Goal: Task Accomplishment & Management: Use online tool/utility

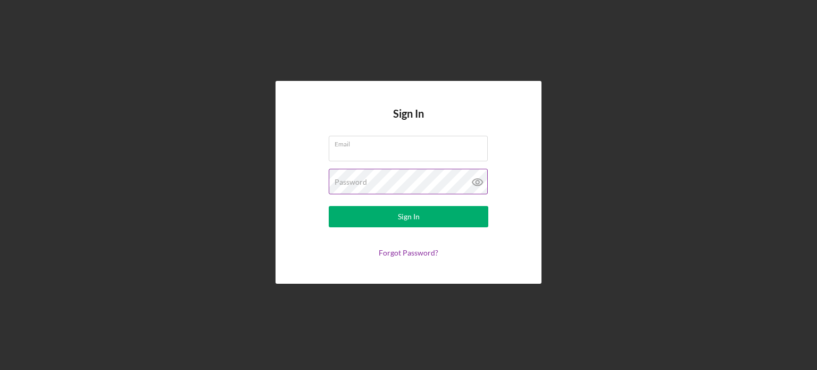
type input "[EMAIL_ADDRESS][DOMAIN_NAME]"
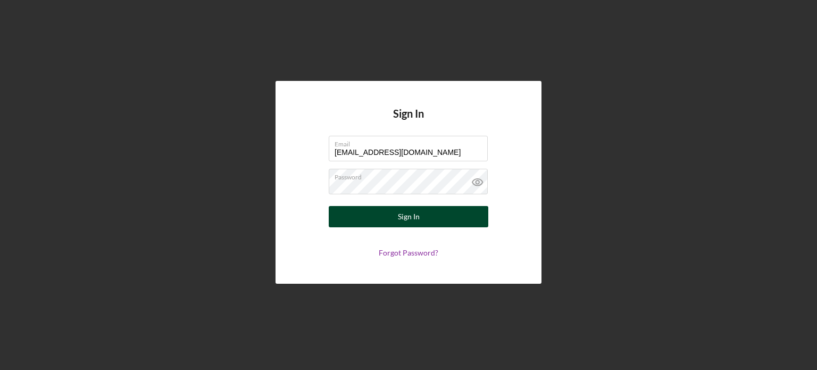
click at [412, 214] on div "Sign In" at bounding box center [409, 216] width 22 height 21
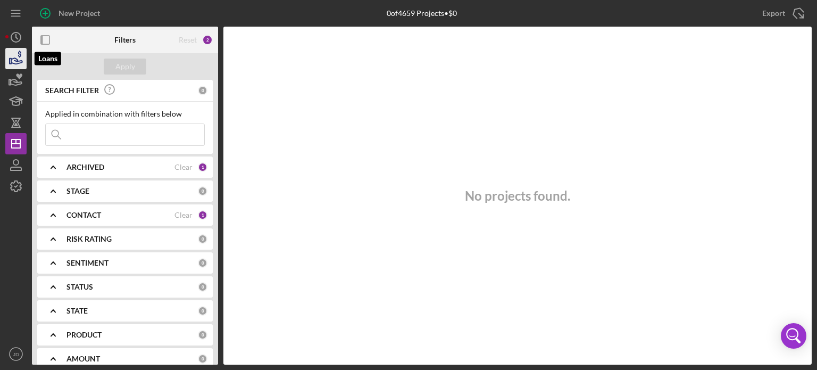
click at [15, 54] on icon "button" at bounding box center [16, 58] width 27 height 27
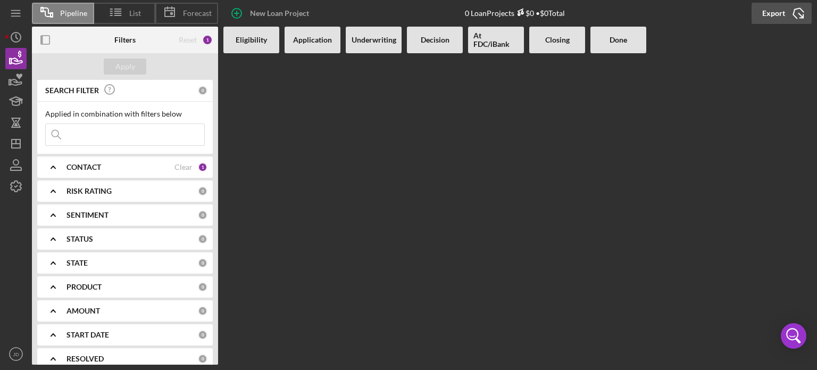
click at [791, 16] on icon "Icon/Export" at bounding box center [798, 13] width 27 height 27
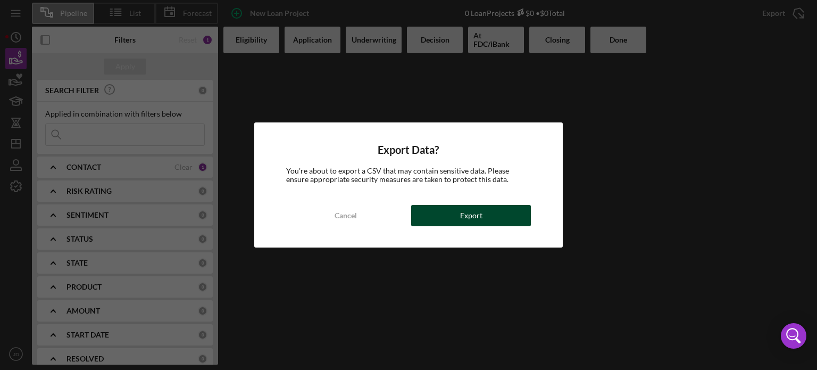
click at [468, 212] on div "Export" at bounding box center [471, 215] width 22 height 21
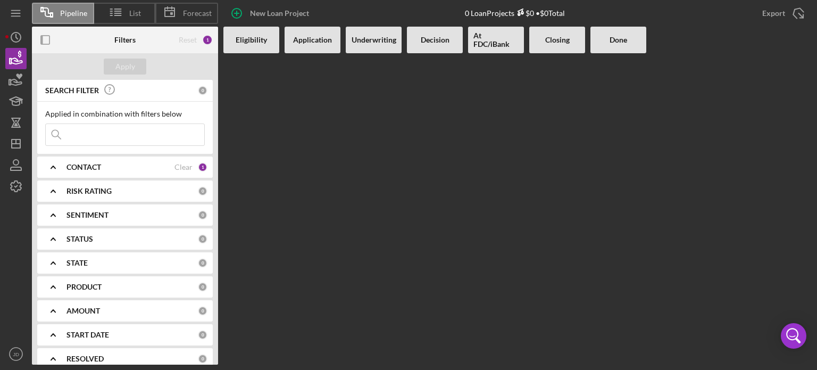
click at [133, 145] on input at bounding box center [125, 134] width 159 height 21
click at [184, 168] on div "Clear" at bounding box center [183, 167] width 18 height 9
click at [91, 235] on b "STATUS" at bounding box center [79, 239] width 27 height 9
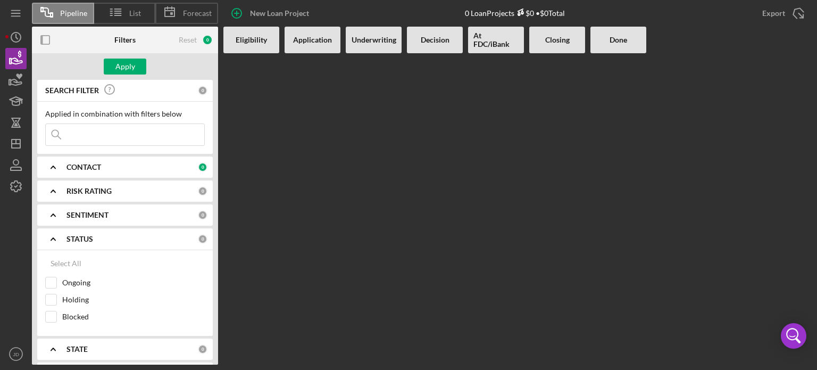
click at [91, 235] on b "STATUS" at bounding box center [79, 239] width 27 height 9
click at [110, 293] on div "PRODUCT 0" at bounding box center [136, 286] width 141 height 21
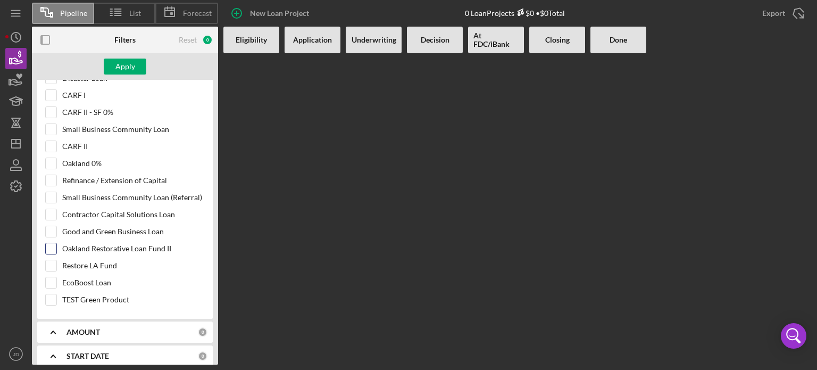
scroll to position [266, 0]
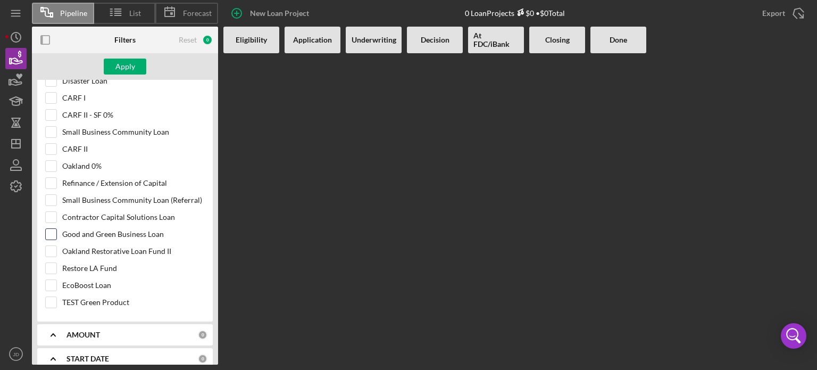
click at [113, 229] on label "Good and Green Business Loan" at bounding box center [133, 234] width 143 height 11
click at [56, 229] on input "Good and Green Business Loan" at bounding box center [51, 234] width 11 height 11
checkbox input "true"
click at [143, 281] on label "EcoBoost Loan" at bounding box center [133, 285] width 143 height 11
click at [56, 281] on input "EcoBoost Loan" at bounding box center [51, 285] width 11 height 11
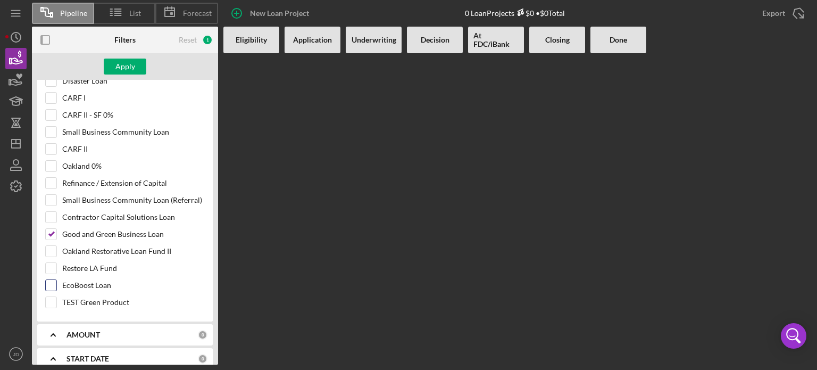
checkbox input "true"
click at [132, 66] on div "Apply" at bounding box center [125, 67] width 20 height 16
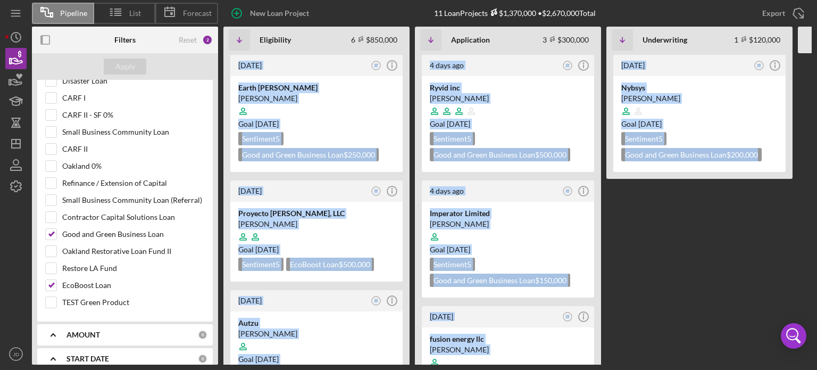
drag, startPoint x: 806, startPoint y: 44, endPoint x: 805, endPoint y: 69, distance: 25.0
click at [806, 70] on div "Icon/Table Sort Arrow Eligibility 6 $850,000 Non-Adjusted 6 • $1,620,000 Icon/T…" at bounding box center [697, 196] width 949 height 338
drag, startPoint x: 743, startPoint y: 271, endPoint x: 747, endPoint y: 242, distance: 29.5
click at [743, 270] on div "[DATE] JT Icon/Info Nybsys [PERSON_NAME] Goal [DATE] Sentiment 5 Good and Green…" at bounding box center [699, 208] width 186 height 311
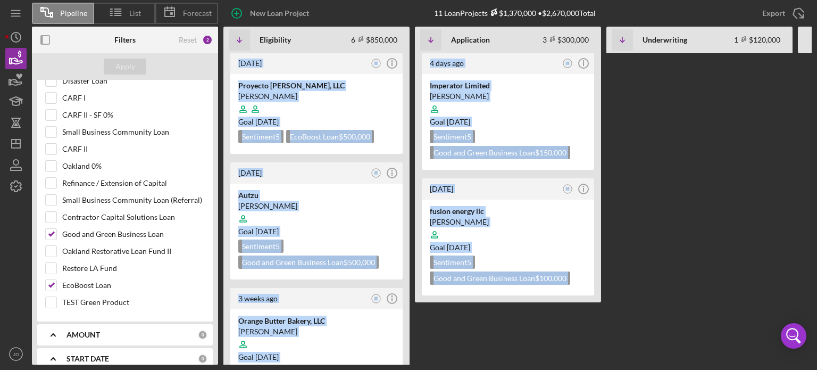
scroll to position [0, 0]
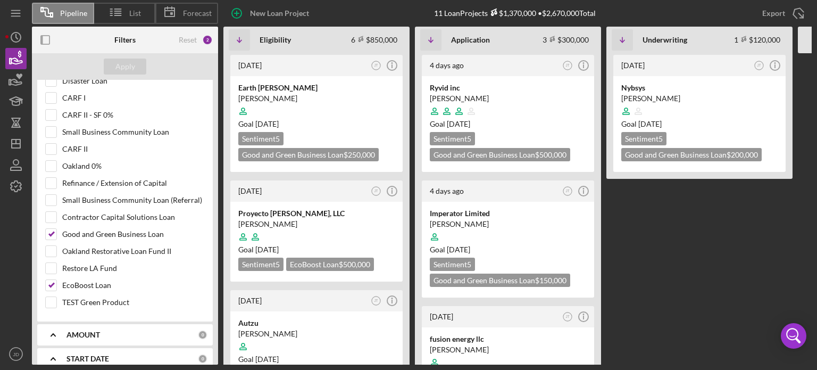
click at [114, 354] on div "START DATE" at bounding box center [131, 358] width 131 height 9
click at [113, 354] on div "START DATE" at bounding box center [131, 358] width 131 height 9
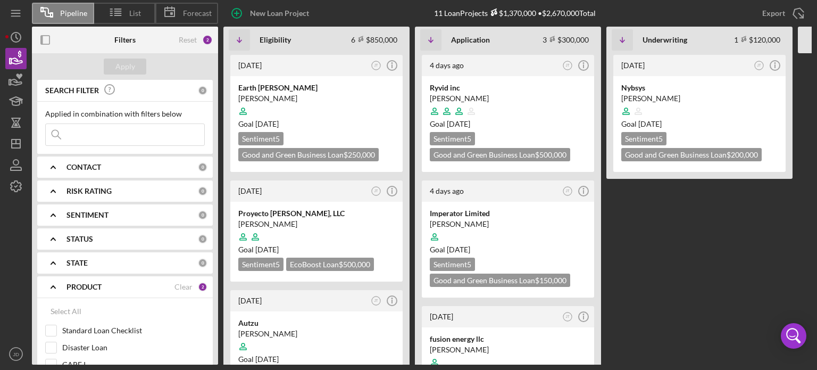
click at [74, 235] on b "STATUS" at bounding box center [79, 239] width 27 height 9
click at [57, 238] on icon "Icon/Expander" at bounding box center [53, 239] width 27 height 27
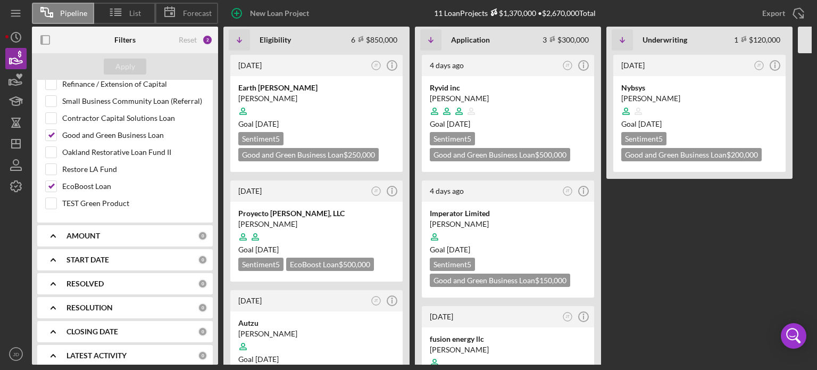
scroll to position [371, 0]
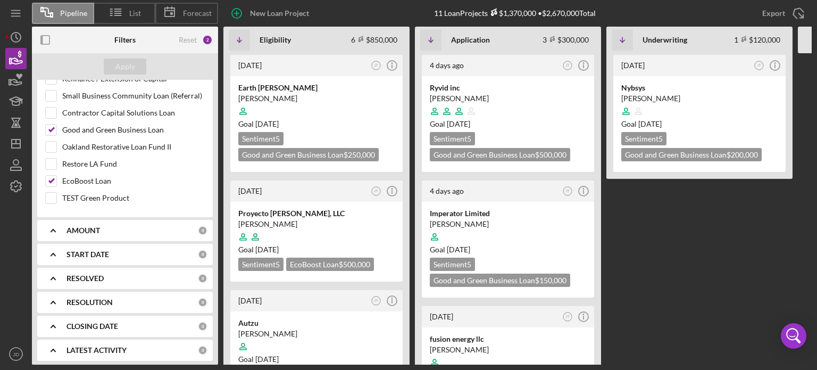
click at [82, 274] on b "RESOLVED" at bounding box center [84, 278] width 37 height 9
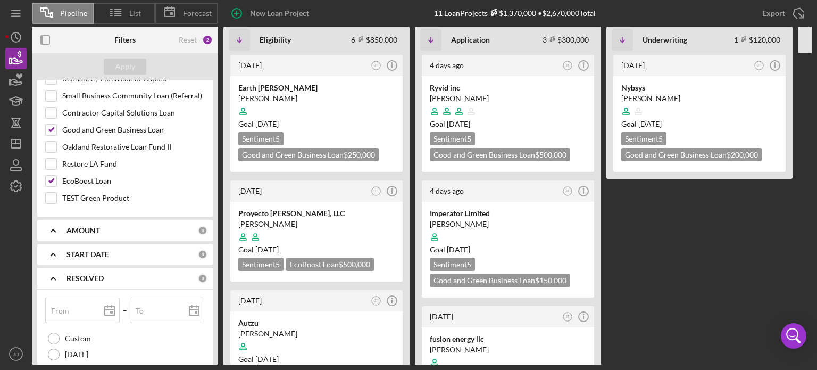
click at [82, 274] on b "RESOLVED" at bounding box center [84, 278] width 37 height 9
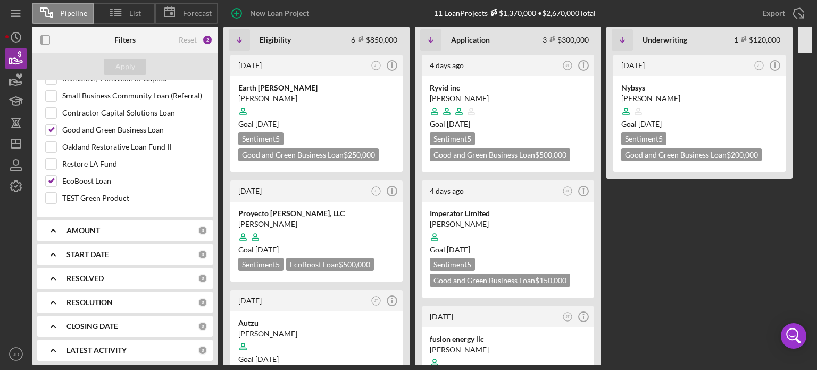
click at [87, 298] on b "RESOLUTION" at bounding box center [89, 302] width 46 height 9
click at [88, 298] on b "RESOLUTION" at bounding box center [89, 302] width 46 height 9
click at [87, 298] on b "RESOLUTION" at bounding box center [89, 302] width 46 height 9
drag, startPoint x: 217, startPoint y: 251, endPoint x: 219, endPoint y: 260, distance: 9.8
click at [219, 260] on div "Filters Reset 2 Apply SEARCH FILTER 0 Applied in combination with filters below…" at bounding box center [127, 196] width 191 height 338
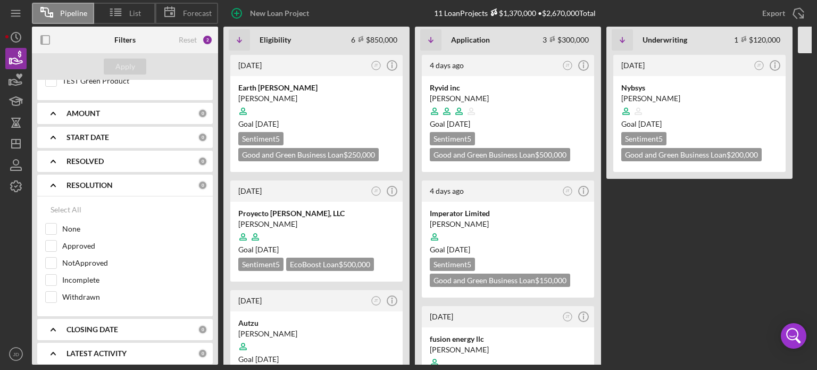
scroll to position [490, 0]
click at [60, 233] on div "None" at bounding box center [125, 229] width 160 height 17
click at [64, 247] on div "Approved" at bounding box center [125, 246] width 160 height 17
click at [64, 238] on label "Approved" at bounding box center [133, 243] width 143 height 11
click at [56, 238] on input "Approved" at bounding box center [51, 243] width 11 height 11
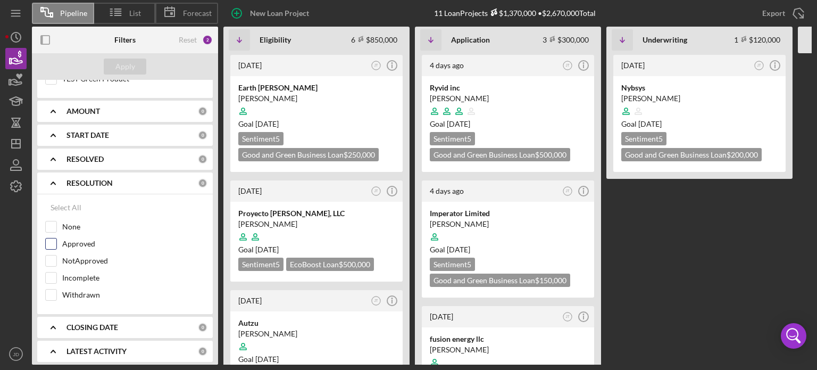
checkbox input "true"
click at [73, 274] on label "Incomplete" at bounding box center [133, 277] width 143 height 11
click at [56, 274] on input "Incomplete" at bounding box center [51, 277] width 11 height 11
click at [87, 276] on label "Incomplete" at bounding box center [133, 277] width 143 height 11
click at [56, 276] on input "Incomplete" at bounding box center [51, 277] width 11 height 11
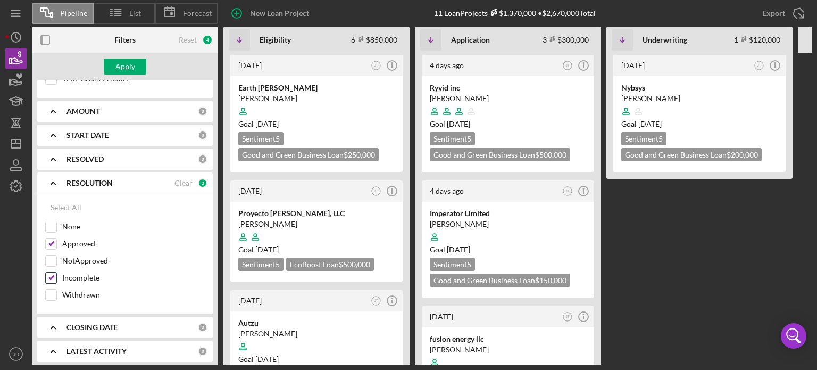
checkbox input "false"
drag, startPoint x: 211, startPoint y: 305, endPoint x: 211, endPoint y: 314, distance: 9.1
click at [211, 314] on div "SEARCH FILTER 0 Applied in combination with filters below Icon/Menu Close Icon/…" at bounding box center [125, 222] width 186 height 285
click at [119, 316] on div "CLOSING DATE 0" at bounding box center [136, 326] width 141 height 21
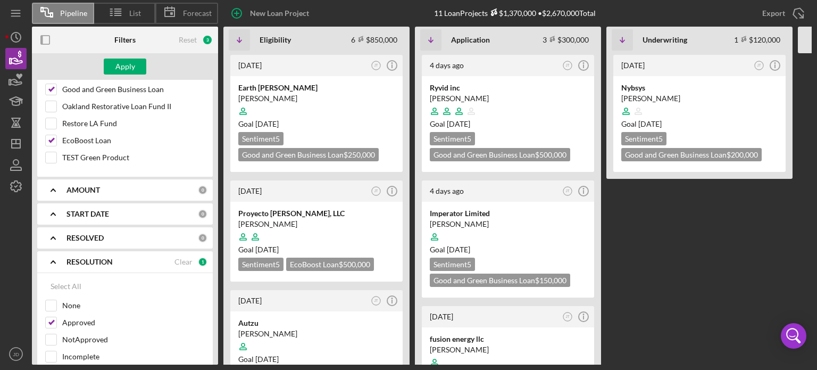
scroll to position [398, 0]
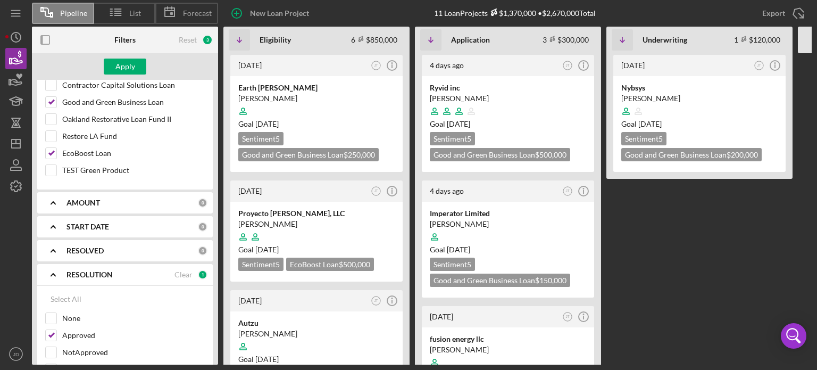
click at [103, 216] on div "START DATE 0" at bounding box center [136, 226] width 141 height 21
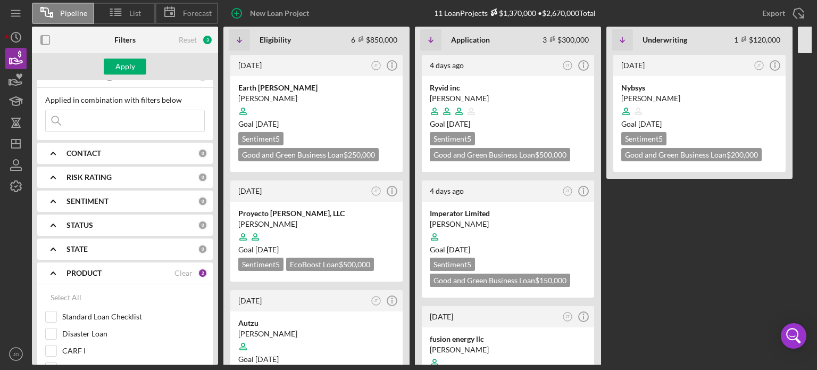
scroll to position [0, 0]
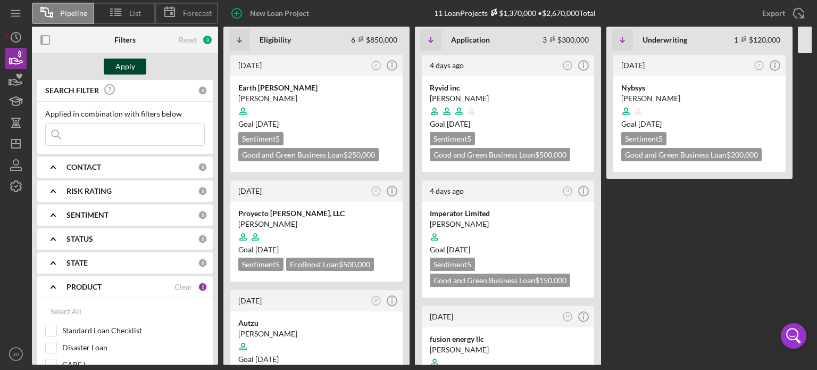
click at [140, 68] on button "Apply" at bounding box center [125, 67] width 43 height 16
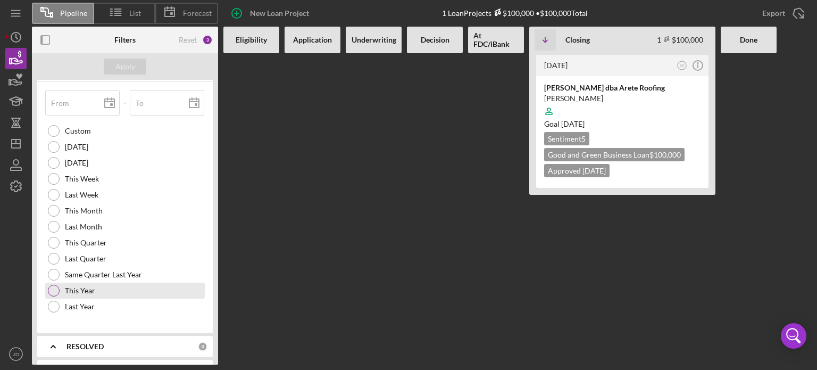
scroll to position [553, 0]
click at [68, 102] on input "From" at bounding box center [82, 104] width 74 height 26
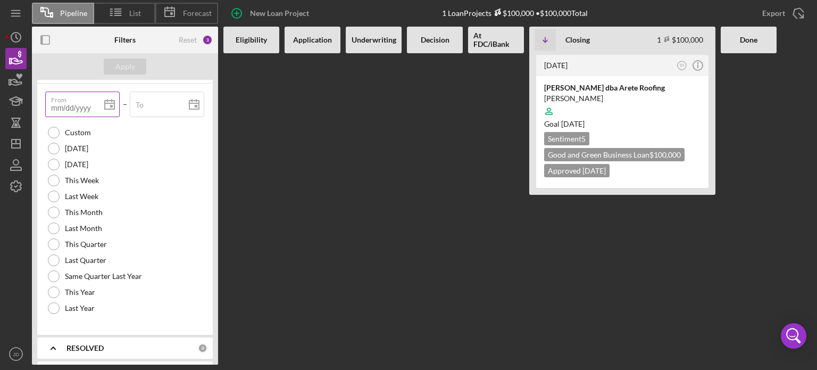
type input "0m/dd/yyyy"
type input "01/dd/yyyy"
type input "01/0d/yyyy"
type input "01/01/yyyy"
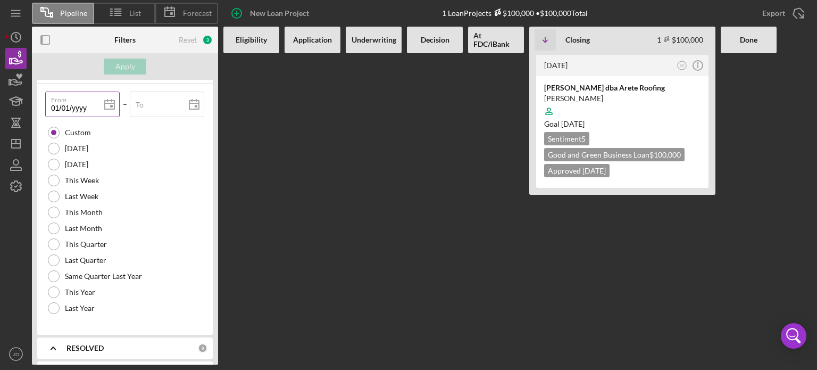
type input "01/01/yyyy"
type input "01/01/2yyy"
type input "01/01/20yy"
type input "01/01/202y"
type input "[DATE]"
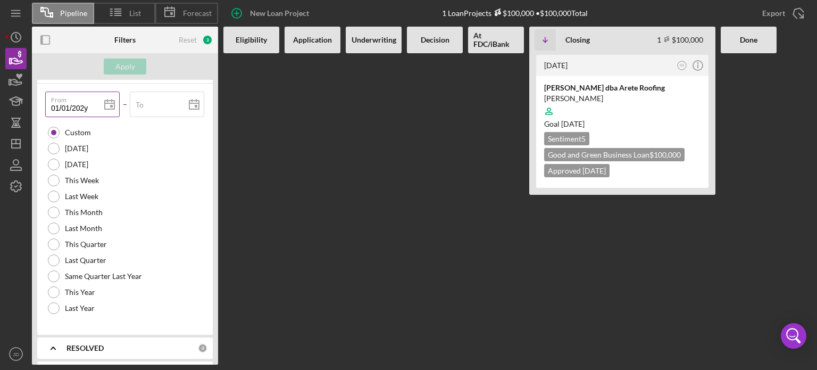
type input "[DATE]"
click at [136, 63] on button "Apply" at bounding box center [125, 67] width 43 height 16
click at [776, 99] on div at bounding box center [749, 208] width 56 height 311
click at [455, 144] on div at bounding box center [435, 208] width 56 height 311
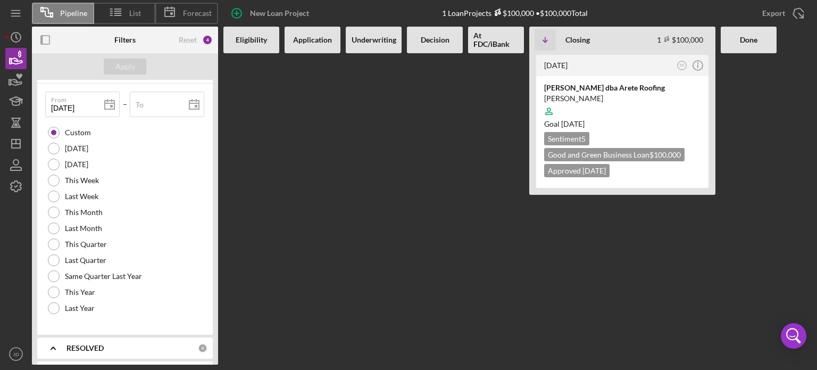
drag, startPoint x: 218, startPoint y: 264, endPoint x: 213, endPoint y: 259, distance: 6.8
click at [213, 259] on div "Filters Reset 4 Apply SEARCH FILTER 0 Applied in combination with filters below…" at bounding box center [127, 196] width 191 height 338
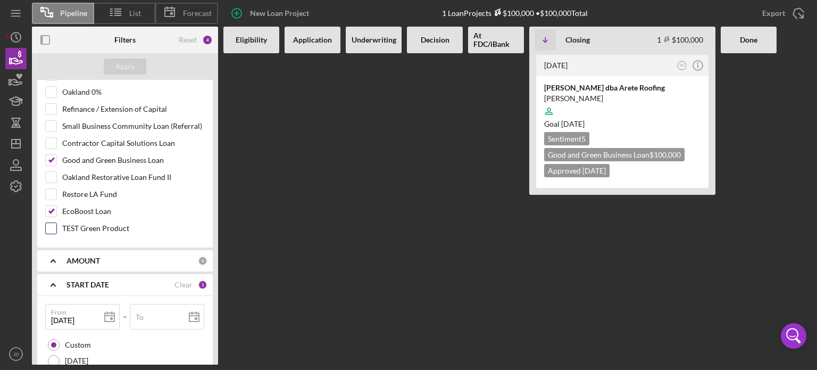
scroll to position [343, 0]
click at [144, 256] on div "AMOUNT" at bounding box center [131, 258] width 131 height 9
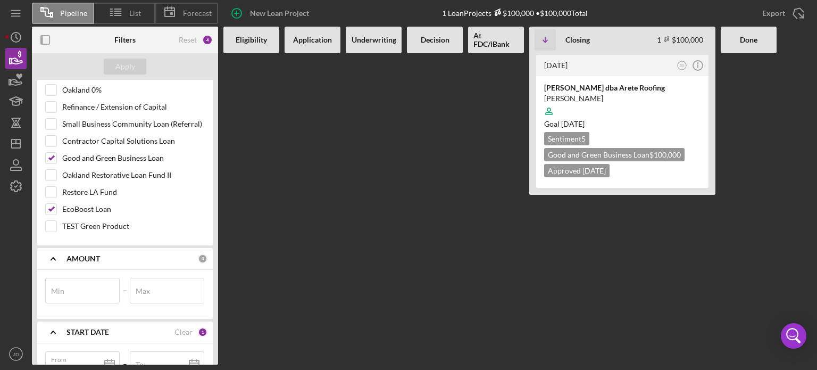
click at [144, 256] on div "AMOUNT" at bounding box center [131, 258] width 131 height 9
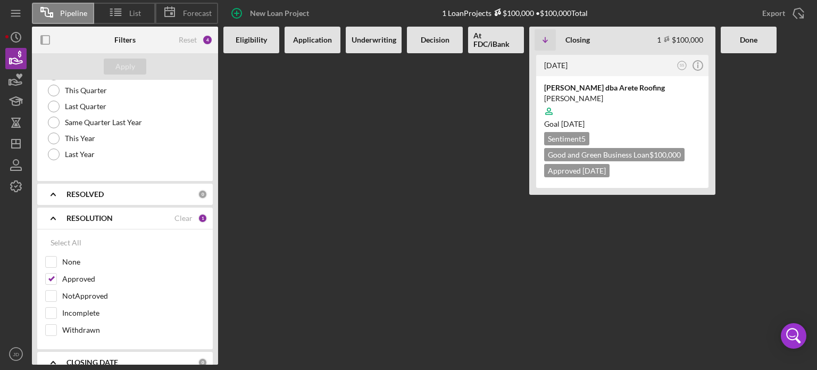
scroll to position [741, 0]
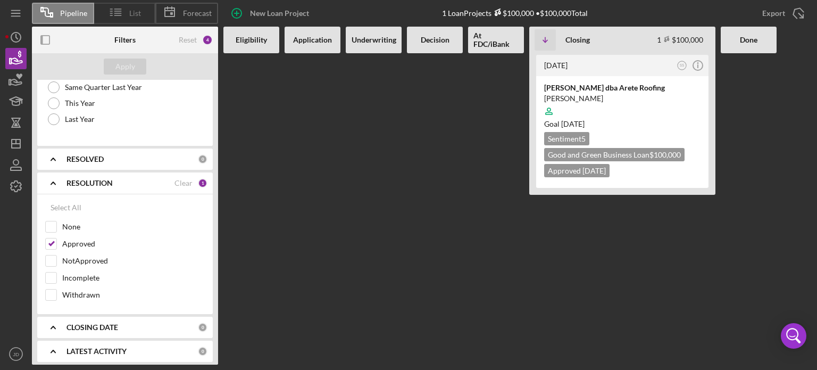
click at [110, 8] on icon at bounding box center [116, 12] width 27 height 27
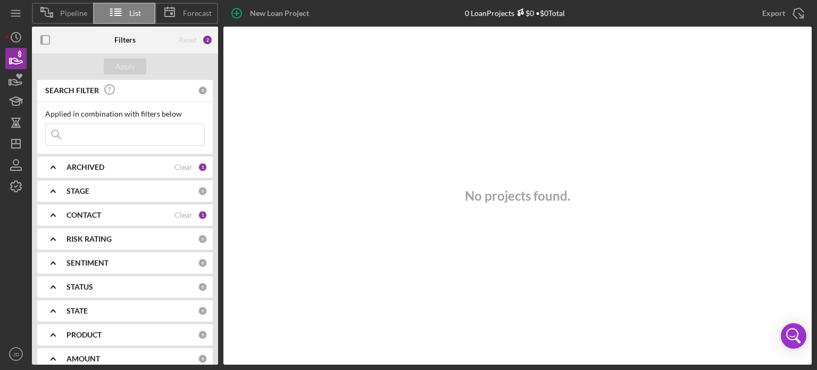
click at [168, 169] on div "ARCHIVED" at bounding box center [120, 167] width 108 height 9
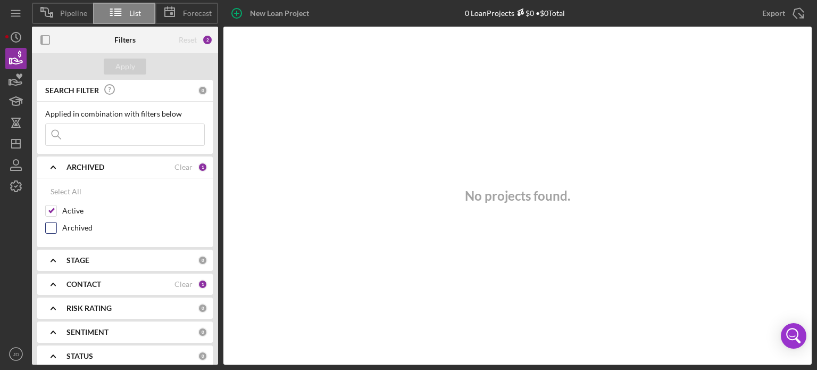
click at [66, 225] on label "Archived" at bounding box center [133, 227] width 143 height 11
click at [56, 225] on input "Archived" at bounding box center [51, 227] width 11 height 11
checkbox input "true"
click at [126, 65] on div "Apply" at bounding box center [125, 67] width 20 height 16
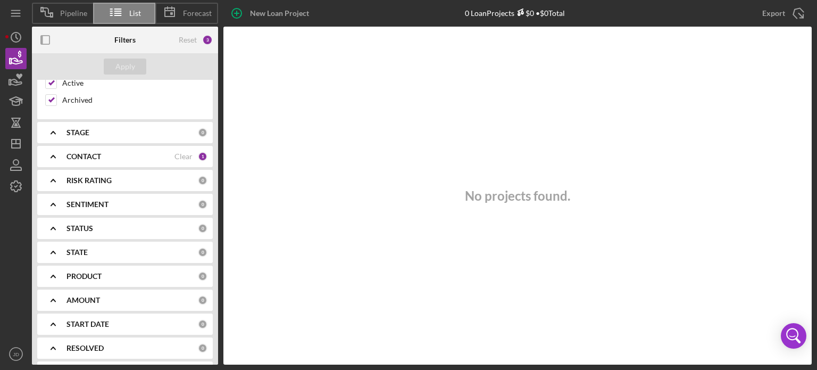
scroll to position [134, 0]
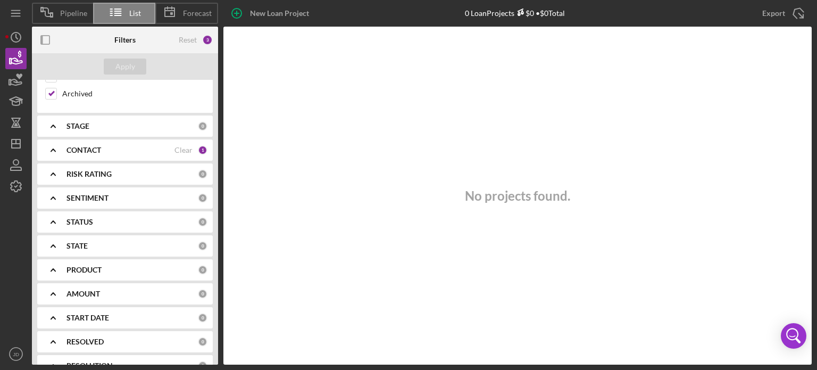
click at [107, 112] on div "SEARCH FILTER 0 Applied in combination with filters below Icon/Menu Close Icon/…" at bounding box center [125, 222] width 186 height 285
click at [113, 123] on div "STAGE" at bounding box center [131, 126] width 131 height 9
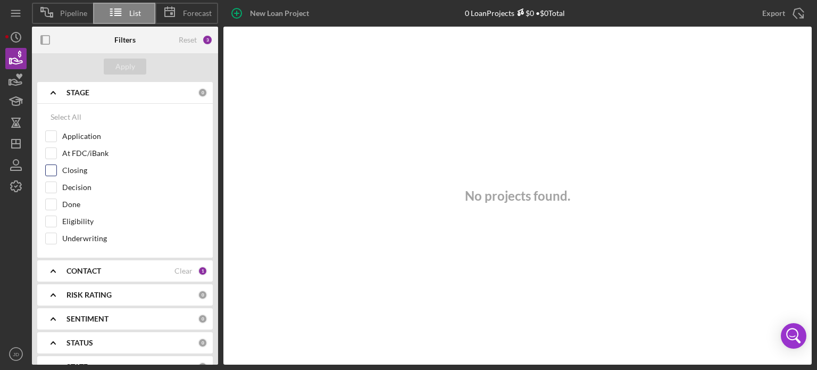
scroll to position [166, 0]
click at [66, 123] on div "Select All" at bounding box center [66, 118] width 31 height 21
checkbox input "true"
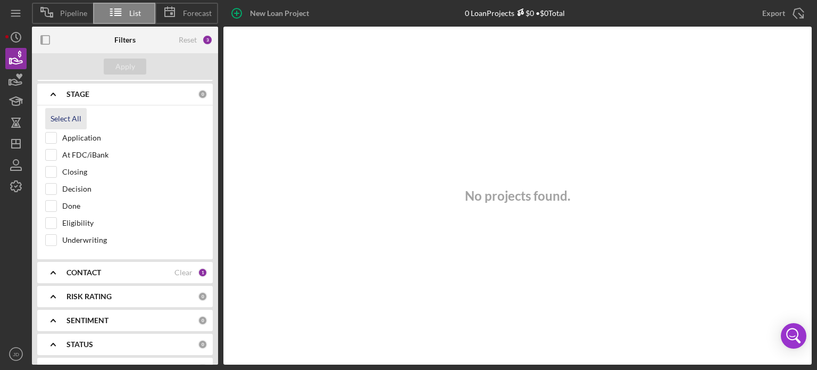
checkbox input "true"
click at [125, 68] on div "Apply" at bounding box center [125, 67] width 20 height 16
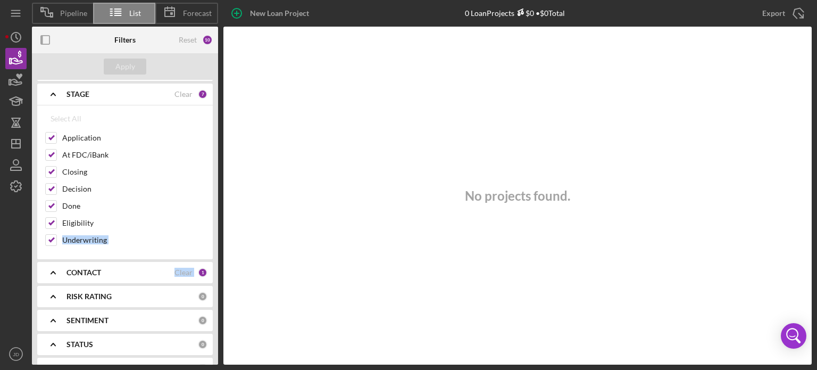
drag, startPoint x: 213, startPoint y: 216, endPoint x: 213, endPoint y: 254, distance: 37.2
click at [213, 256] on div "SEARCH FILTER 0 Applied in combination with filters below Icon/Menu Close Icon/…" at bounding box center [125, 222] width 186 height 285
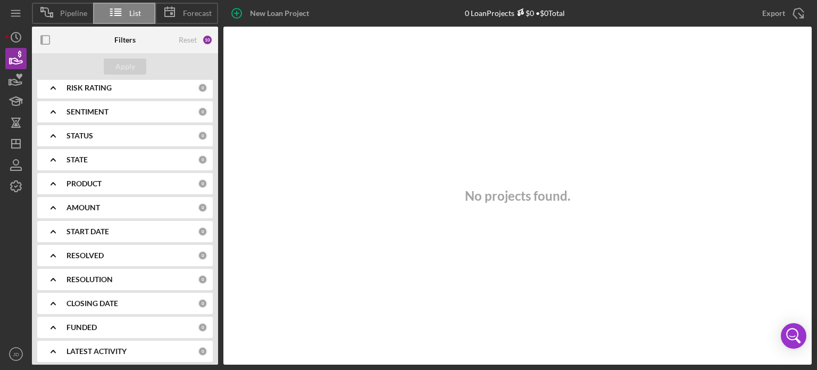
scroll to position [377, 0]
click at [95, 179] on b "PRODUCT" at bounding box center [83, 181] width 35 height 9
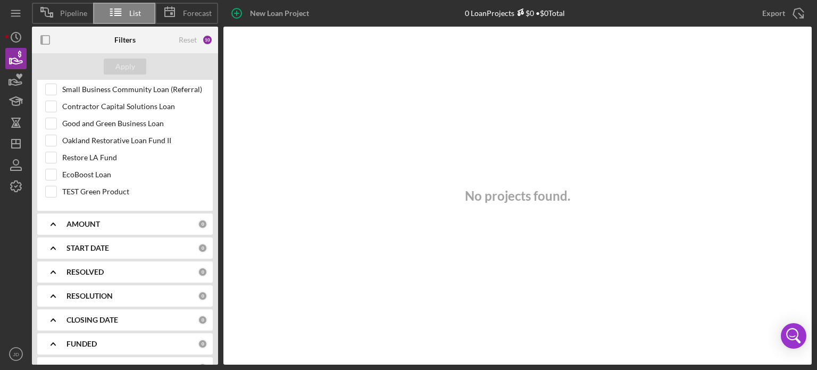
scroll to position [651, 0]
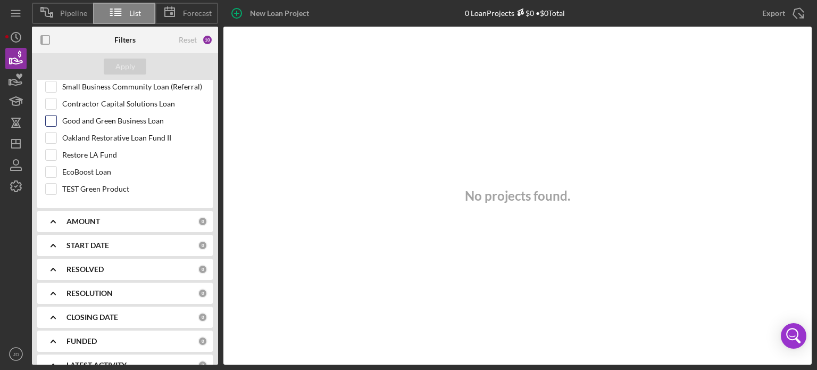
click at [94, 117] on label "Good and Green Business Loan" at bounding box center [133, 120] width 143 height 11
click at [56, 117] on input "Good and Green Business Loan" at bounding box center [51, 120] width 11 height 11
checkbox input "true"
click at [85, 166] on label "EcoBoost Loan" at bounding box center [133, 171] width 143 height 11
click at [56, 166] on input "EcoBoost Loan" at bounding box center [51, 171] width 11 height 11
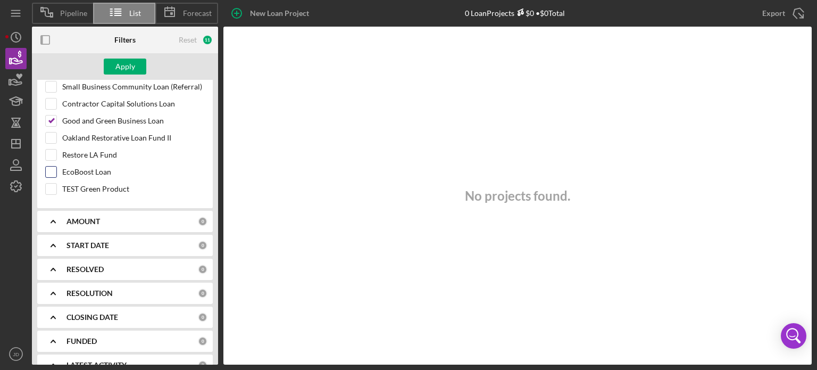
checkbox input "true"
click at [140, 59] on button "Apply" at bounding box center [125, 67] width 43 height 16
drag, startPoint x: 211, startPoint y: 289, endPoint x: 212, endPoint y: 246, distance: 42.6
click at [212, 246] on div "SEARCH FILTER 0 Applied in combination with filters below Icon/Menu Close Icon/…" at bounding box center [125, 222] width 186 height 285
click at [181, 44] on div "Reset" at bounding box center [188, 40] width 18 height 9
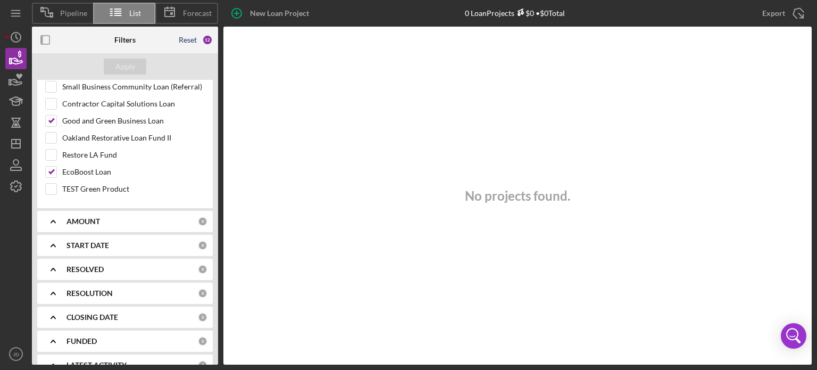
checkbox input "false"
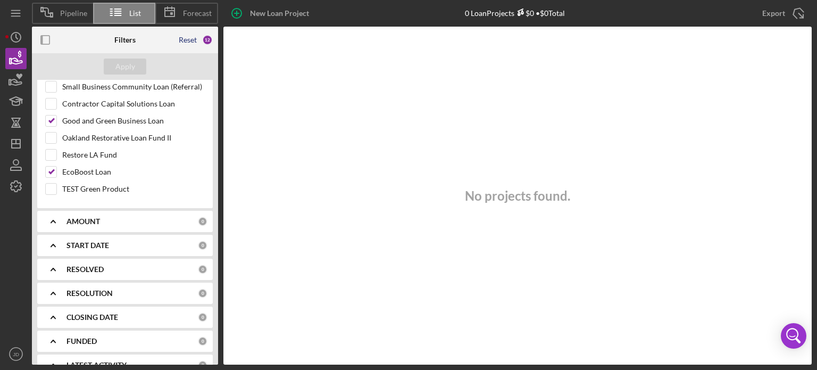
checkbox input "false"
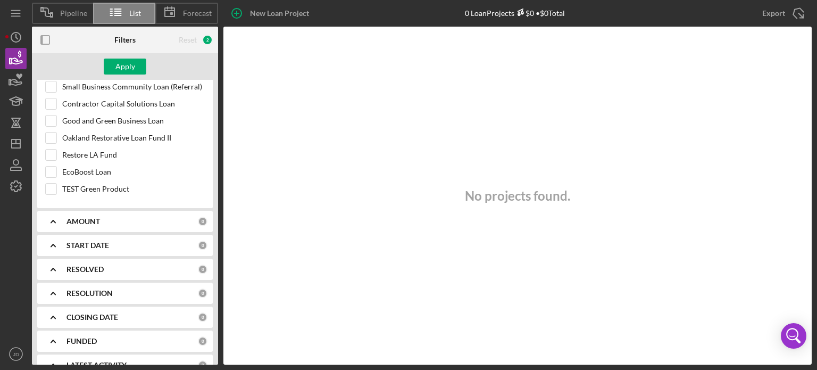
click at [184, 40] on div "Reset" at bounding box center [188, 40] width 18 height 9
click at [149, 67] on div "Apply" at bounding box center [125, 66] width 186 height 27
click at [129, 66] on div "Apply" at bounding box center [125, 67] width 20 height 16
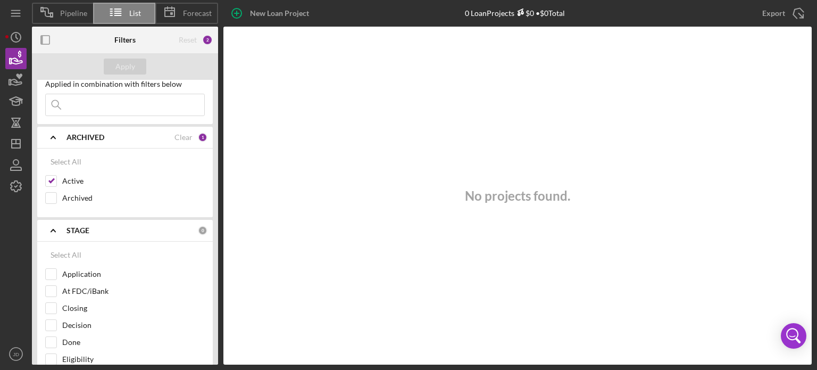
scroll to position [0, 0]
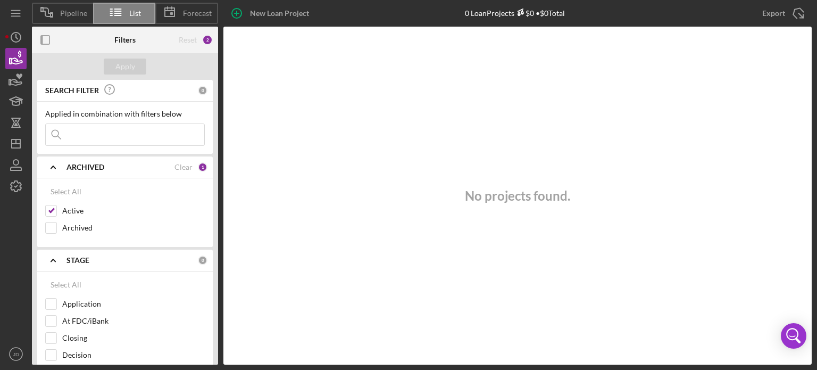
click at [94, 132] on input at bounding box center [125, 134] width 159 height 21
click at [15, 144] on line "button" at bounding box center [16, 144] width 9 height 0
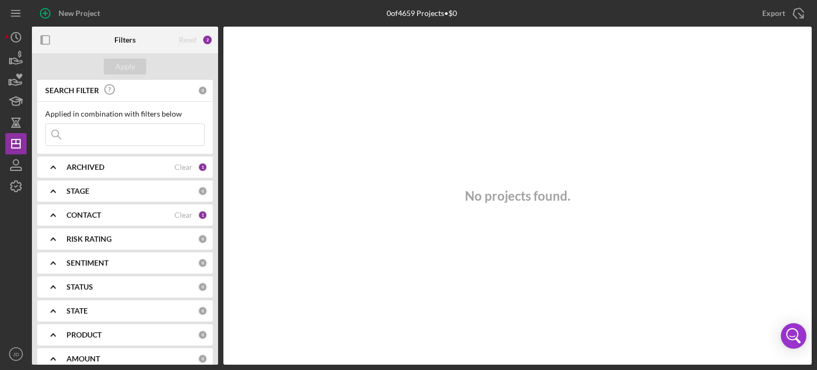
click at [149, 137] on input at bounding box center [125, 134] width 159 height 21
click at [210, 127] on div "SEARCH FILTER 0 Applied in combination with filters below Icon/Menu Close Icon/…" at bounding box center [125, 222] width 186 height 285
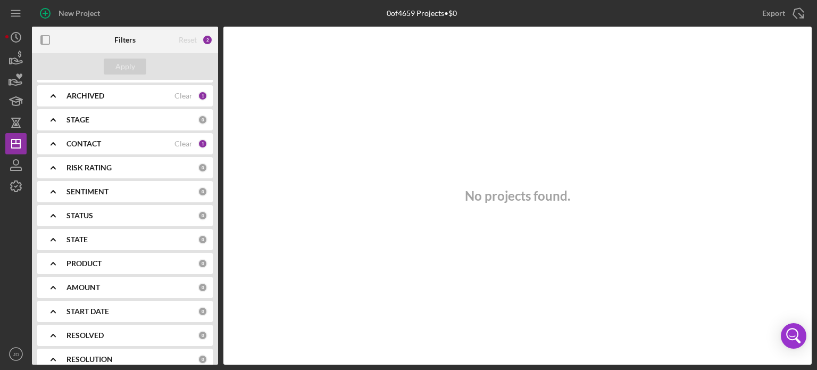
scroll to position [68, 0]
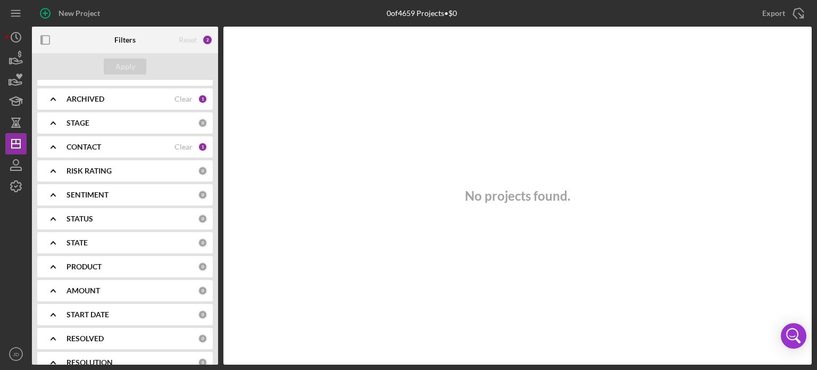
click at [81, 143] on b "CONTACT" at bounding box center [83, 147] width 35 height 9
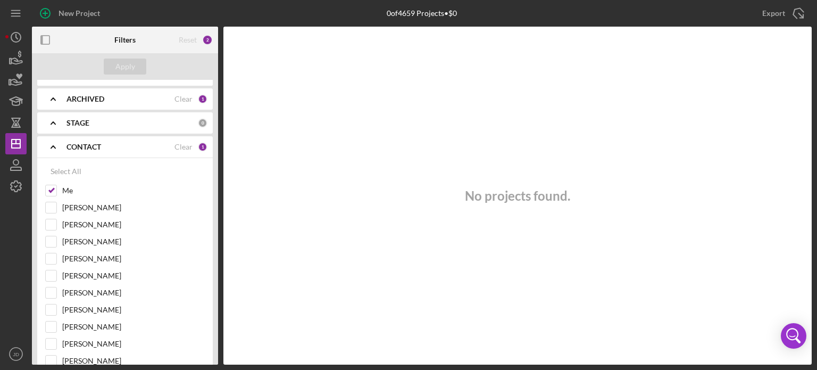
click at [175, 147] on div "Clear" at bounding box center [183, 147] width 18 height 9
checkbox input "false"
click at [105, 145] on div "CONTACT" at bounding box center [131, 147] width 131 height 9
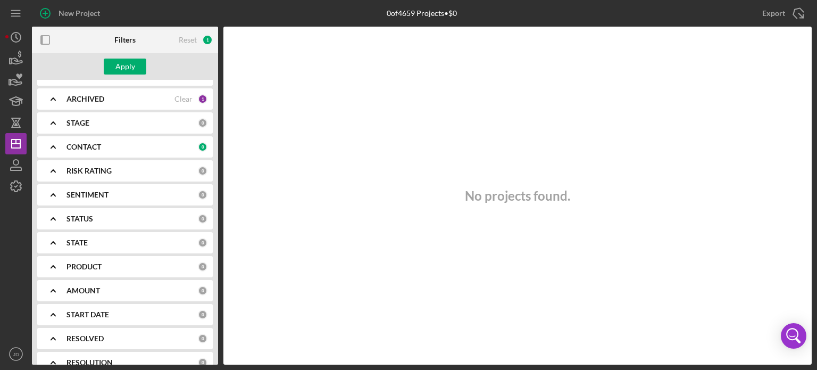
drag, startPoint x: 214, startPoint y: 135, endPoint x: 213, endPoint y: 146, distance: 11.2
click at [213, 147] on div "SEARCH FILTER 0 Applied in combination with filters below Icon/Menu Close Icon/…" at bounding box center [125, 222] width 186 height 285
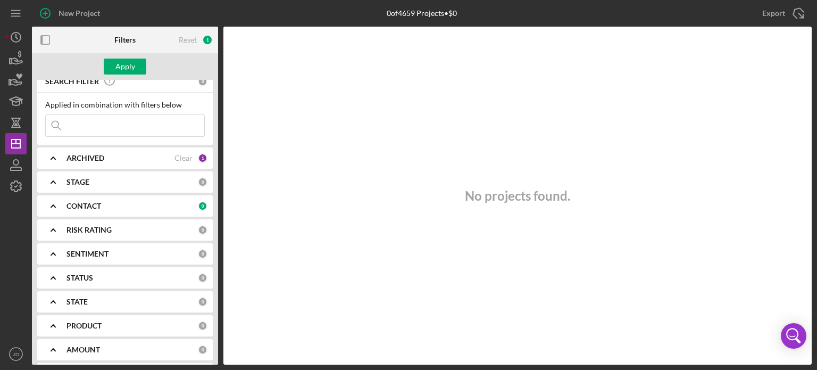
scroll to position [0, 0]
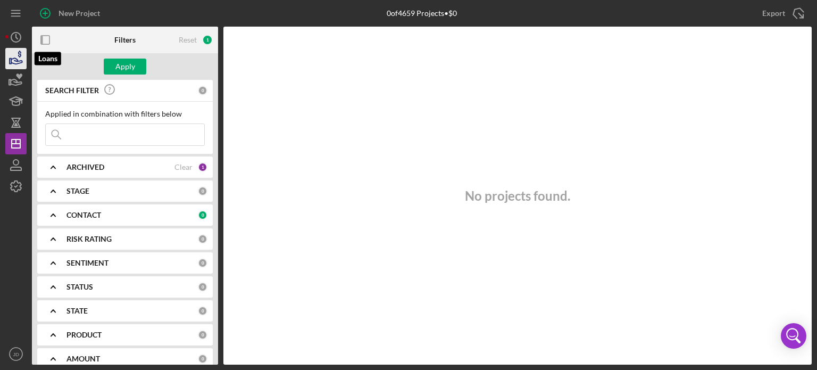
click at [10, 59] on polygon "button" at bounding box center [11, 61] width 2 height 5
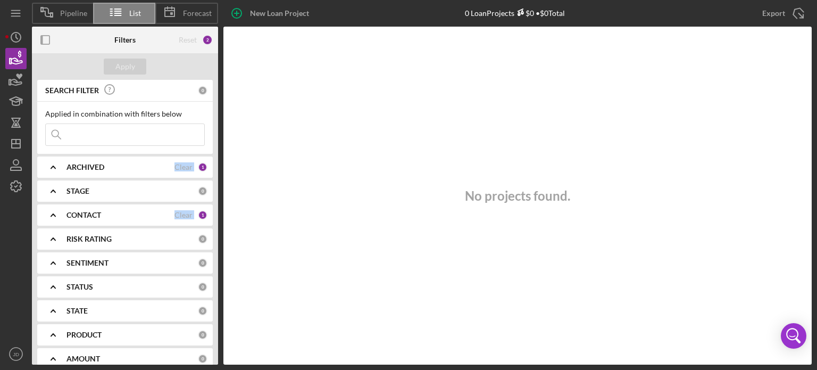
drag, startPoint x: 218, startPoint y: 146, endPoint x: 219, endPoint y: 221, distance: 74.5
click at [219, 221] on div "Filters Reset 2 Apply SEARCH FILTER 0 Applied in combination with filters below…" at bounding box center [127, 196] width 191 height 338
click at [11, 118] on icon "button" at bounding box center [16, 118] width 10 height 1
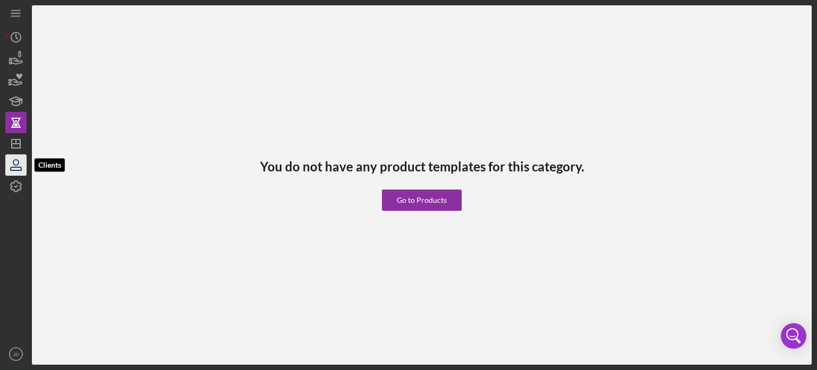
click at [17, 169] on icon "button" at bounding box center [16, 165] width 27 height 27
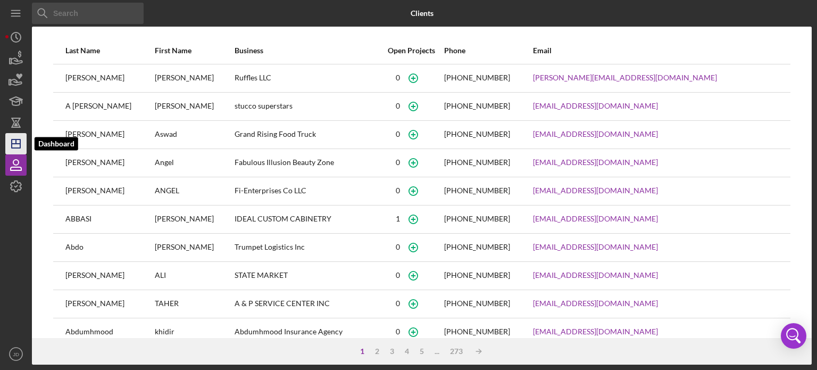
click at [20, 142] on polygon "button" at bounding box center [16, 143] width 9 height 9
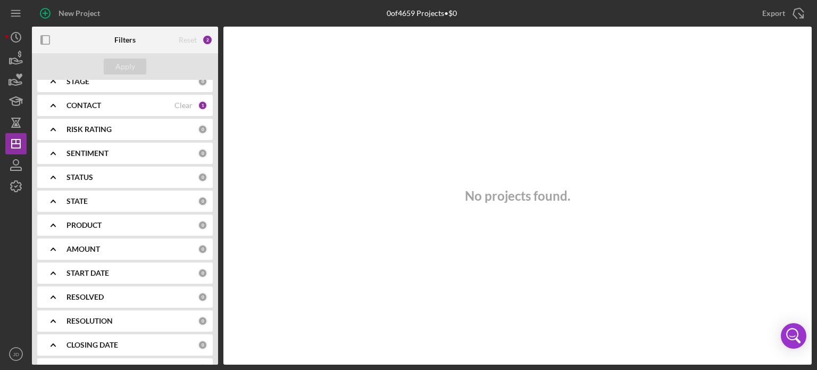
scroll to position [107, 0]
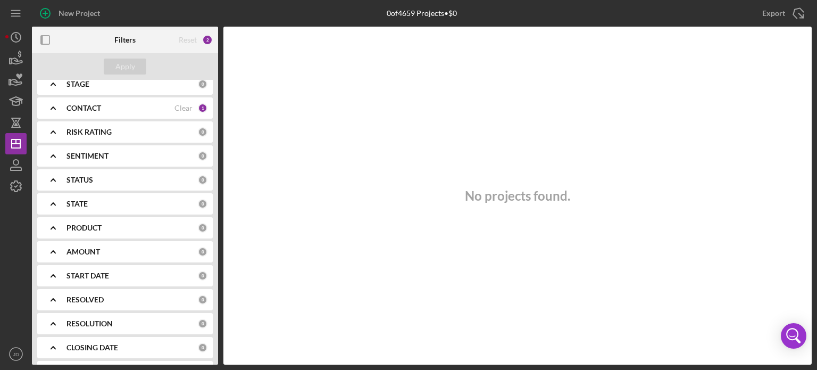
click at [190, 106] on div "CONTACT Clear 1" at bounding box center [136, 108] width 141 height 10
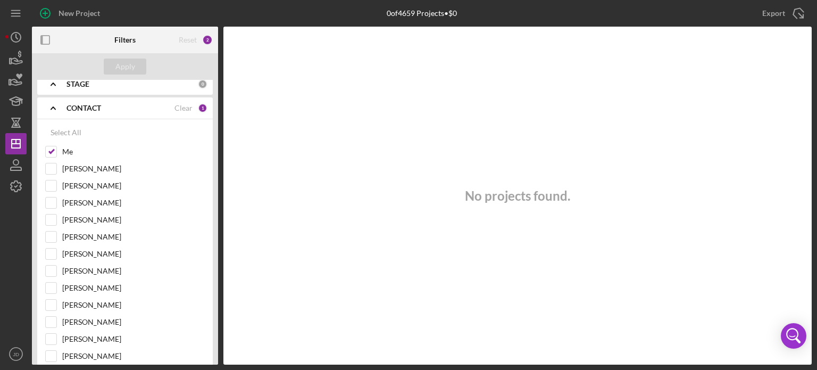
click at [186, 104] on div "Clear" at bounding box center [183, 108] width 18 height 9
checkbox input "false"
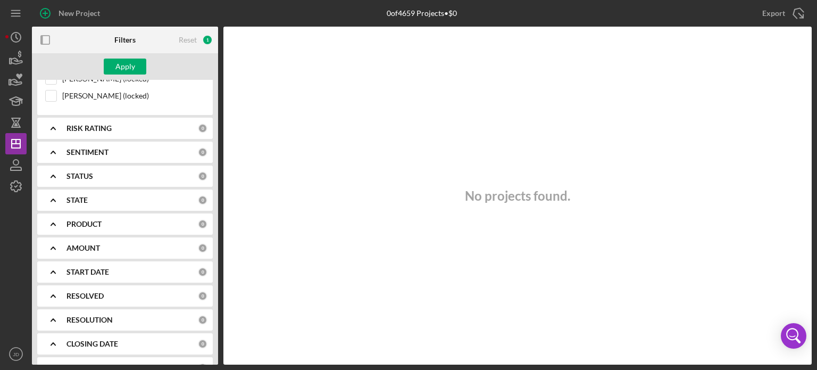
scroll to position [796, 0]
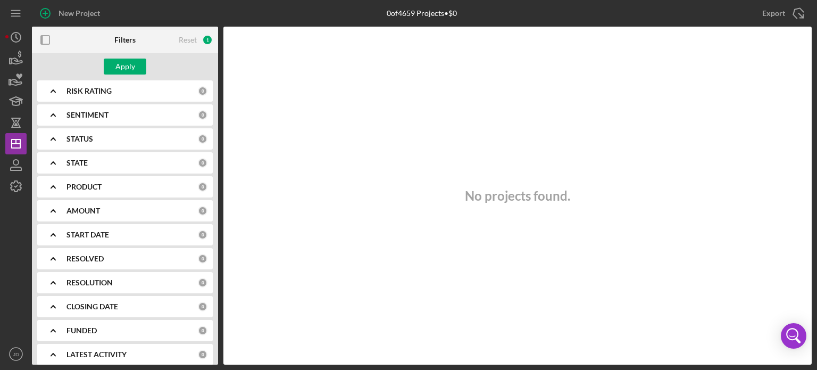
click at [88, 302] on b "CLOSING DATE" at bounding box center [92, 306] width 52 height 9
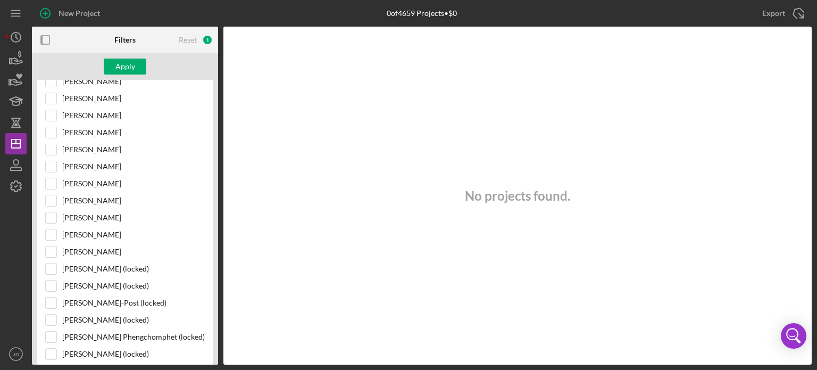
scroll to position [0, 0]
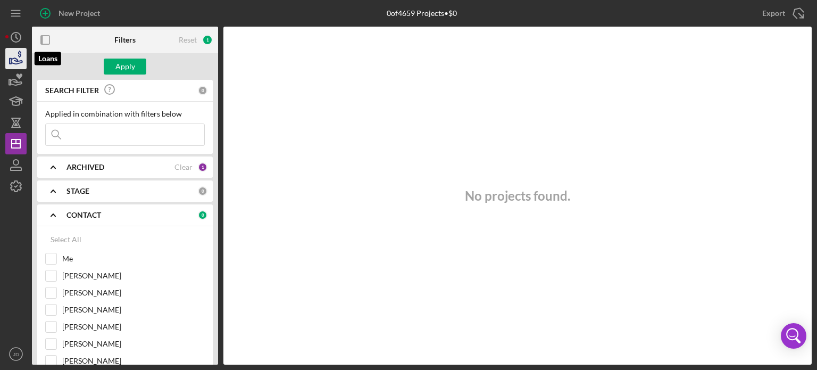
click at [12, 62] on icon "button" at bounding box center [16, 58] width 27 height 27
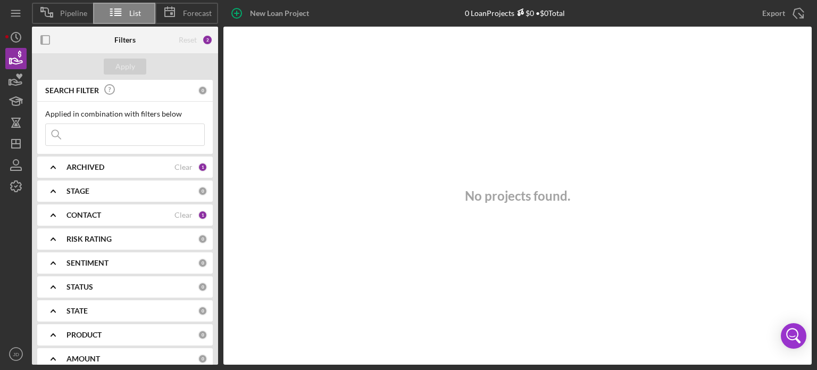
click at [140, 207] on div "CONTACT Clear 1" at bounding box center [136, 214] width 141 height 21
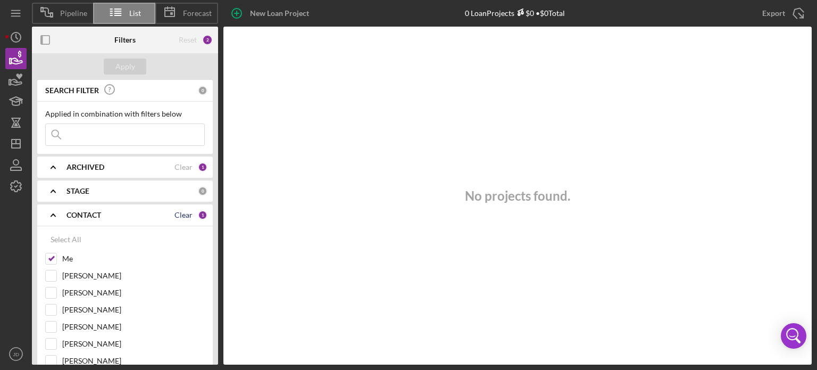
click at [180, 214] on div "Clear" at bounding box center [183, 215] width 18 height 9
checkbox input "false"
click at [129, 66] on div "Apply" at bounding box center [125, 67] width 20 height 16
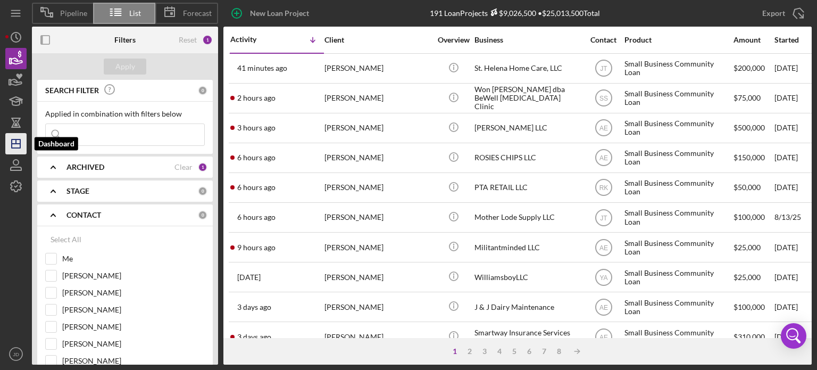
click at [21, 153] on icon "Icon/Dashboard" at bounding box center [16, 143] width 27 height 27
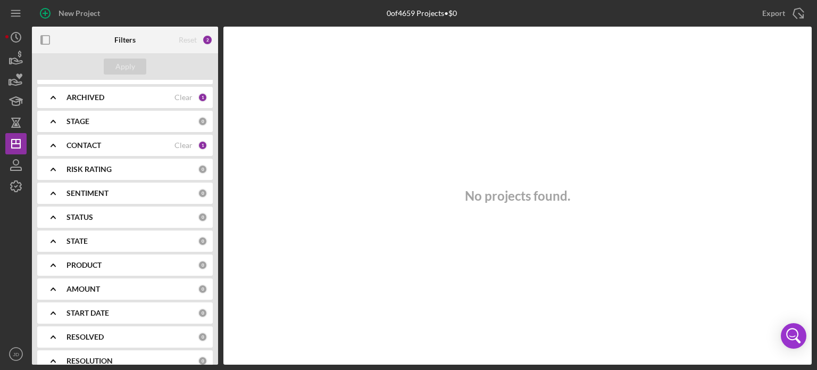
scroll to position [70, 0]
click at [168, 140] on div "CONTACT" at bounding box center [120, 144] width 108 height 9
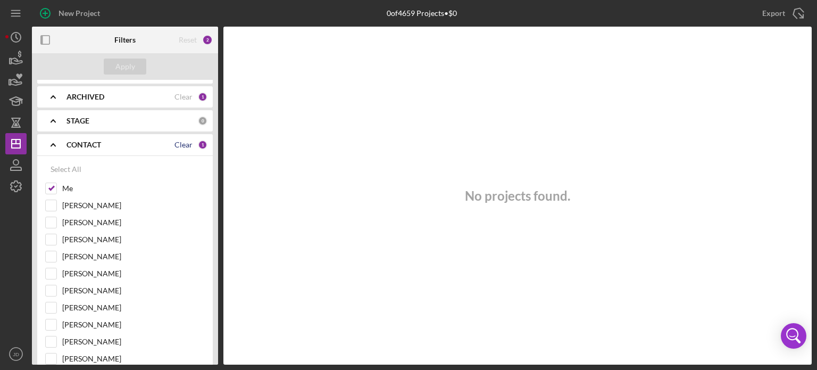
click at [174, 142] on div "Clear" at bounding box center [183, 144] width 18 height 9
checkbox input "false"
click at [147, 121] on div "STAGE" at bounding box center [131, 120] width 131 height 9
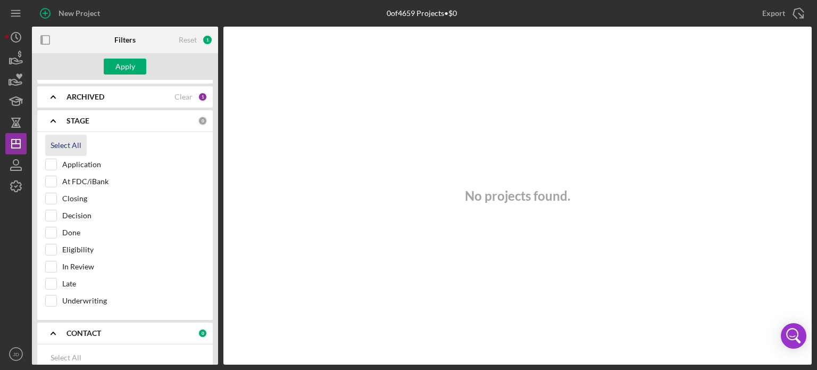
click at [66, 148] on div "Select All" at bounding box center [66, 145] width 31 height 21
checkbox input "true"
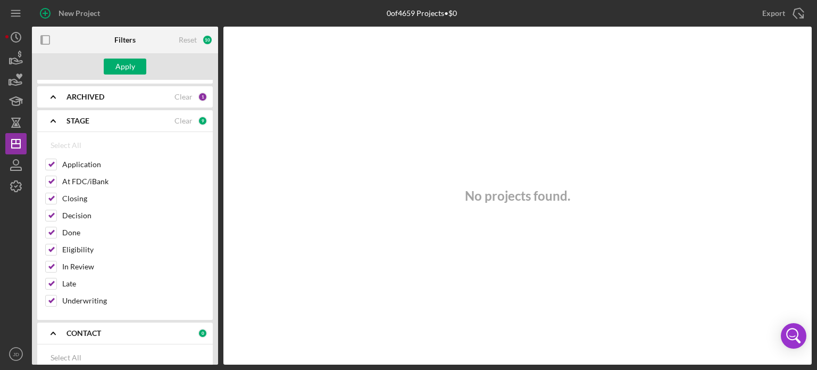
checkbox input "true"
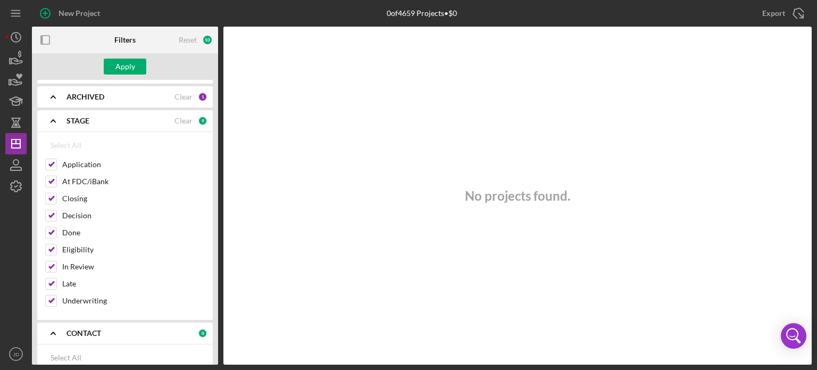
scroll to position [0, 0]
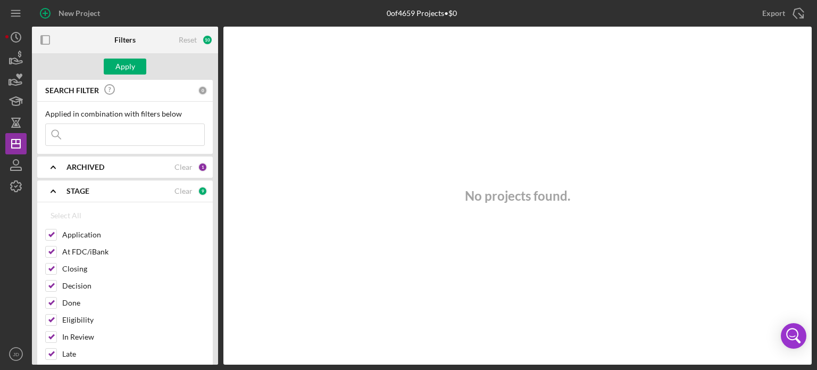
click at [98, 165] on b "ARCHIVED" at bounding box center [85, 167] width 38 height 9
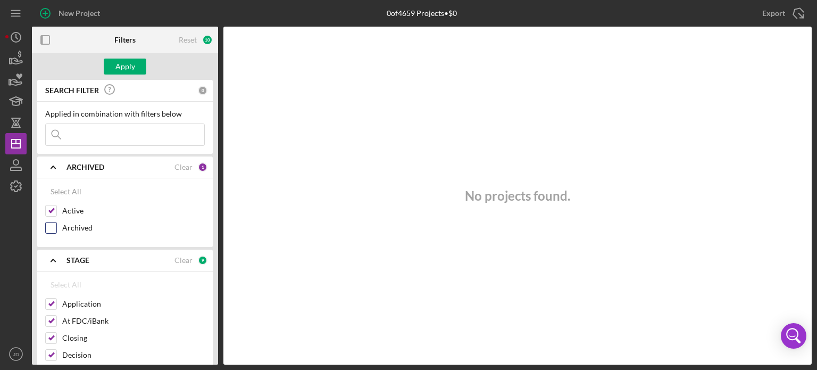
click at [68, 232] on label "Archived" at bounding box center [133, 227] width 143 height 11
click at [56, 232] on input "Archived" at bounding box center [51, 227] width 11 height 11
checkbox input "true"
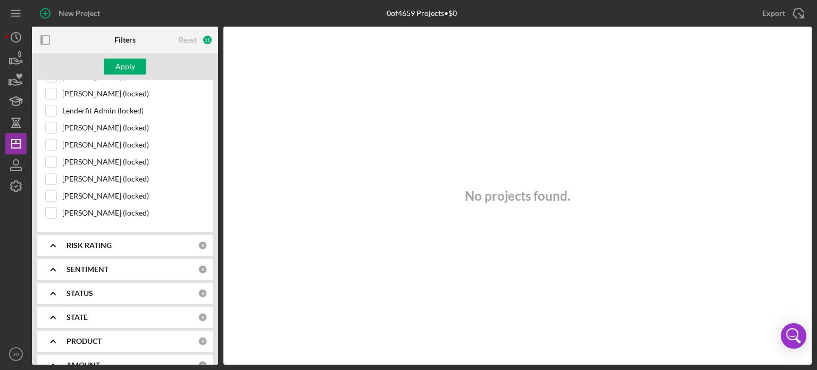
scroll to position [825, 0]
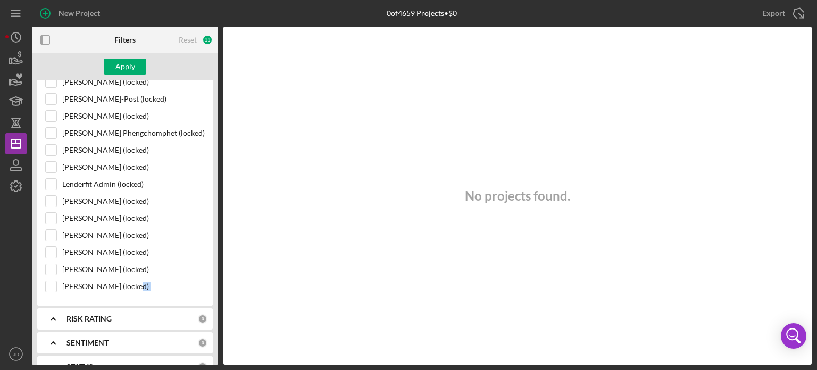
drag, startPoint x: 218, startPoint y: 292, endPoint x: 218, endPoint y: 336, distance: 43.6
click at [218, 337] on div "Filters Reset 11 Apply SEARCH FILTER 0 Applied in combination with filters belo…" at bounding box center [422, 196] width 780 height 338
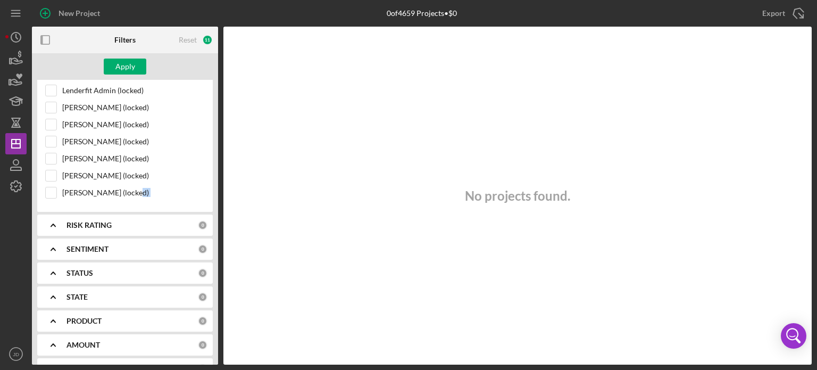
scroll to position [1050, 0]
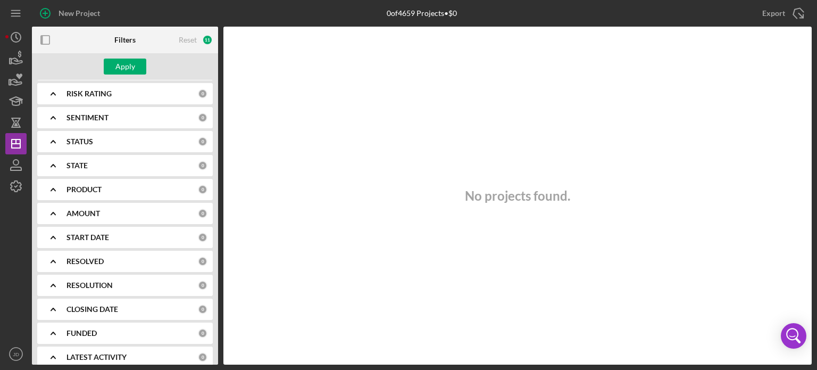
click at [111, 179] on div "PRODUCT 0" at bounding box center [136, 189] width 141 height 21
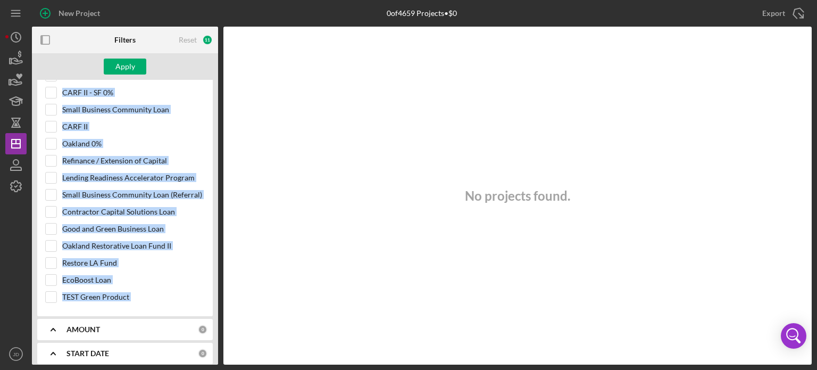
scroll to position [1232, 0]
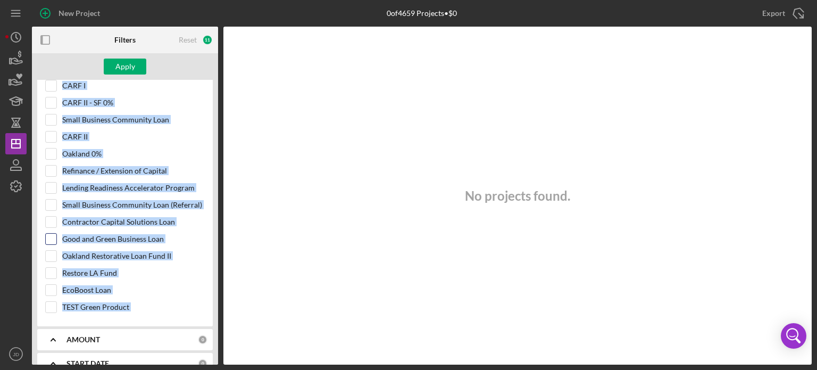
click at [118, 234] on label "Good and Green Business Loan" at bounding box center [133, 239] width 143 height 11
click at [56, 234] on input "Good and Green Business Loan" at bounding box center [51, 239] width 11 height 11
checkbox input "true"
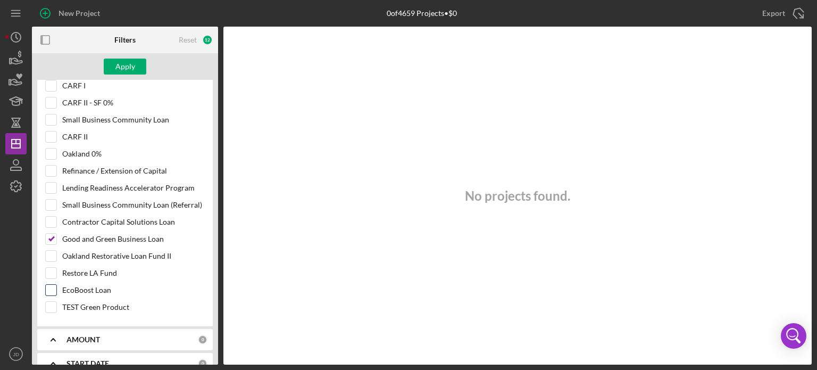
click at [90, 285] on label "EcoBoost Loan" at bounding box center [133, 290] width 143 height 11
click at [56, 285] on input "EcoBoost Loan" at bounding box center [51, 290] width 11 height 11
checkbox input "true"
drag, startPoint x: 218, startPoint y: 323, endPoint x: 215, endPoint y: 344, distance: 20.9
click at [215, 344] on div "Filters Reset 13 Apply SEARCH FILTER 0 Applied in combination with filters belo…" at bounding box center [422, 196] width 780 height 338
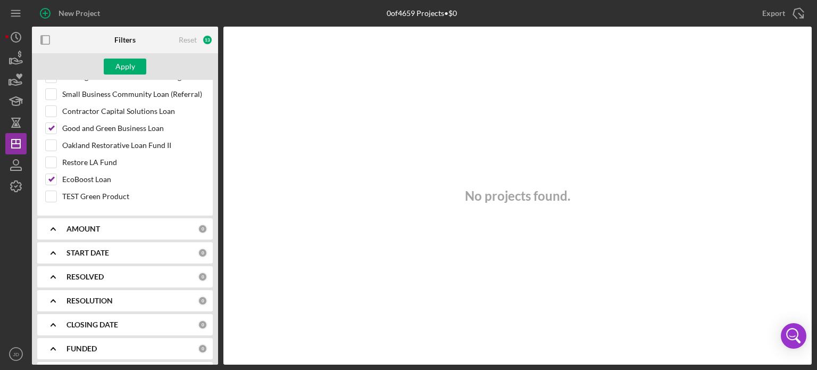
scroll to position [1355, 0]
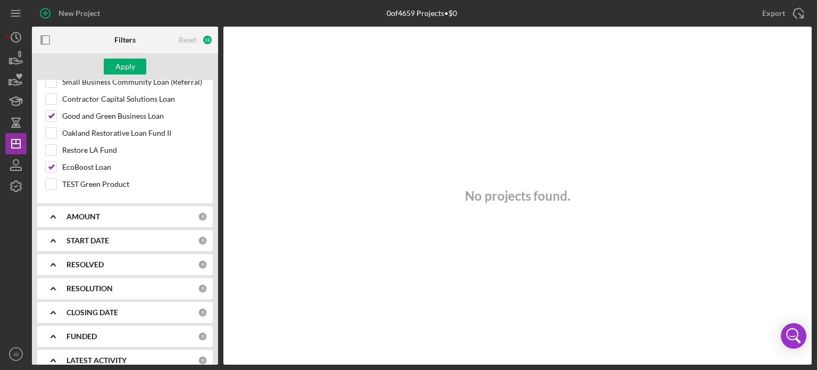
click at [98, 332] on div "FUNDED" at bounding box center [131, 336] width 131 height 9
click at [63, 355] on div "Yes" at bounding box center [125, 363] width 160 height 16
drag, startPoint x: 219, startPoint y: 330, endPoint x: 217, endPoint y: 340, distance: 9.8
click at [217, 340] on div "Filters Reset 14 Apply SEARCH FILTER 0 Applied in combination with filters belo…" at bounding box center [422, 196] width 780 height 338
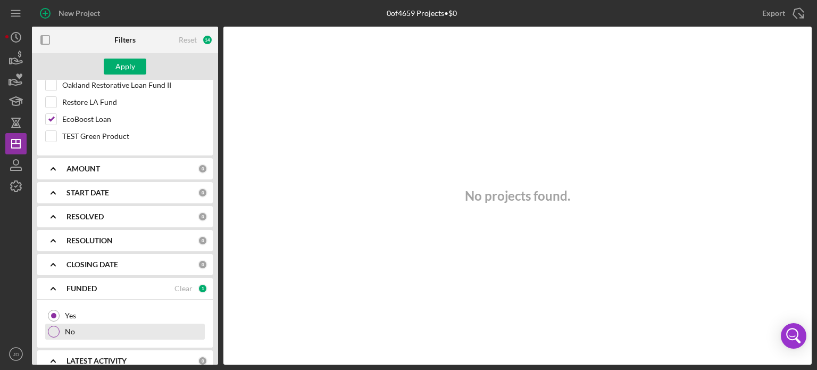
drag, startPoint x: 72, startPoint y: 312, endPoint x: 97, endPoint y: 311, distance: 25.0
click at [71, 327] on label "No" at bounding box center [70, 331] width 10 height 9
click at [77, 307] on div "Yes" at bounding box center [125, 315] width 160 height 16
click at [71, 284] on b "FUNDED" at bounding box center [81, 288] width 30 height 9
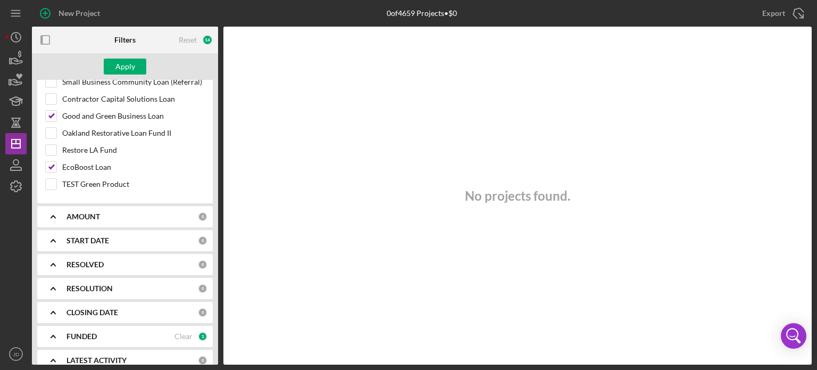
click at [112, 332] on div "FUNDED" at bounding box center [120, 336] width 108 height 9
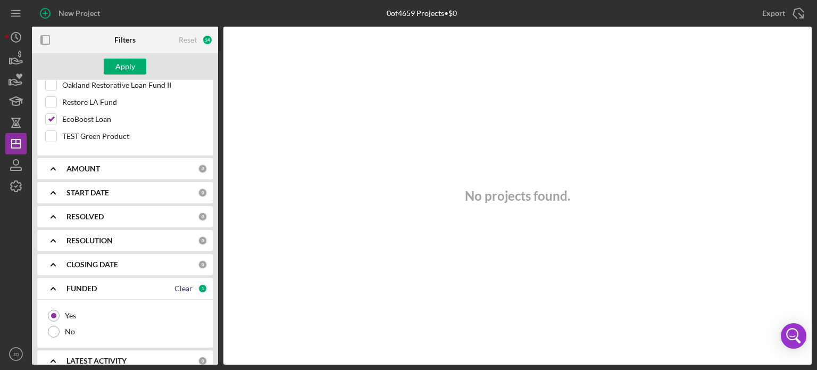
click at [180, 284] on div "Clear" at bounding box center [183, 288] width 18 height 9
click at [99, 188] on b "START DATE" at bounding box center [87, 192] width 43 height 9
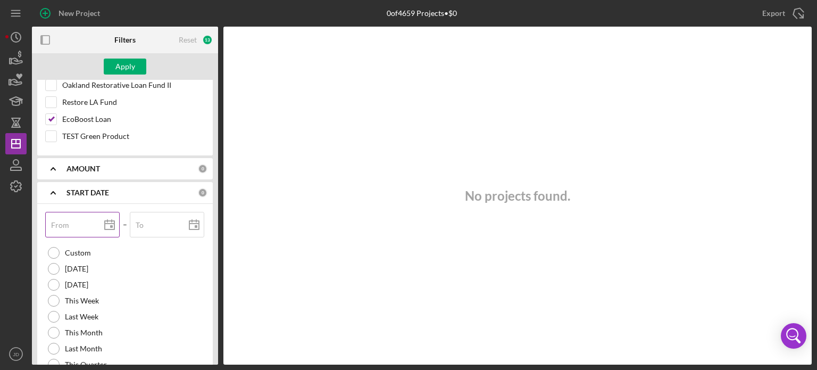
click at [63, 212] on div "From" at bounding box center [82, 225] width 75 height 27
type input "[DATE]"
click at [132, 67] on div "Apply" at bounding box center [125, 67] width 20 height 16
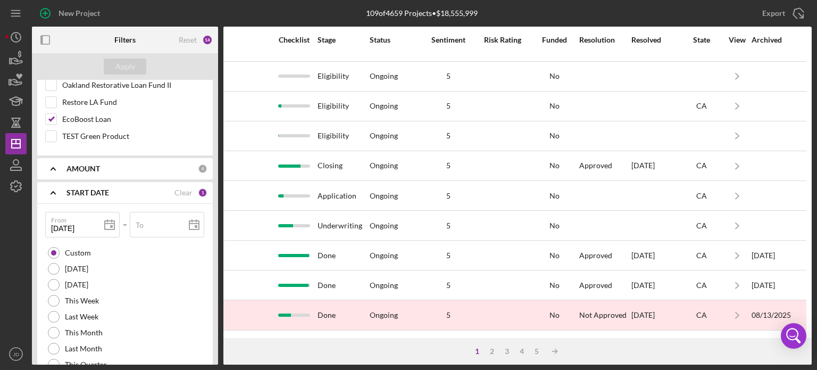
scroll to position [0, 691]
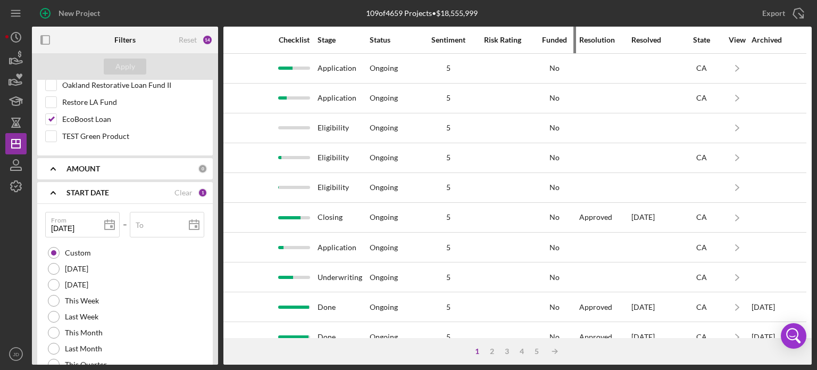
click at [548, 38] on div "Funded" at bounding box center [554, 40] width 48 height 9
drag, startPoint x: 555, startPoint y: 39, endPoint x: 540, endPoint y: 41, distance: 14.6
click at [554, 39] on div "Funded" at bounding box center [554, 40] width 48 height 9
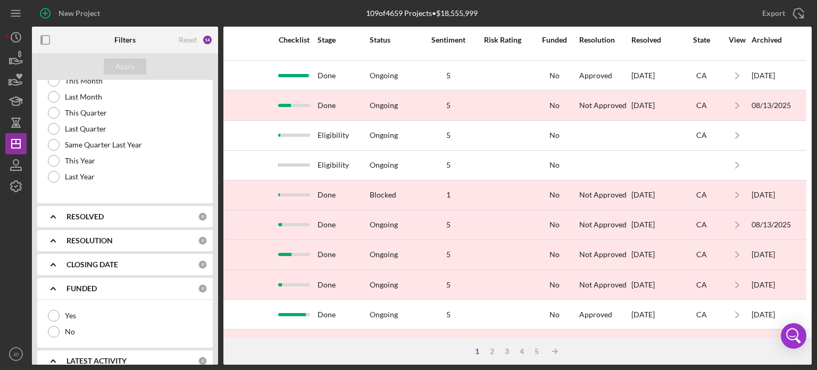
scroll to position [474, 691]
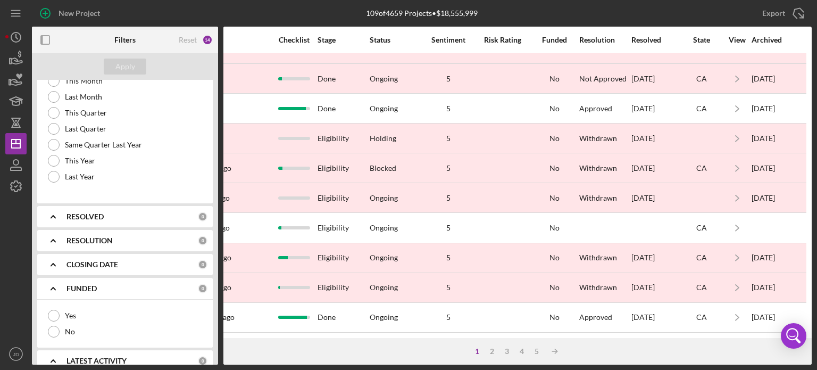
click at [96, 236] on b "RESOLUTION" at bounding box center [89, 240] width 46 height 9
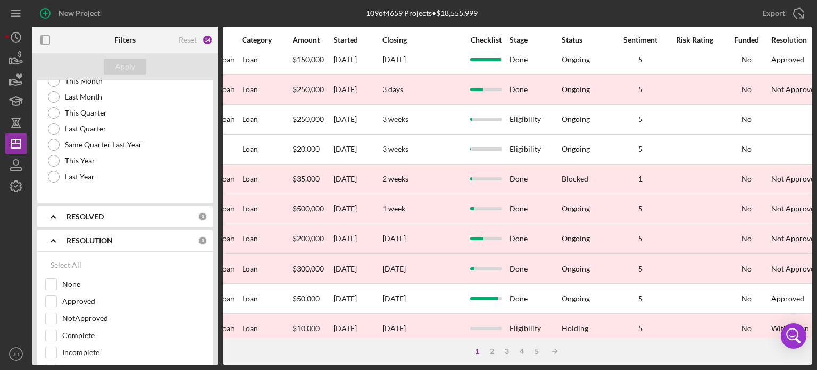
scroll to position [277, 0]
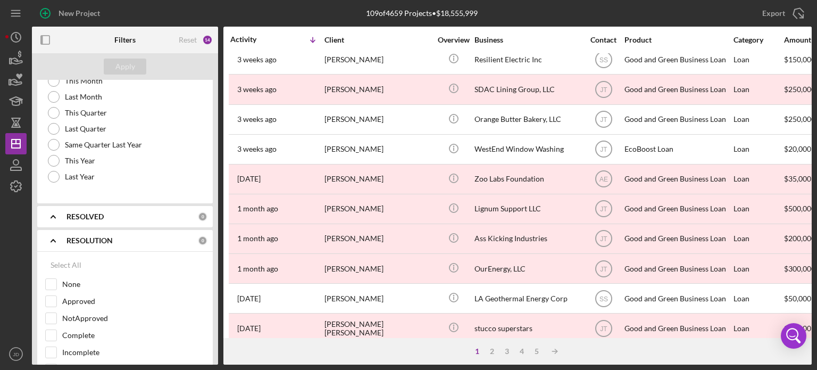
click at [812, 196] on div "New Project 109 of 4659 Projects • $18,555,999 Export Icon/Export Filters Reset…" at bounding box center [408, 185] width 817 height 370
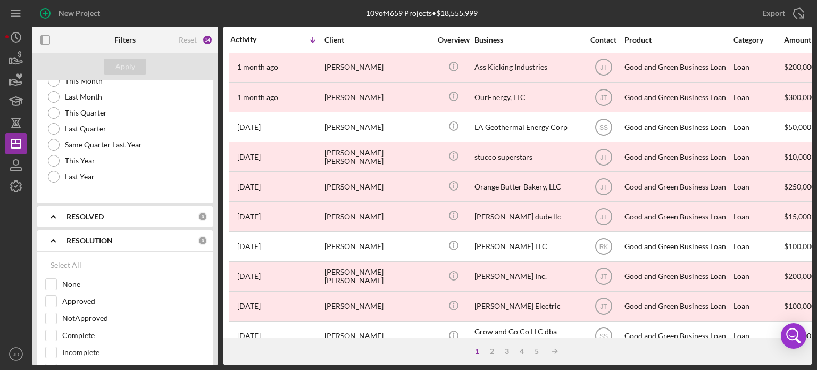
scroll to position [474, 0]
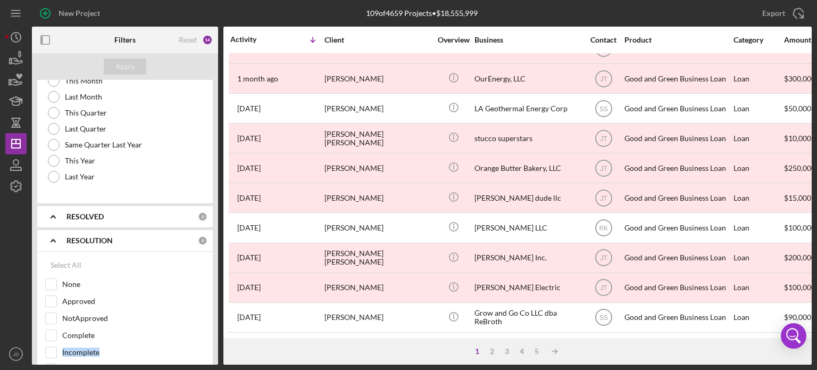
drag, startPoint x: 219, startPoint y: 327, endPoint x: 214, endPoint y: 335, distance: 9.0
click at [216, 337] on div "Filters Reset 14 Apply SEARCH FILTER 0 Applied in combination with filters belo…" at bounding box center [422, 196] width 780 height 338
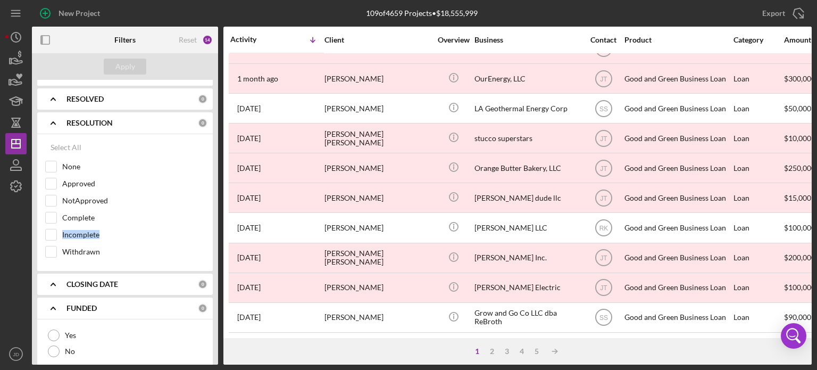
scroll to position [1790, 0]
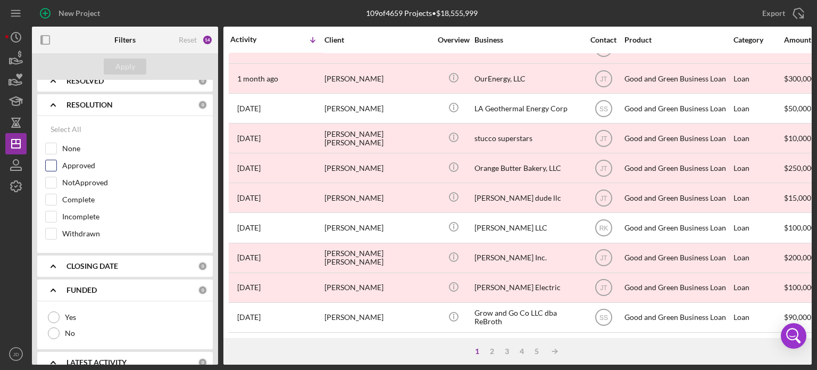
click at [85, 160] on div "Approved" at bounding box center [125, 168] width 160 height 17
click at [51, 160] on input "Approved" at bounding box center [51, 165] width 11 height 11
checkbox input "true"
drag, startPoint x: 47, startPoint y: 184, endPoint x: 51, endPoint y: 188, distance: 6.0
click at [47, 194] on input "Complete" at bounding box center [51, 199] width 11 height 11
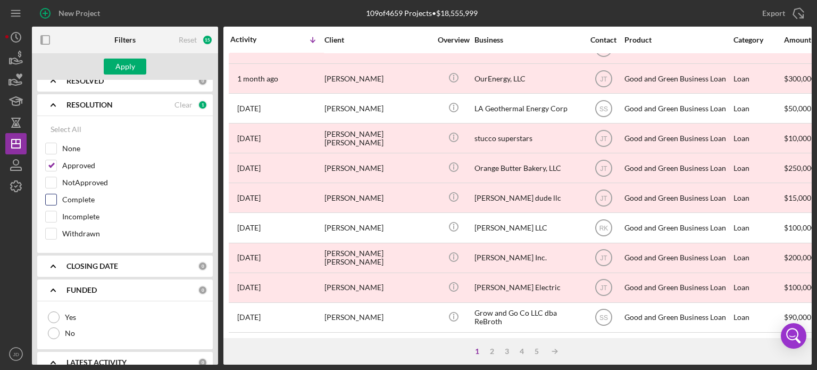
checkbox input "true"
click at [52, 211] on input "Incomplete" at bounding box center [51, 216] width 11 height 11
checkbox input "true"
click at [124, 63] on div "Apply" at bounding box center [125, 67] width 20 height 16
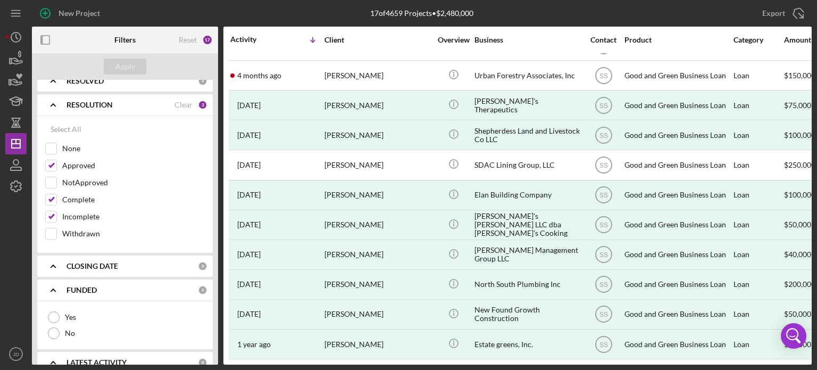
scroll to position [57, 0]
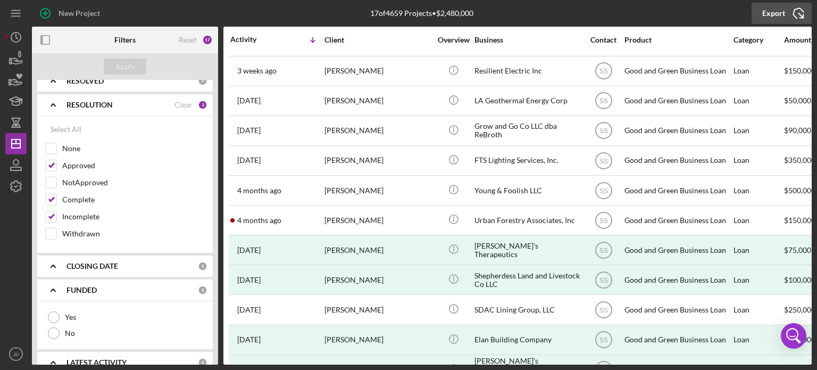
click at [781, 12] on div "Export" at bounding box center [773, 13] width 23 height 21
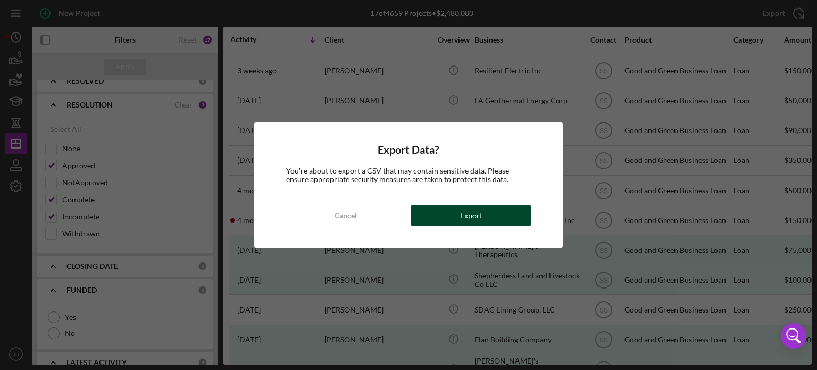
click at [478, 215] on div "Export" at bounding box center [471, 215] width 22 height 21
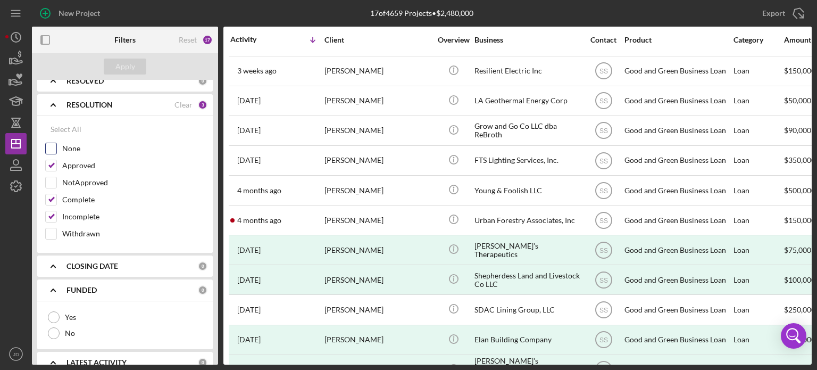
click at [76, 143] on label "None" at bounding box center [133, 148] width 143 height 11
click at [56, 143] on input "None" at bounding box center [51, 148] width 11 height 11
checkbox input "true"
click at [135, 70] on button "Apply" at bounding box center [125, 67] width 43 height 16
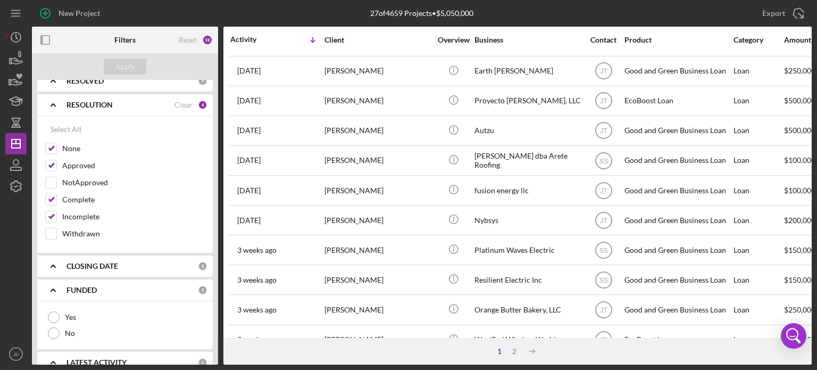
scroll to position [326, 0]
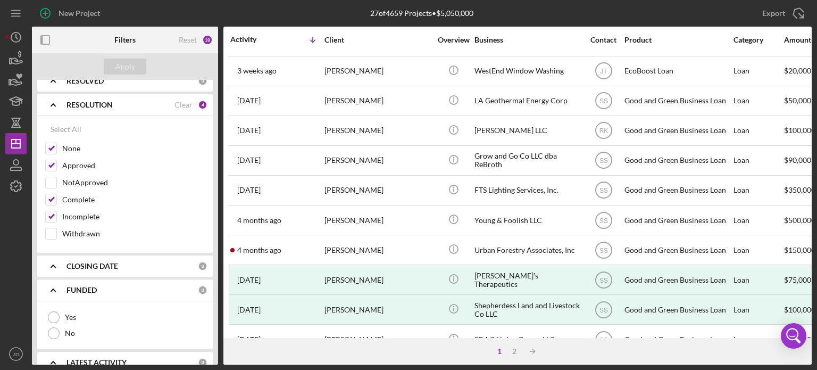
click at [39, 98] on div "Icon/Expander RESOLUTION Clear 4" at bounding box center [125, 105] width 176 height 22
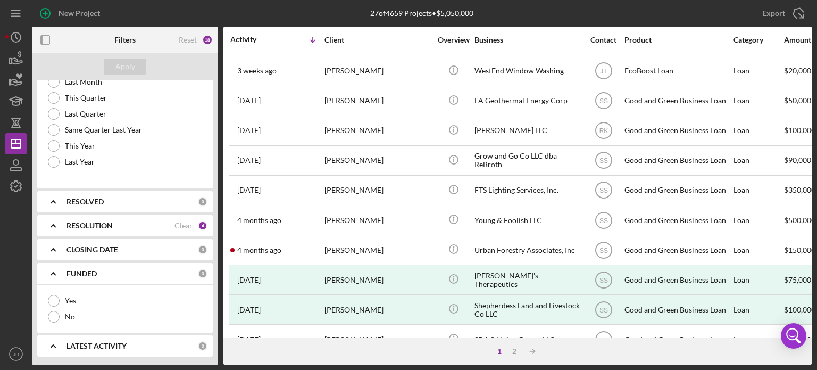
scroll to position [1655, 0]
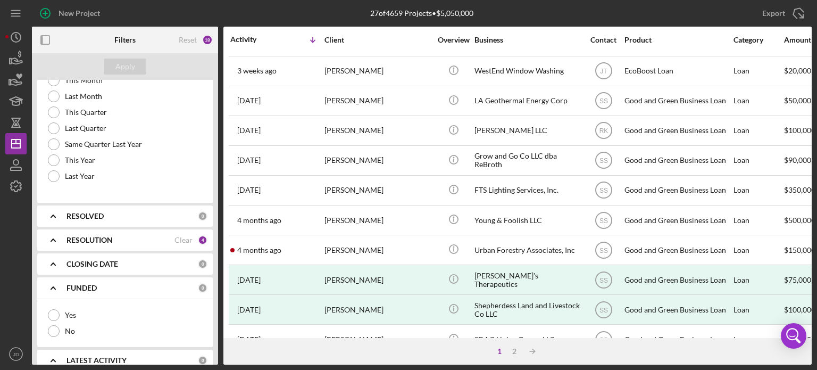
click at [71, 283] on b "FUNDED" at bounding box center [81, 287] width 30 height 9
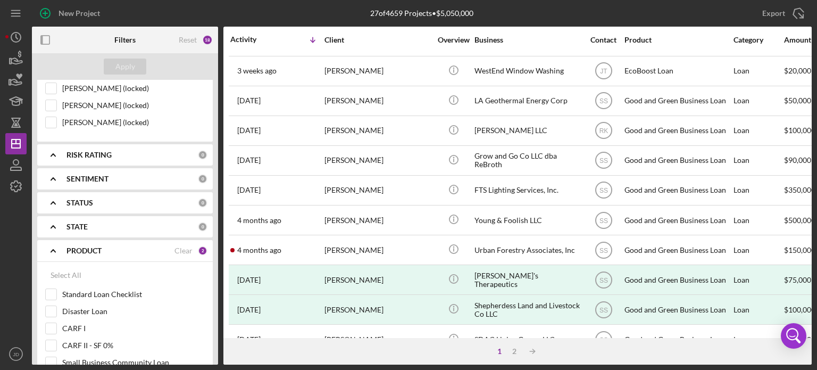
scroll to position [998, 0]
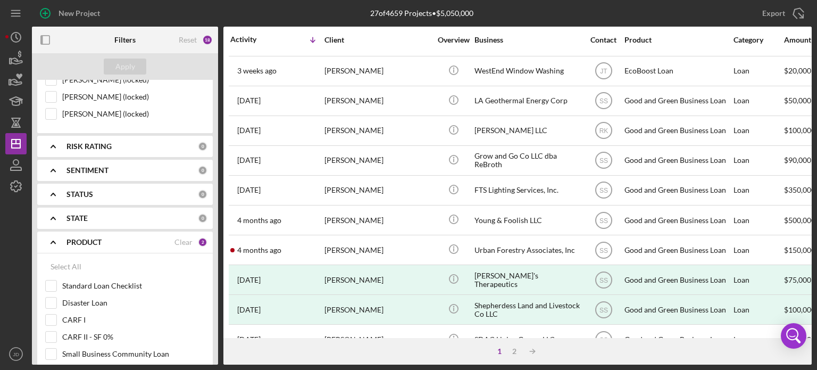
drag, startPoint x: 103, startPoint y: 227, endPoint x: 73, endPoint y: 207, distance: 36.1
click at [103, 231] on div "PRODUCT Clear 2" at bounding box center [136, 241] width 141 height 21
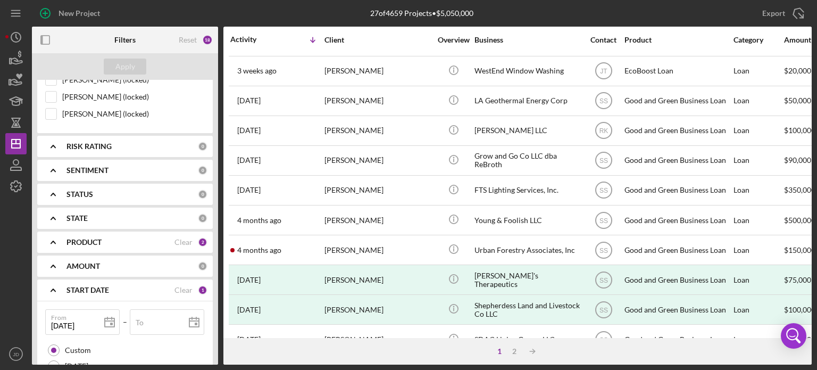
drag, startPoint x: 64, startPoint y: 178, endPoint x: 73, endPoint y: 179, distance: 9.1
click at [64, 181] on icon "Icon/Expander" at bounding box center [53, 194] width 27 height 27
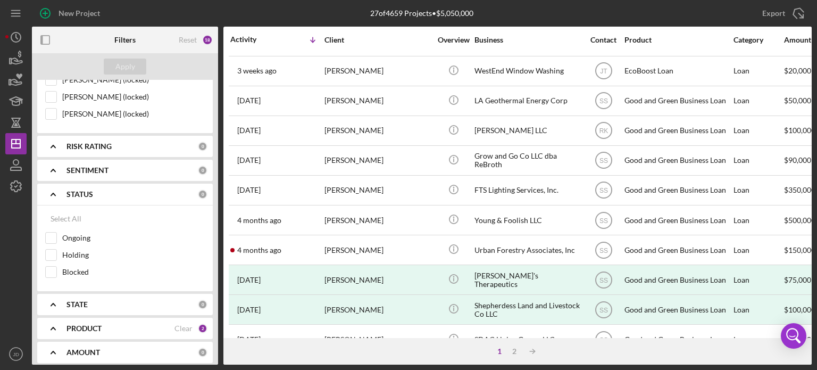
click at [73, 166] on b "SENTIMENT" at bounding box center [87, 170] width 42 height 9
drag, startPoint x: 75, startPoint y: 156, endPoint x: 87, endPoint y: 142, distance: 18.9
click at [74, 166] on b "SENTIMENT" at bounding box center [87, 170] width 42 height 9
click at [93, 142] on b "RISK RATING" at bounding box center [88, 146] width 45 height 9
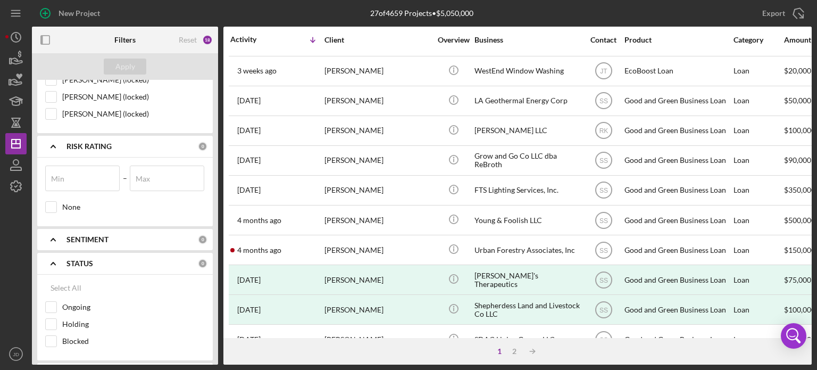
click at [98, 142] on b "RISK RATING" at bounding box center [88, 146] width 45 height 9
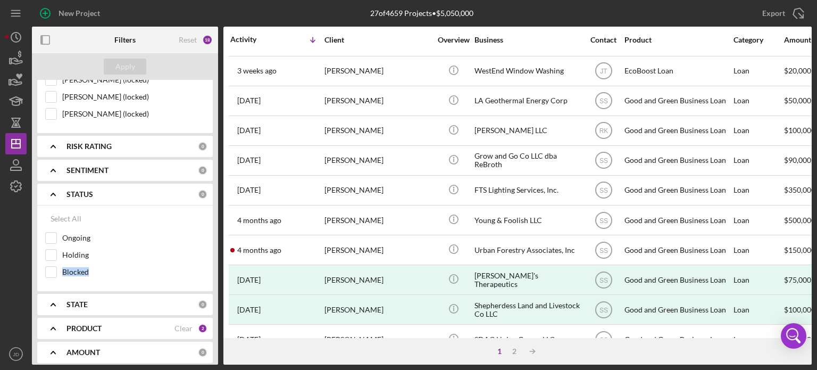
drag, startPoint x: 219, startPoint y: 279, endPoint x: 216, endPoint y: 255, distance: 24.1
click at [216, 253] on div "Filters Reset 18 Apply SEARCH FILTER 0 Applied in combination with filters belo…" at bounding box center [422, 196] width 780 height 338
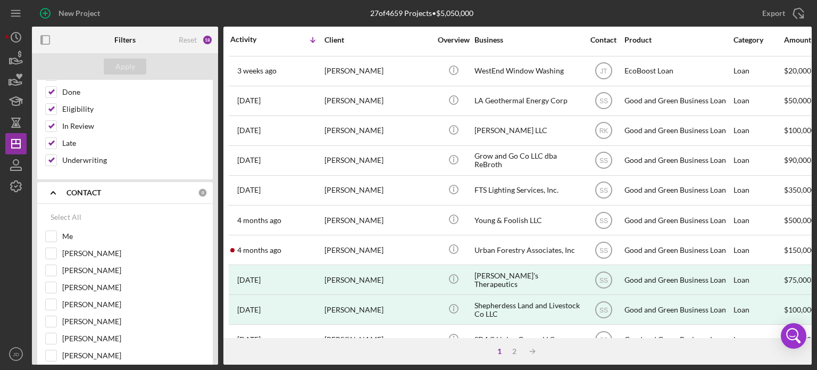
scroll to position [295, 0]
click at [192, 173] on div "CONTACT" at bounding box center [131, 177] width 131 height 9
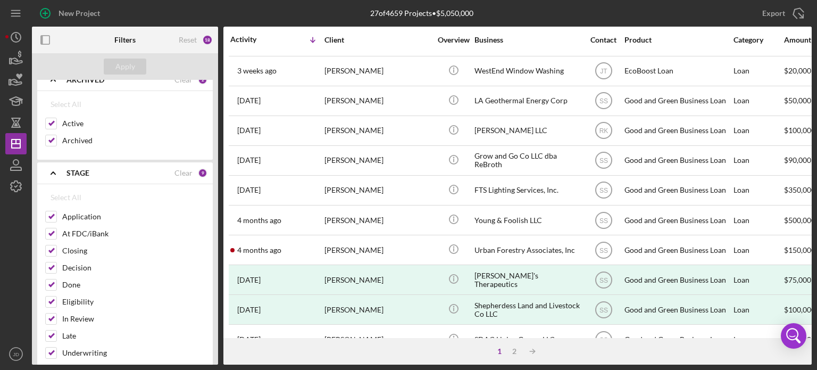
scroll to position [81, 0]
click at [94, 174] on div "STAGE" at bounding box center [120, 178] width 108 height 9
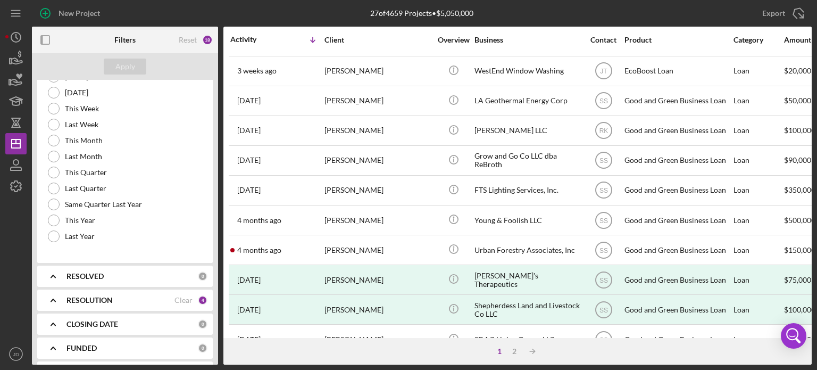
scroll to position [561, 0]
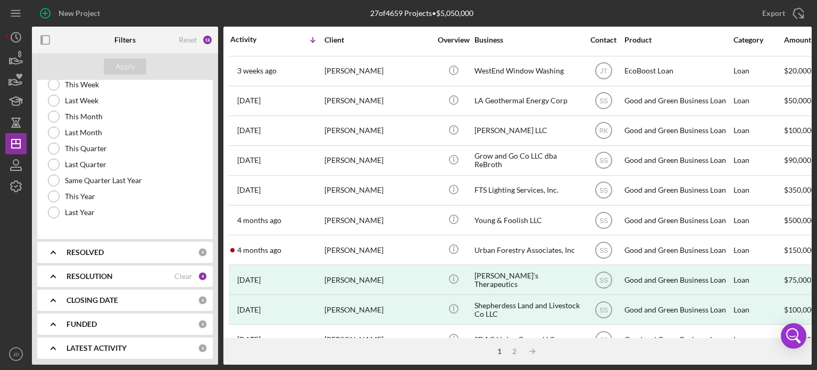
click at [122, 327] on div "FUNDED 0" at bounding box center [136, 324] width 141 height 10
click at [98, 254] on b "RESOLVED" at bounding box center [84, 252] width 37 height 9
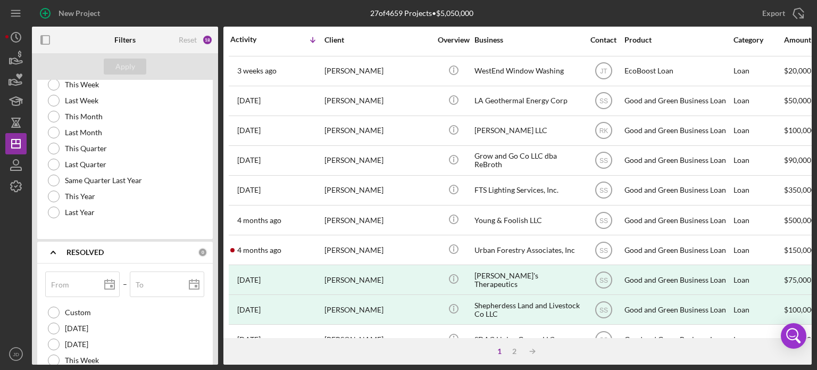
click at [98, 254] on b "RESOLVED" at bounding box center [84, 252] width 37 height 9
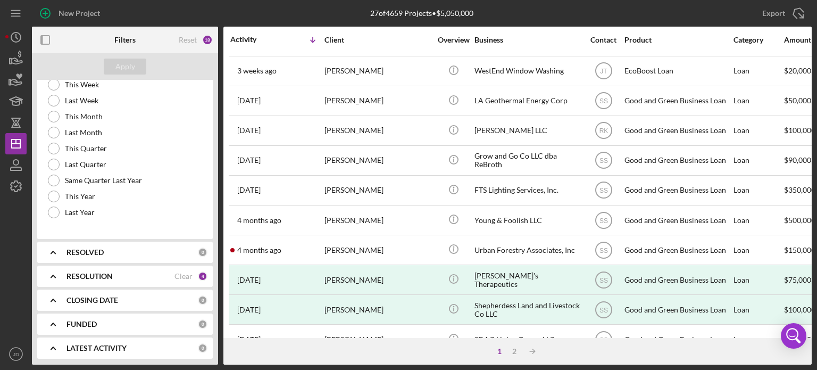
click at [103, 293] on div "CLOSING DATE 0" at bounding box center [136, 299] width 141 height 21
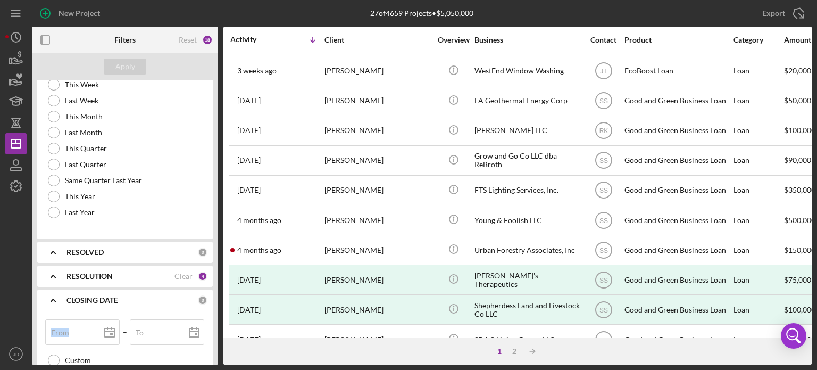
click at [103, 293] on div "CLOSING DATE 0" at bounding box center [136, 299] width 141 height 21
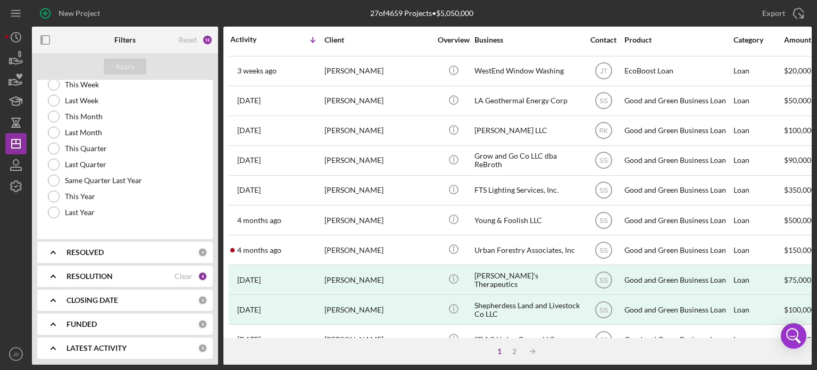
click at [43, 220] on div "From [DATE] [DATE] – To Custom [DATE] [DATE] This Week Last Week This Month Las…" at bounding box center [125, 113] width 176 height 251
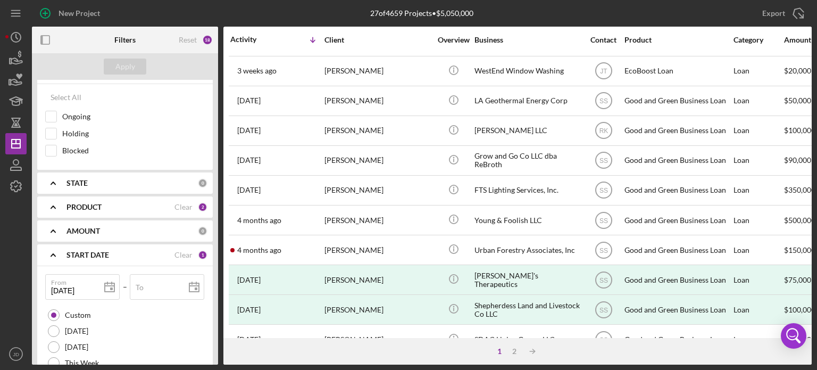
scroll to position [279, 0]
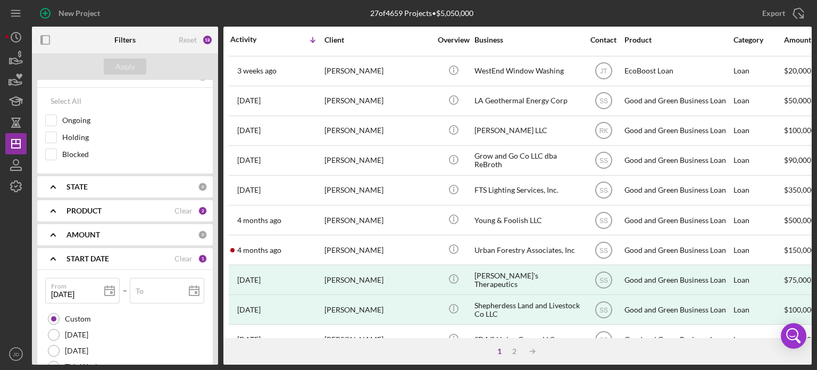
click at [146, 209] on div "PRODUCT" at bounding box center [120, 210] width 108 height 9
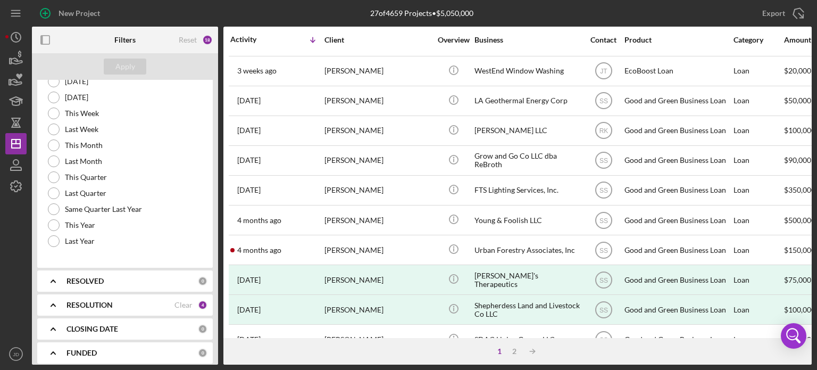
scroll to position [865, 0]
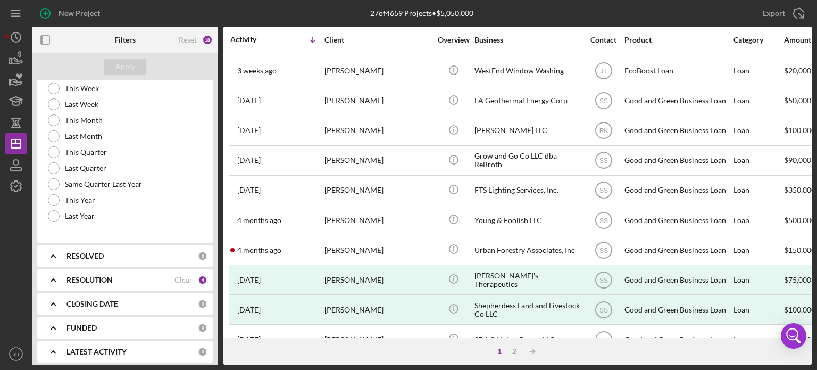
click at [79, 269] on div "RESOLUTION Clear 4" at bounding box center [136, 279] width 141 height 21
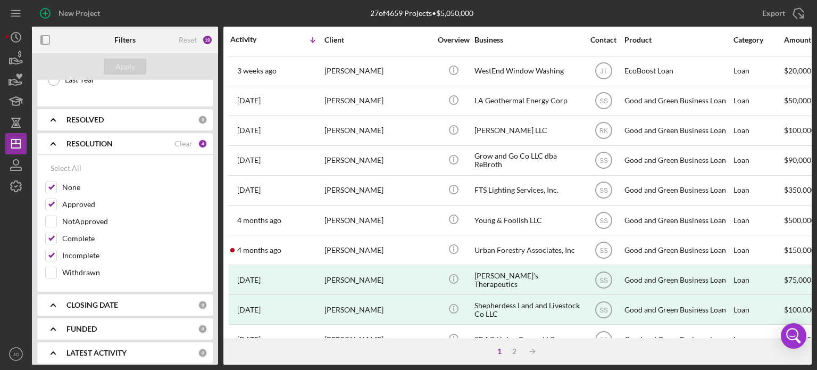
scroll to position [999, 0]
click at [79, 218] on label "NotApproved" at bounding box center [133, 223] width 143 height 11
click at [56, 218] on input "NotApproved" at bounding box center [51, 223] width 11 height 11
checkbox input "true"
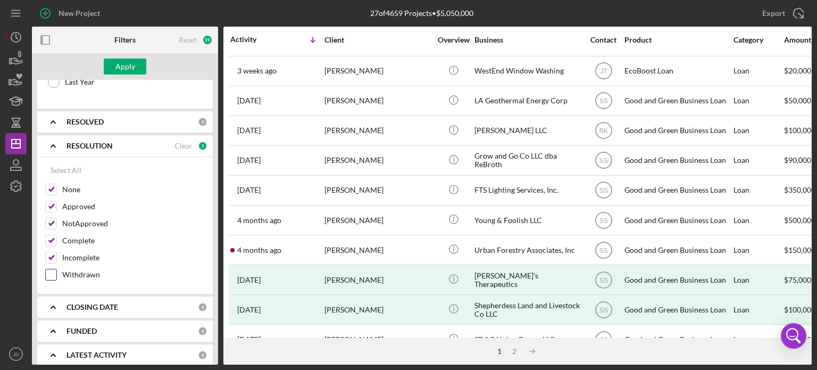
click at [80, 270] on label "Withdrawn" at bounding box center [133, 274] width 143 height 11
click at [56, 270] on input "Withdrawn" at bounding box center [51, 274] width 11 height 11
checkbox input "true"
click at [124, 70] on div "Apply" at bounding box center [125, 67] width 20 height 16
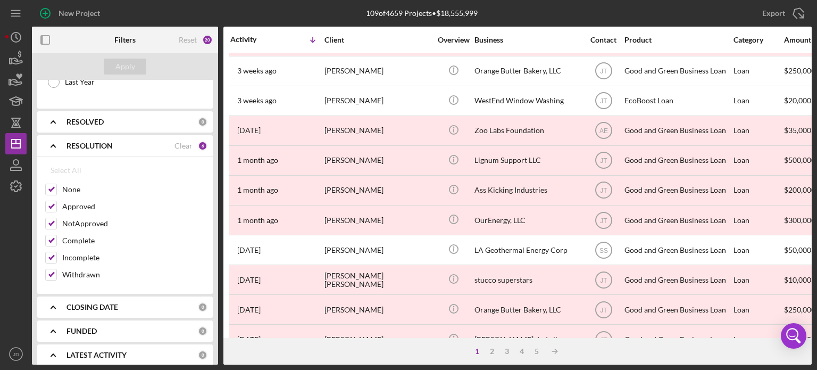
scroll to position [474, 0]
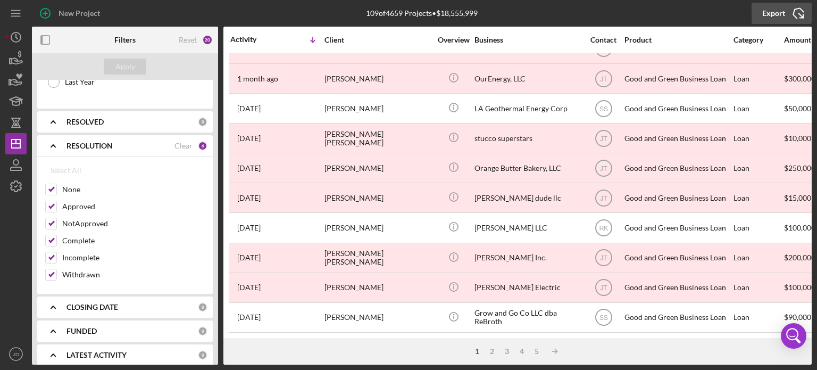
click at [789, 17] on icon "Icon/Export" at bounding box center [798, 13] width 27 height 27
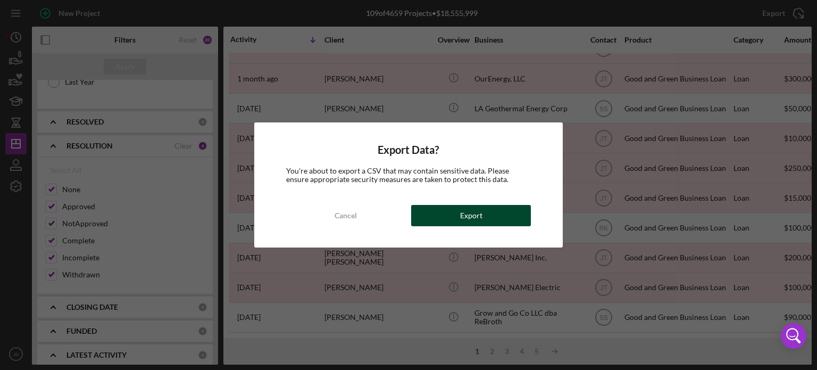
click at [454, 211] on button "Export" at bounding box center [471, 215] width 120 height 21
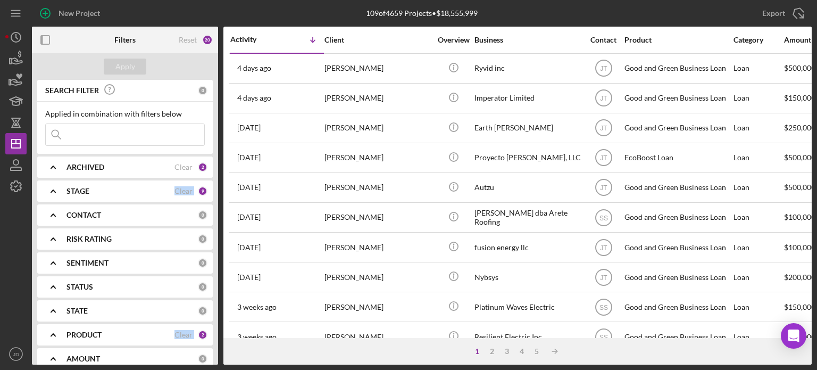
drag, startPoint x: 218, startPoint y: 172, endPoint x: 220, endPoint y: 184, distance: 12.3
click at [221, 185] on div "Filters Reset 20 Apply SEARCH FILTER 0 Applied in combination with filters belo…" at bounding box center [422, 196] width 780 height 338
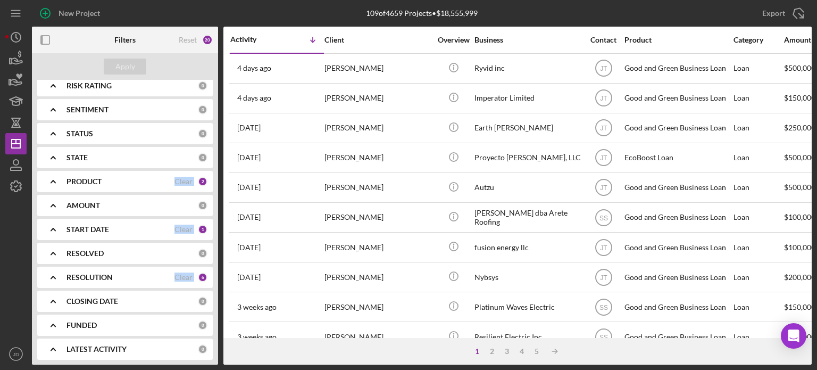
scroll to position [155, 0]
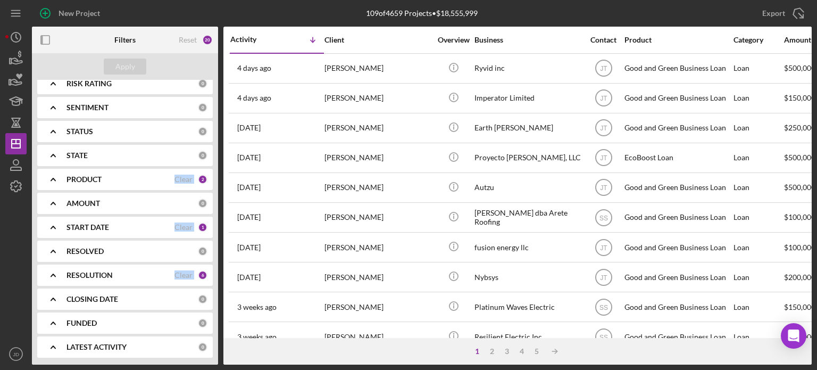
click at [115, 274] on div "RESOLUTION" at bounding box center [120, 275] width 108 height 9
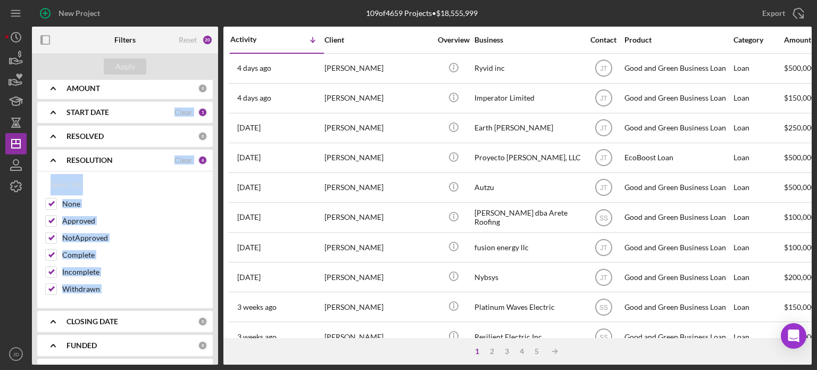
scroll to position [291, 0]
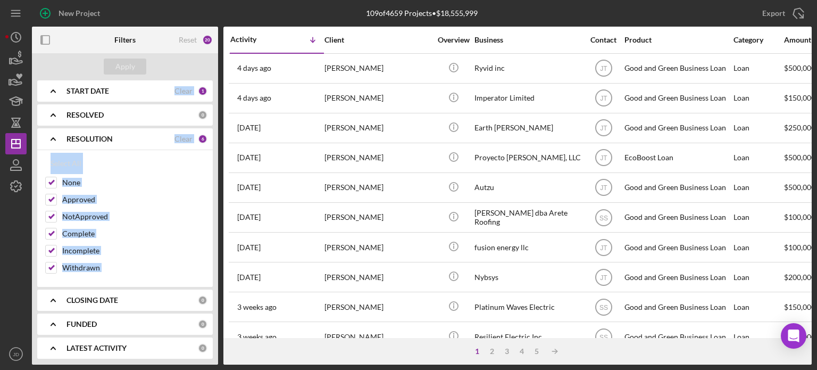
click at [97, 144] on div "RESOLUTION Clear 6" at bounding box center [136, 138] width 141 height 21
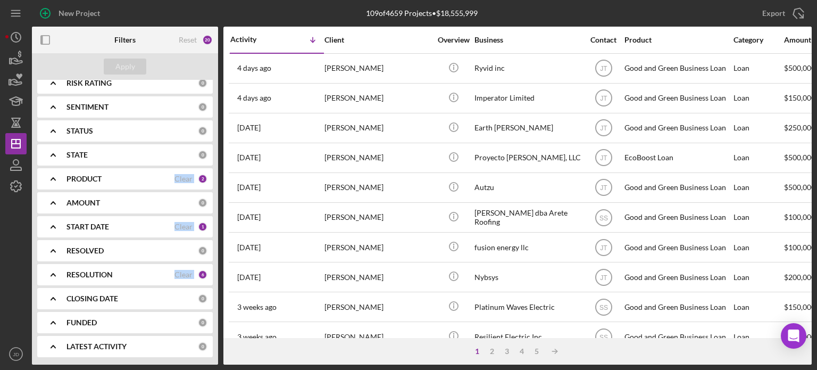
click at [105, 244] on div "RESOLVED 0" at bounding box center [136, 250] width 141 height 21
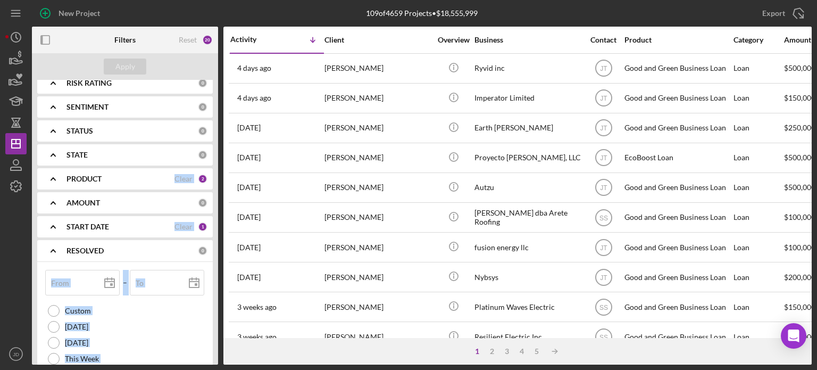
scroll to position [291, 0]
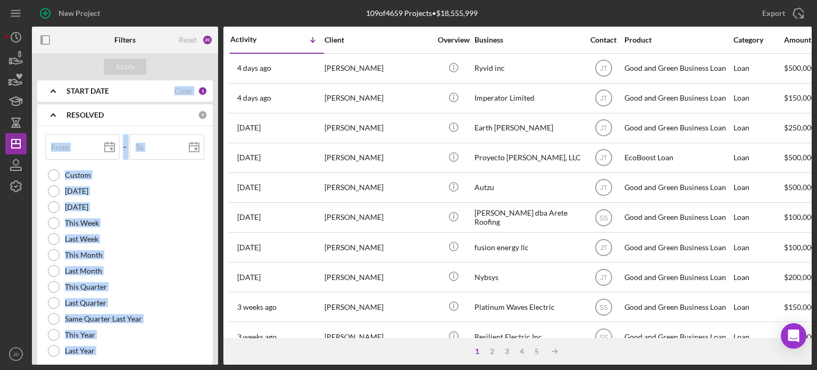
click at [91, 105] on div "RESOLVED 0" at bounding box center [136, 114] width 141 height 21
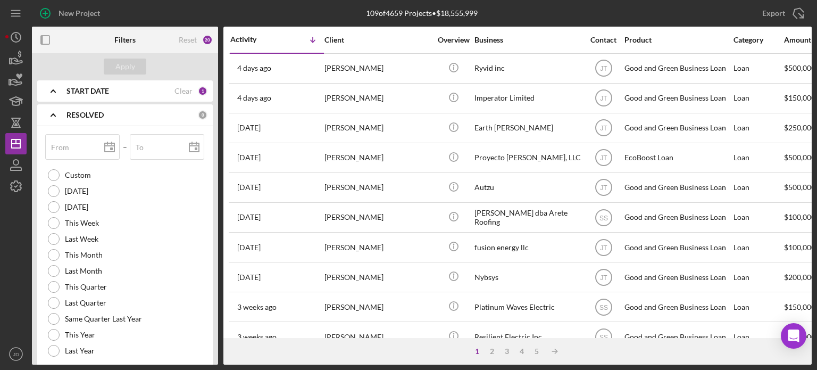
scroll to position [156, 0]
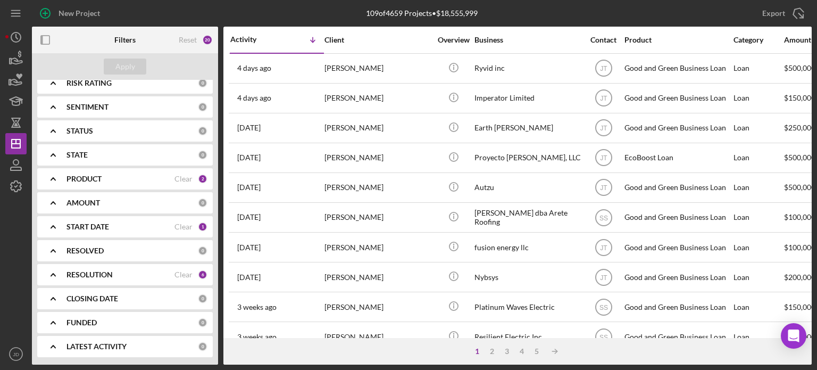
click at [103, 199] on div "AMOUNT" at bounding box center [131, 202] width 131 height 9
click at [100, 138] on div "PRODUCT Clear 2" at bounding box center [136, 129] width 141 height 21
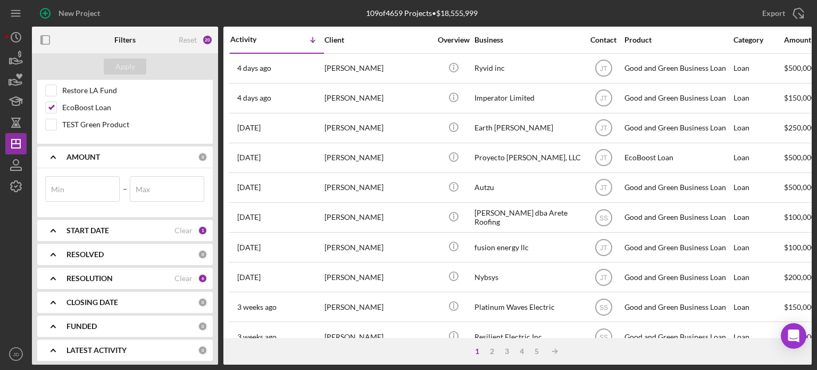
click at [100, 153] on div "AMOUNT" at bounding box center [131, 157] width 131 height 9
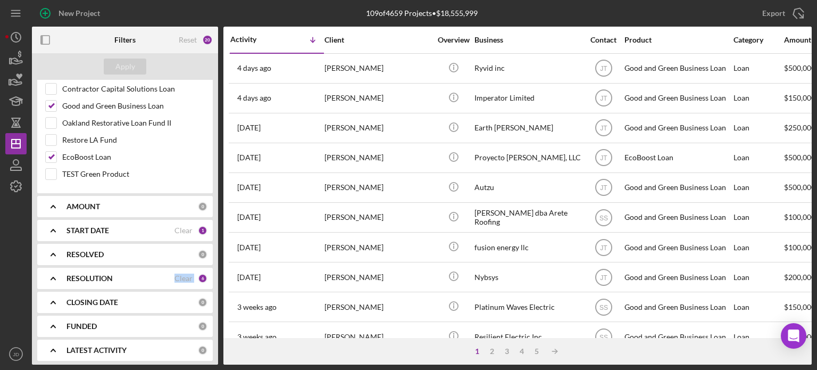
drag, startPoint x: 214, startPoint y: 266, endPoint x: 215, endPoint y: 250, distance: 16.0
click at [215, 249] on div "SEARCH FILTER 0 Applied in combination with filters below Icon/Menu Close Icon/…" at bounding box center [125, 222] width 186 height 285
click at [127, 268] on div "RESOLUTION Clear 6" at bounding box center [136, 278] width 141 height 21
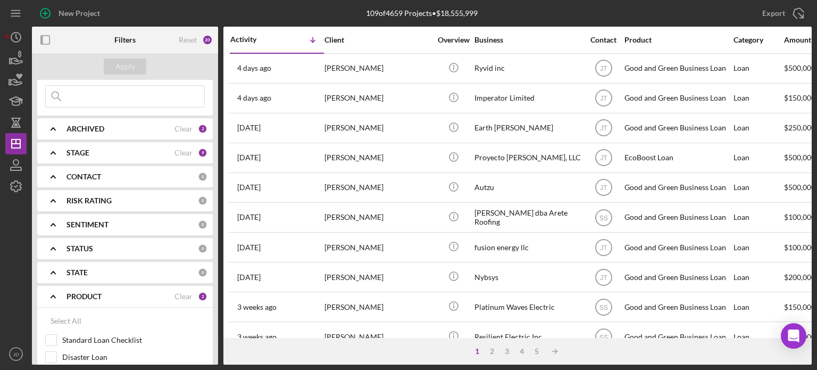
scroll to position [39, 0]
click at [114, 261] on div "STATE 0" at bounding box center [136, 271] width 141 height 21
drag, startPoint x: 111, startPoint y: 261, endPoint x: 104, endPoint y: 254, distance: 9.4
click at [110, 261] on div "STATE 0" at bounding box center [136, 271] width 141 height 21
click at [102, 240] on div "STATUS 0" at bounding box center [136, 247] width 141 height 21
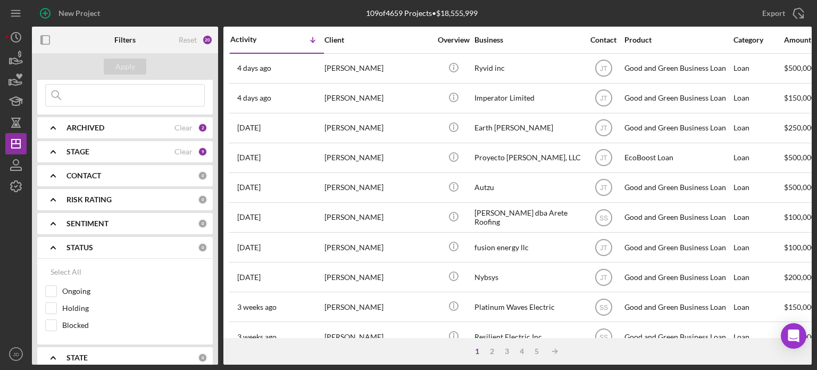
click at [102, 240] on div "STATUS 0" at bounding box center [136, 247] width 141 height 21
click at [96, 219] on b "SENTIMENT" at bounding box center [87, 223] width 42 height 9
click at [104, 171] on div "CONTACT" at bounding box center [131, 175] width 131 height 9
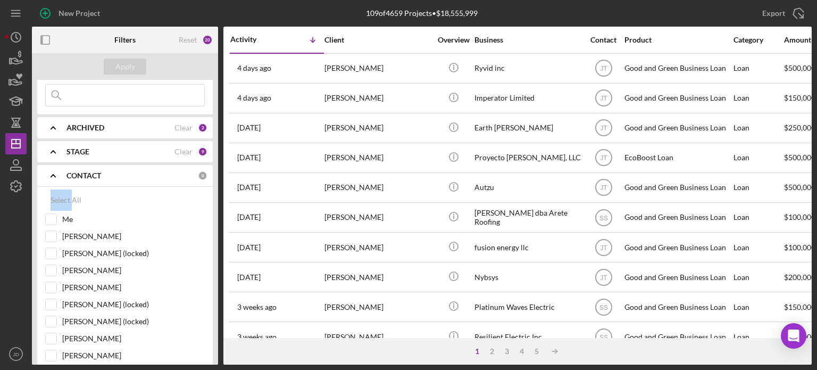
click at [104, 171] on div "CONTACT" at bounding box center [131, 175] width 131 height 9
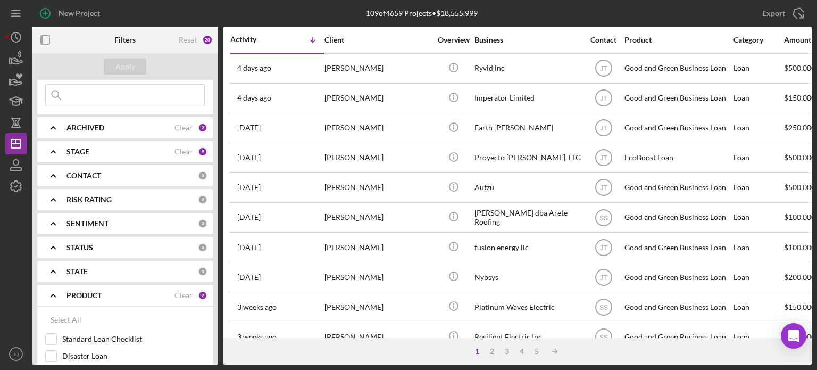
click at [162, 119] on div "SEARCH FILTER 0 Applied in combination with filters below Icon/Menu Close Icon/…" at bounding box center [125, 222] width 186 height 285
click at [157, 123] on div "ARCHIVED" at bounding box center [120, 127] width 108 height 9
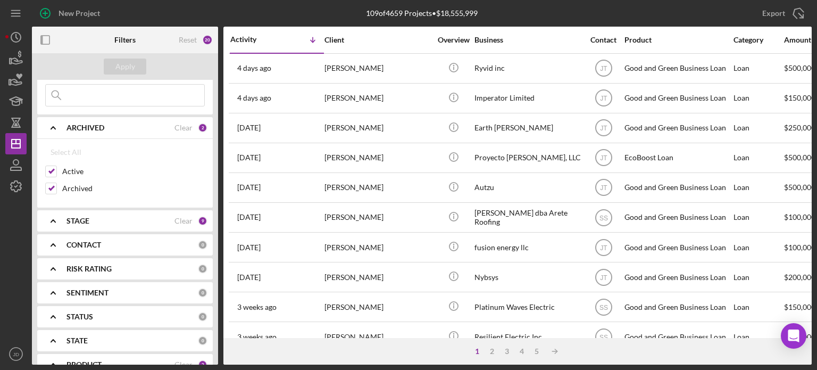
click at [151, 123] on div "ARCHIVED" at bounding box center [120, 127] width 108 height 9
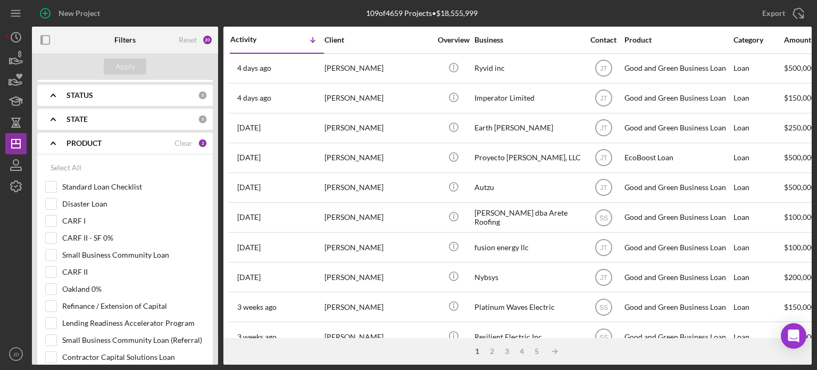
scroll to position [228, 0]
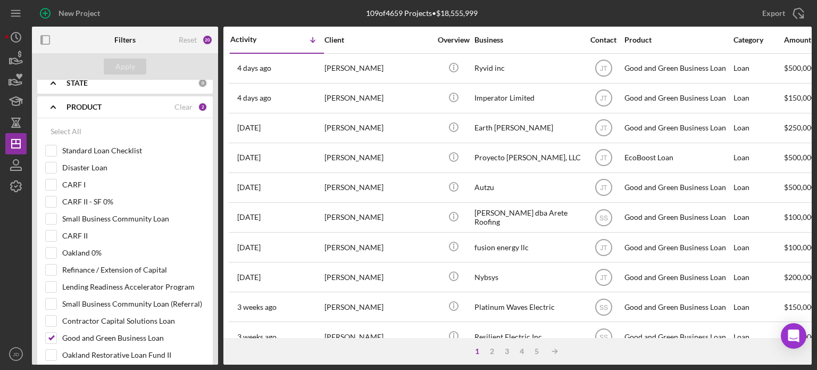
click at [91, 112] on div "PRODUCT Clear 2" at bounding box center [136, 106] width 141 height 21
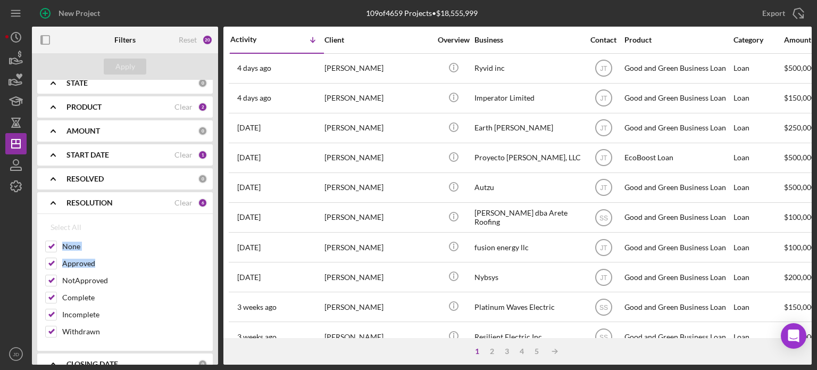
drag, startPoint x: 215, startPoint y: 221, endPoint x: 213, endPoint y: 258, distance: 36.8
click at [213, 258] on div "SEARCH FILTER 0 Applied in combination with filters below Icon/Menu Close Icon/…" at bounding box center [125, 222] width 186 height 285
drag, startPoint x: 223, startPoint y: 238, endPoint x: 218, endPoint y: 249, distance: 11.7
click at [218, 249] on div "Filters Reset 20 Apply SEARCH FILTER 0 Applied in combination with filters belo…" at bounding box center [422, 196] width 780 height 338
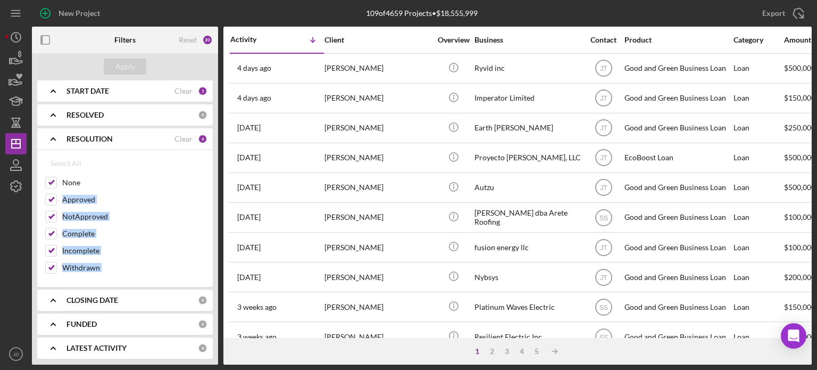
click at [113, 323] on div "FUNDED" at bounding box center [131, 324] width 131 height 9
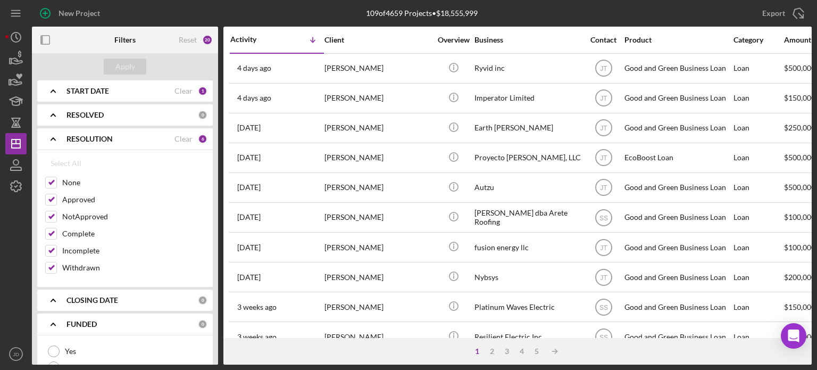
click at [113, 323] on div "FUNDED" at bounding box center [131, 324] width 131 height 9
click at [114, 341] on div "LATEST ACTIVITY 0" at bounding box center [136, 347] width 141 height 21
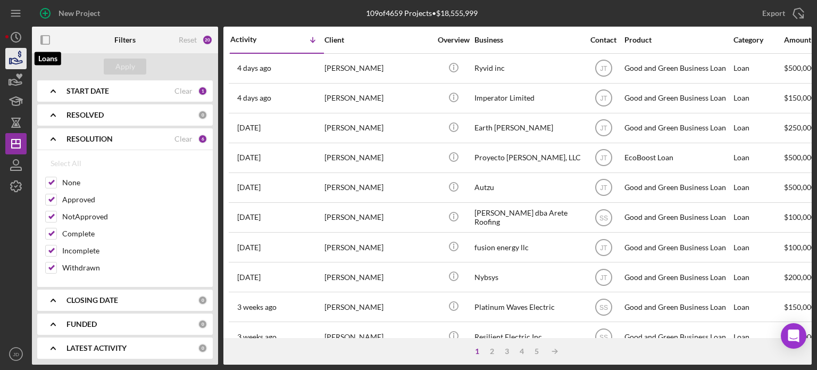
click at [18, 56] on icon "button" at bounding box center [16, 58] width 27 height 27
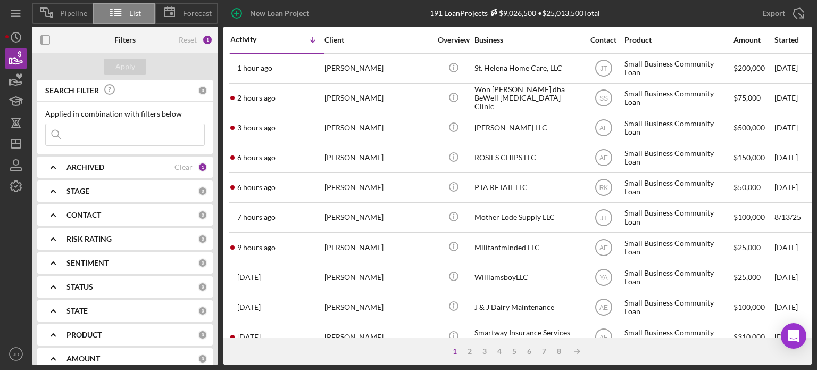
click at [114, 191] on div "STAGE" at bounding box center [131, 191] width 131 height 9
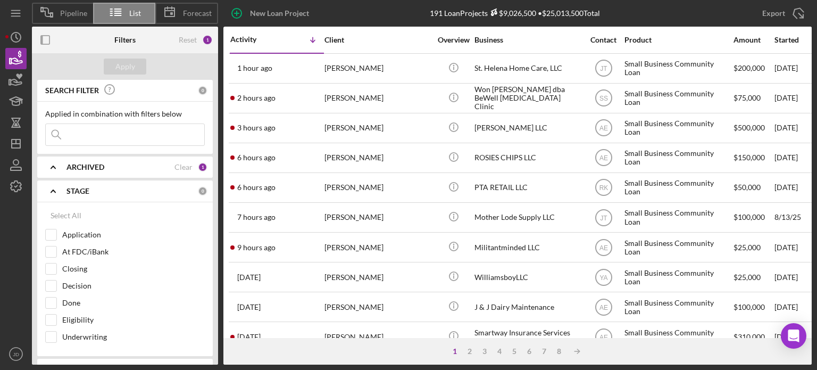
click at [113, 191] on div "STAGE" at bounding box center [131, 191] width 131 height 9
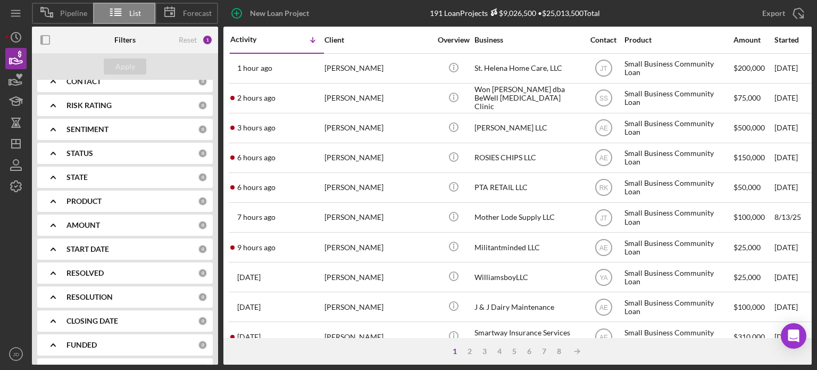
scroll to position [155, 0]
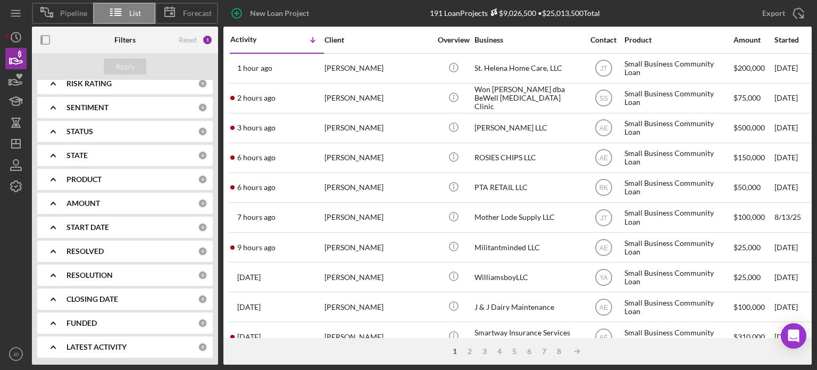
click at [113, 176] on div "PRODUCT" at bounding box center [131, 179] width 131 height 9
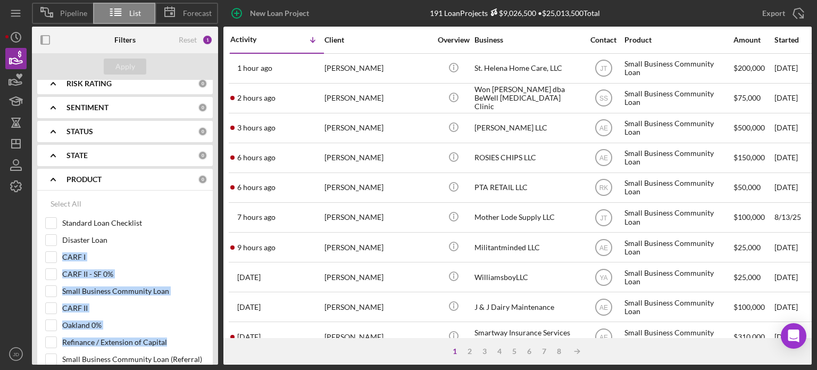
drag, startPoint x: 219, startPoint y: 240, endPoint x: 216, endPoint y: 336, distance: 95.8
click at [215, 338] on div "Filters Reset 1 Apply SEARCH FILTER 0 Applied in combination with filters below…" at bounding box center [127, 196] width 191 height 338
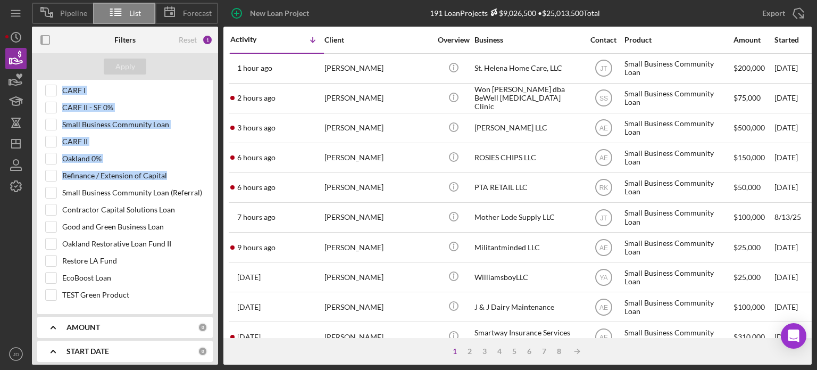
scroll to position [315, 0]
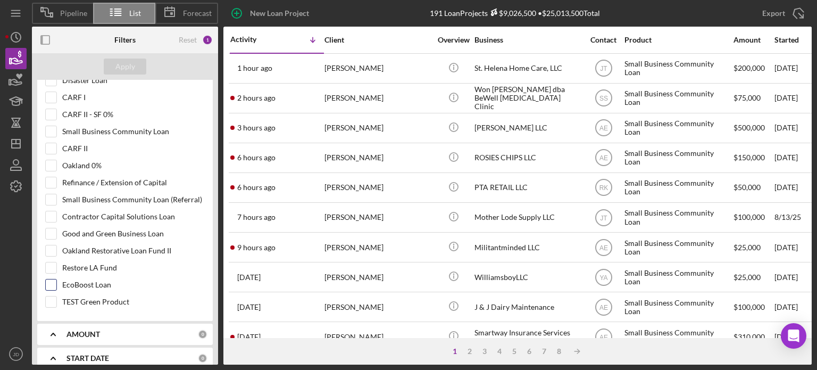
click at [72, 281] on label "EcoBoost Loan" at bounding box center [133, 284] width 143 height 11
click at [56, 281] on input "EcoBoost Loan" at bounding box center [51, 284] width 11 height 11
checkbox input "true"
drag, startPoint x: 66, startPoint y: 220, endPoint x: 66, endPoint y: 232, distance: 12.2
click at [66, 221] on div "Contractor Capital Solutions Loan" at bounding box center [125, 219] width 160 height 17
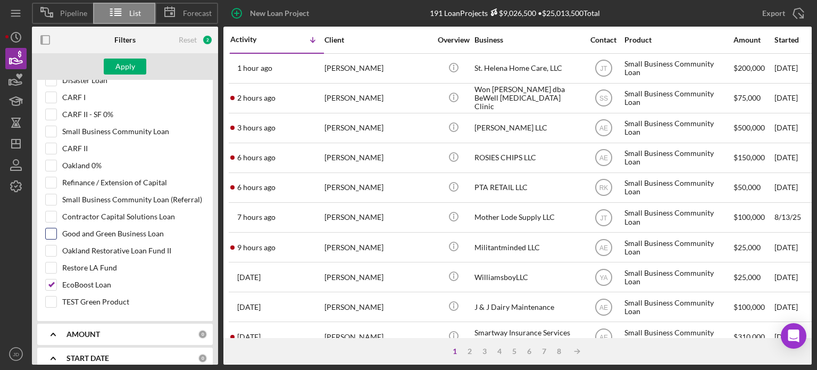
click at [66, 232] on label "Good and Green Business Loan" at bounding box center [133, 233] width 143 height 11
click at [56, 232] on input "Good and Green Business Loan" at bounding box center [51, 233] width 11 height 11
checkbox input "true"
drag, startPoint x: 214, startPoint y: 215, endPoint x: 213, endPoint y: 231, distance: 16.5
click at [213, 233] on div "SEARCH FILTER 0 Applied in combination with filters below Icon/Menu Close Icon/…" at bounding box center [125, 222] width 186 height 285
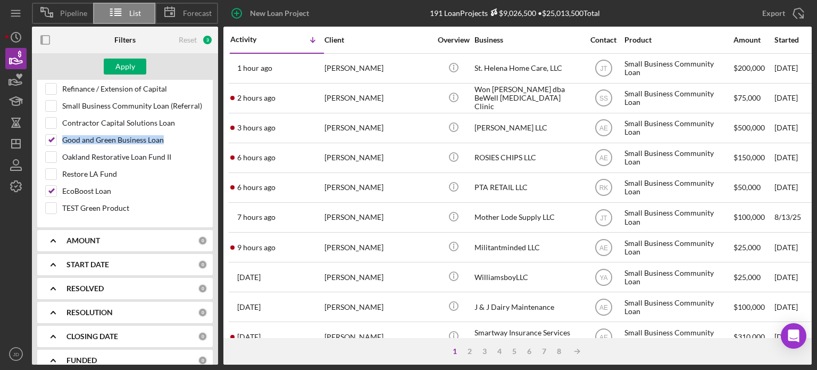
scroll to position [443, 0]
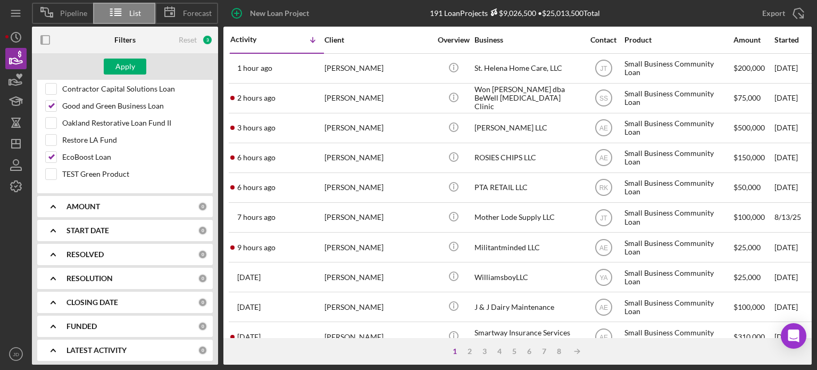
click at [120, 226] on div "START DATE" at bounding box center [131, 230] width 131 height 9
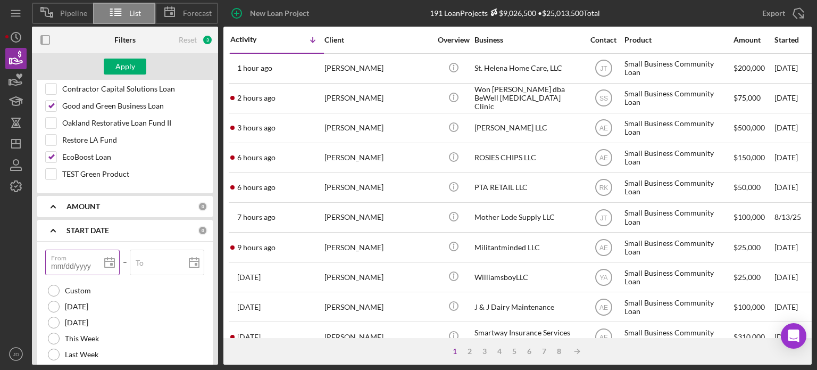
click at [72, 257] on div "From" at bounding box center [82, 262] width 75 height 27
drag, startPoint x: 72, startPoint y: 257, endPoint x: 76, endPoint y: 268, distance: 12.0
click at [71, 257] on div "From" at bounding box center [82, 262] width 75 height 27
drag, startPoint x: 78, startPoint y: 263, endPoint x: 81, endPoint y: 270, distance: 7.9
click at [78, 263] on input "From" at bounding box center [82, 262] width 74 height 26
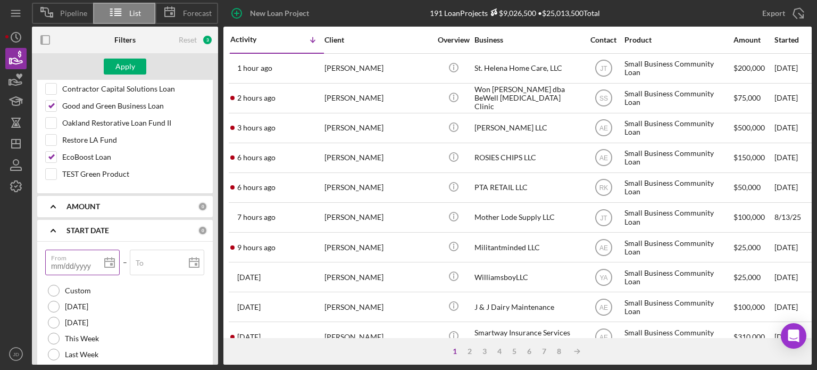
type input "[DATE]"
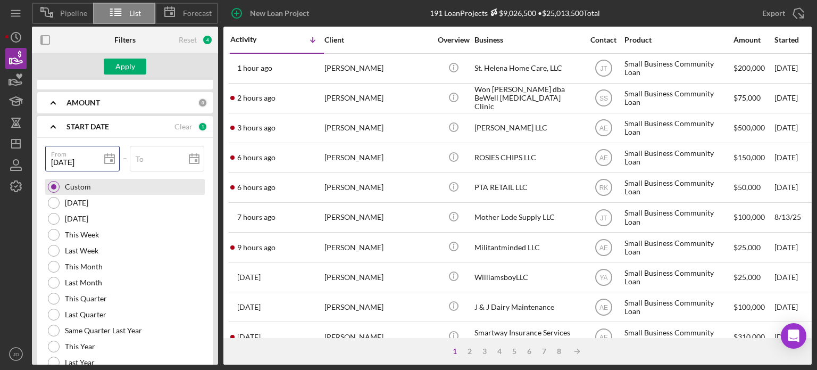
scroll to position [542, 0]
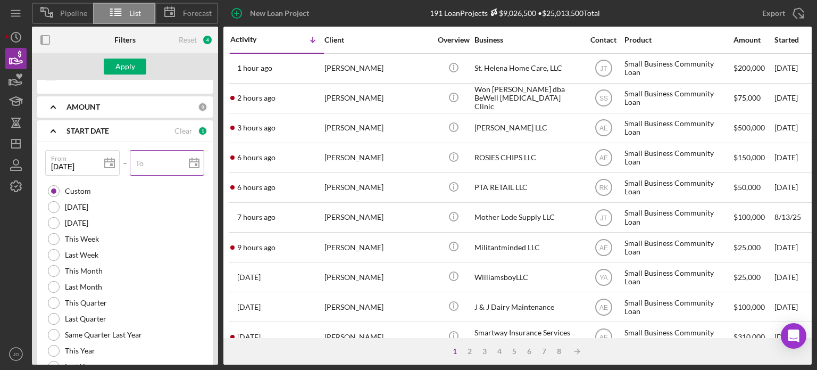
click at [155, 155] on div "To" at bounding box center [167, 163] width 75 height 27
click at [189, 159] on icon at bounding box center [194, 163] width 27 height 27
type input "08/25/2025"
type input "2025-08-25"
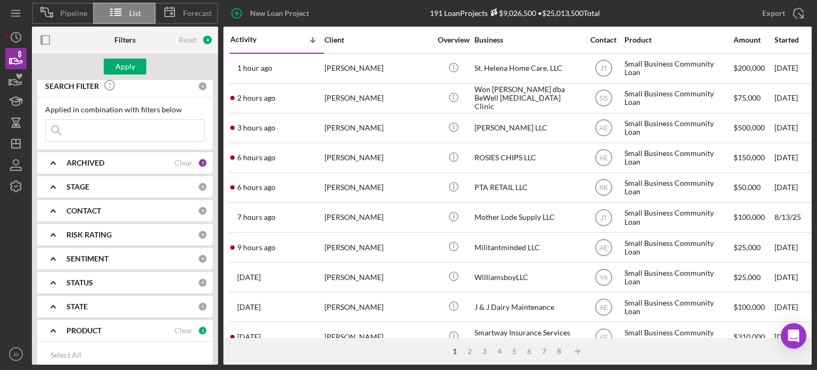
scroll to position [0, 0]
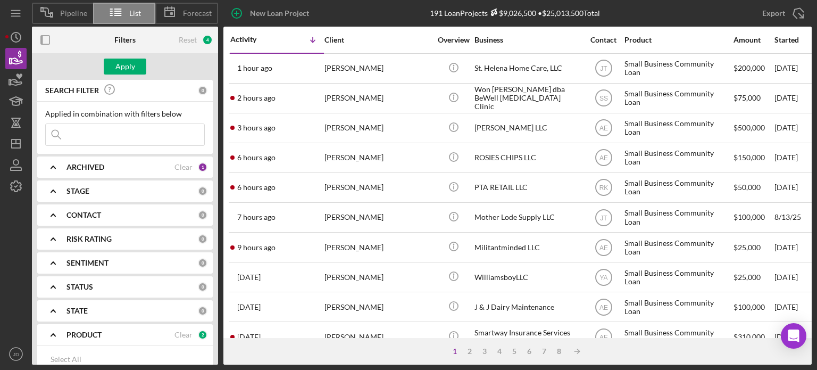
click at [94, 163] on b "ARCHIVED" at bounding box center [85, 167] width 38 height 9
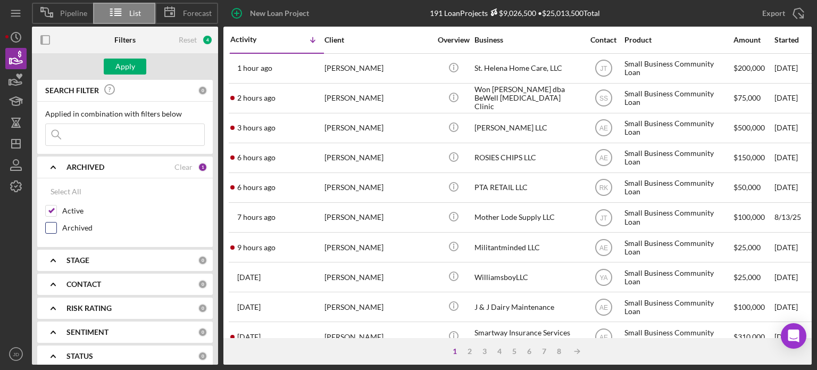
click at [76, 223] on label "Archived" at bounding box center [133, 227] width 143 height 11
click at [56, 223] on input "Archived" at bounding box center [51, 227] width 11 height 11
checkbox input "true"
click at [128, 67] on div "Apply" at bounding box center [125, 67] width 20 height 16
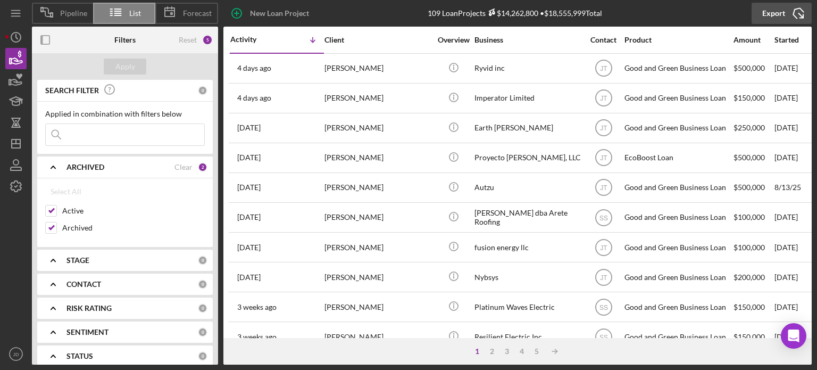
click at [783, 11] on div "Export" at bounding box center [773, 13] width 23 height 21
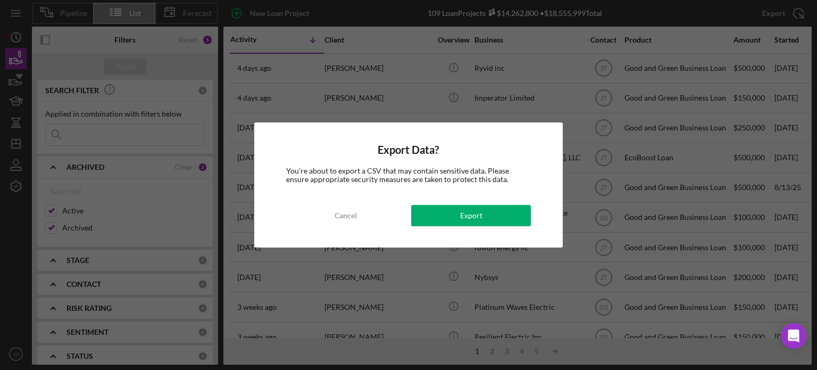
click at [481, 204] on div "Export Data? You're about to export a CSV that may contain sensitive data. Plea…" at bounding box center [408, 184] width 309 height 125
click at [480, 211] on div "Export" at bounding box center [471, 215] width 22 height 21
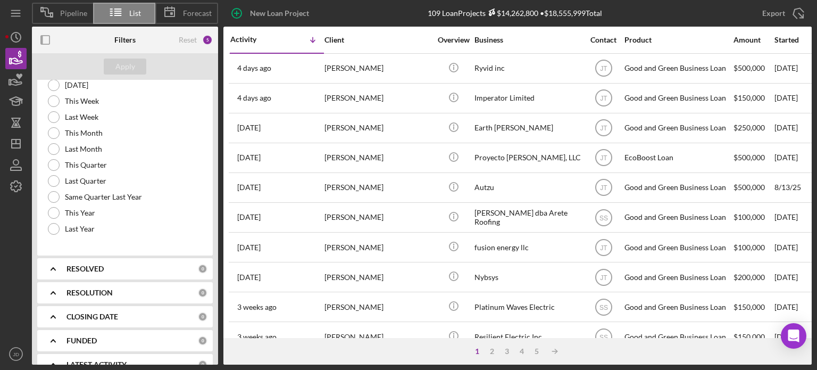
scroll to position [763, 0]
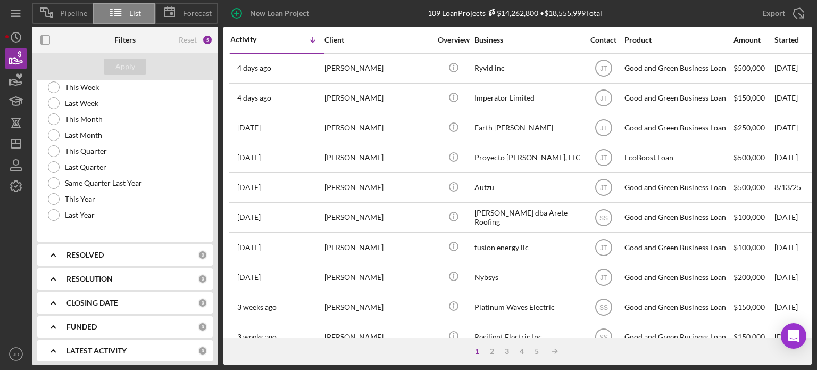
click at [83, 268] on div "RESOLUTION 0" at bounding box center [136, 278] width 141 height 21
click at [81, 268] on div "RESOLUTION 0" at bounding box center [136, 278] width 141 height 21
click at [91, 251] on b "RESOLVED" at bounding box center [84, 255] width 37 height 9
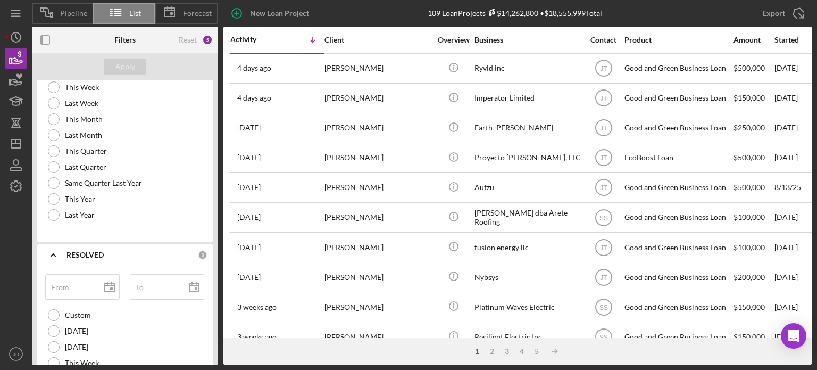
drag, startPoint x: 91, startPoint y: 248, endPoint x: 87, endPoint y: 255, distance: 7.9
click at [90, 251] on b "RESOLVED" at bounding box center [84, 255] width 37 height 9
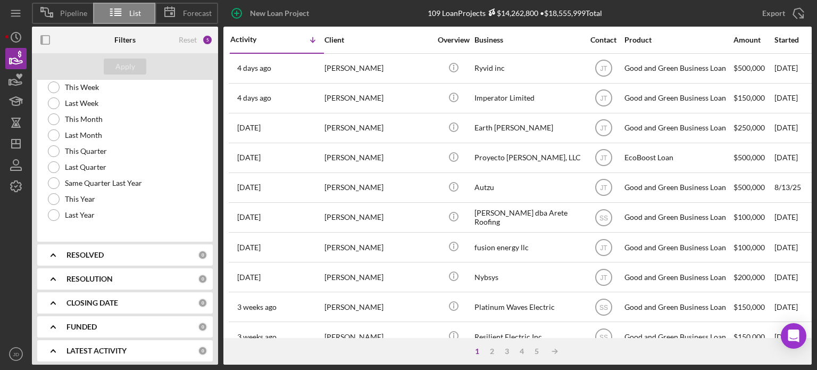
click at [112, 322] on div "FUNDED" at bounding box center [131, 326] width 131 height 9
click at [102, 292] on div "CLOSING DATE 0" at bounding box center [136, 302] width 141 height 21
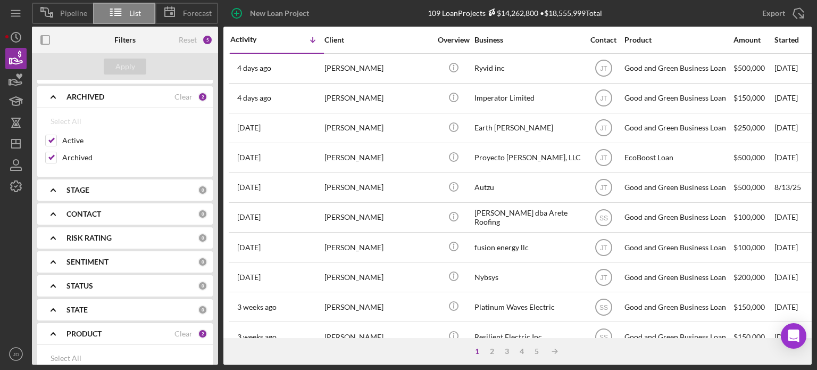
scroll to position [103, 0]
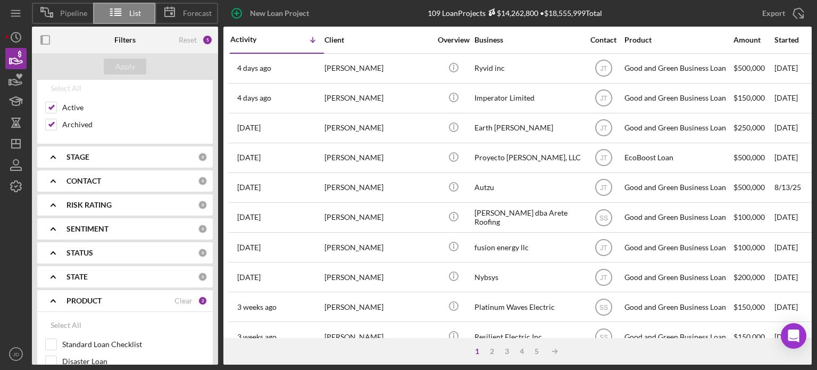
click at [123, 154] on div "STAGE" at bounding box center [131, 157] width 131 height 9
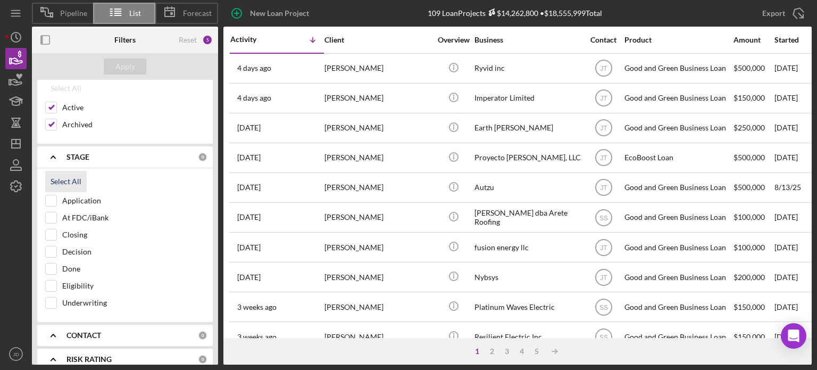
click at [55, 180] on div "Select All" at bounding box center [66, 181] width 31 height 21
checkbox input "true"
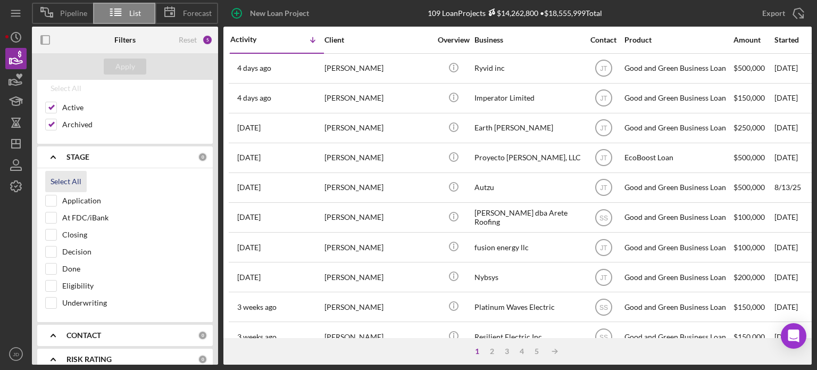
checkbox input "true"
click at [123, 66] on div "Apply" at bounding box center [125, 67] width 20 height 16
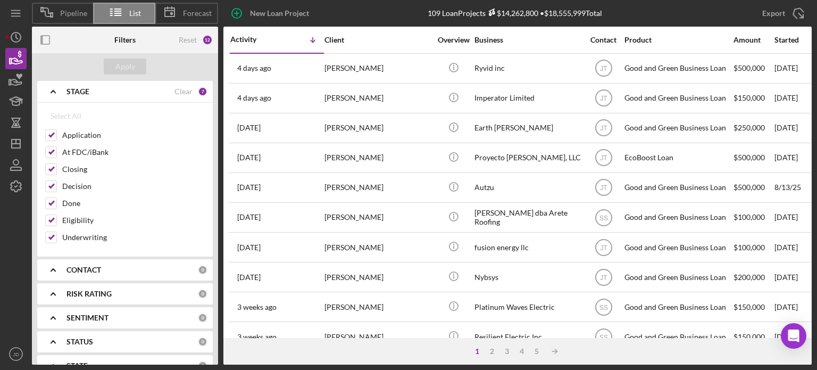
scroll to position [0, 0]
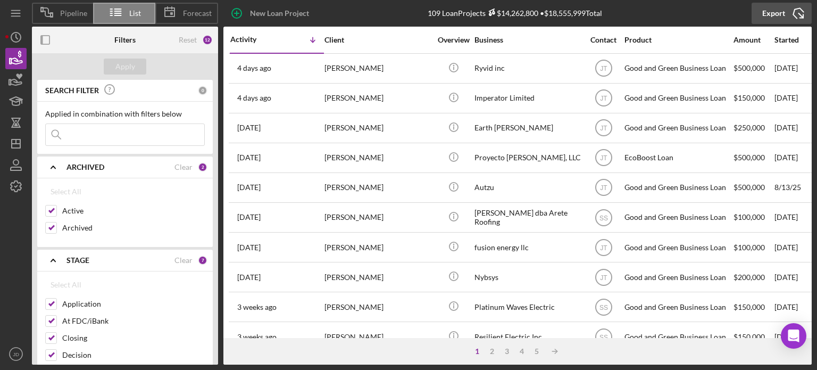
click at [776, 11] on div "Export" at bounding box center [773, 13] width 23 height 21
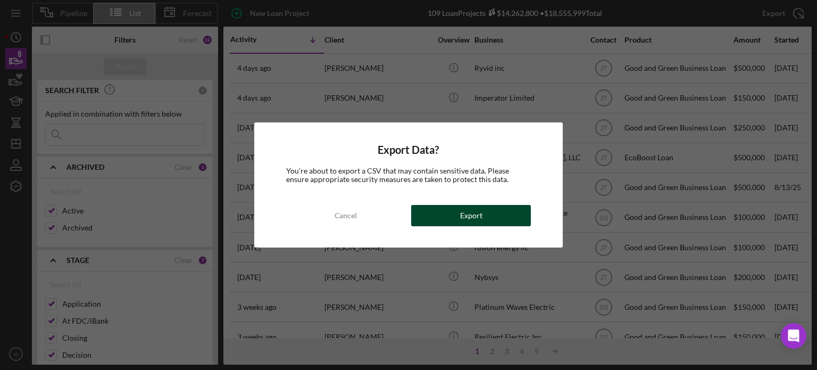
click at [451, 219] on button "Export" at bounding box center [471, 215] width 120 height 21
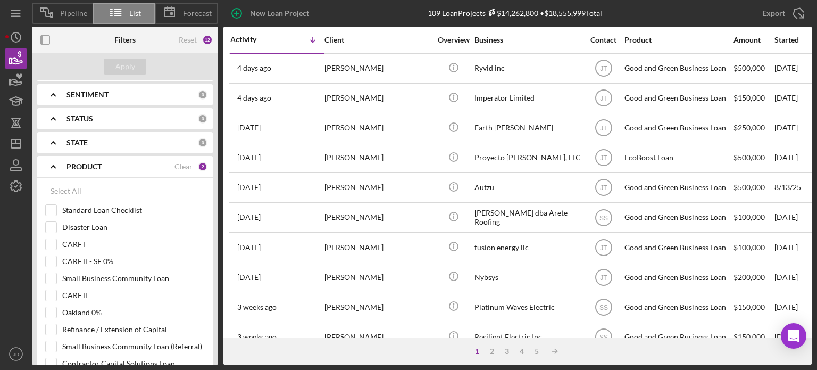
scroll to position [343, 0]
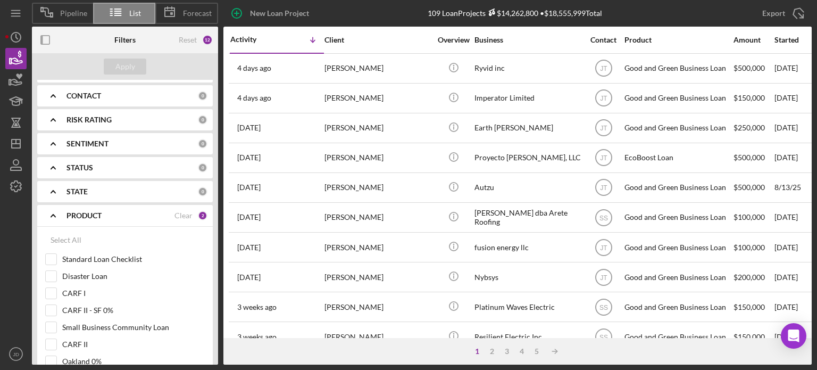
click at [98, 166] on div "STATUS" at bounding box center [131, 167] width 131 height 9
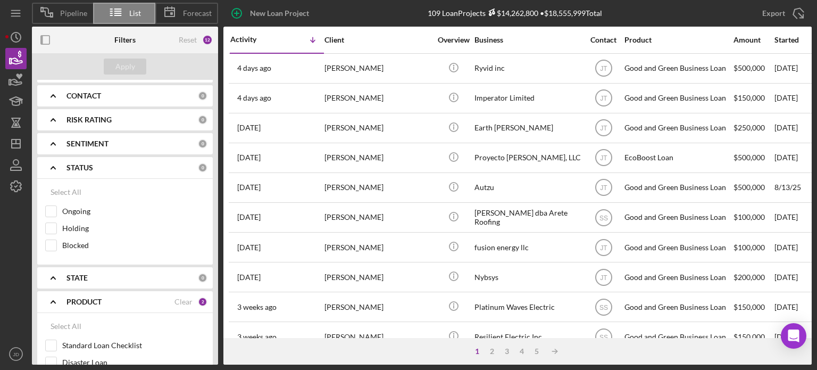
click at [98, 166] on div "STATUS" at bounding box center [131, 167] width 131 height 9
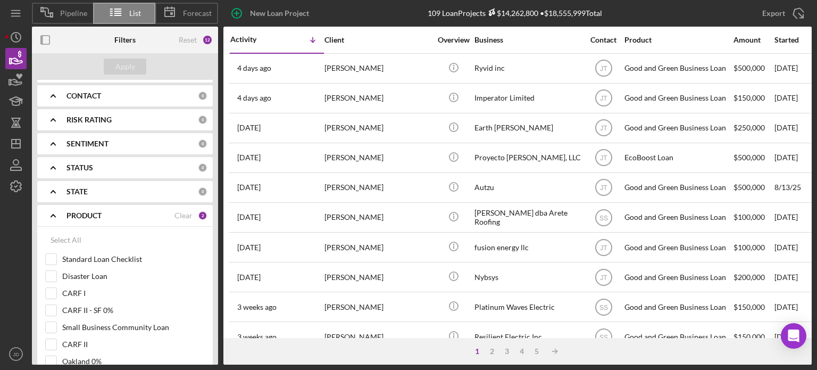
drag, startPoint x: 219, startPoint y: 178, endPoint x: 218, endPoint y: 191, distance: 13.3
click at [218, 191] on div "Filters Reset 12 Apply SEARCH FILTER 0 Applied in combination with filters belo…" at bounding box center [127, 196] width 191 height 338
drag, startPoint x: 218, startPoint y: 191, endPoint x: 219, endPoint y: 220, distance: 28.2
click at [219, 220] on div "Filters Reset 12 Apply SEARCH FILTER 0 Applied in combination with filters belo…" at bounding box center [127, 196] width 191 height 338
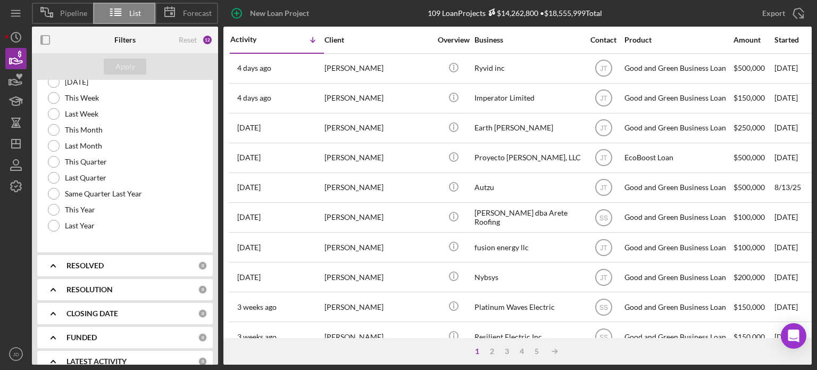
scroll to position [915, 0]
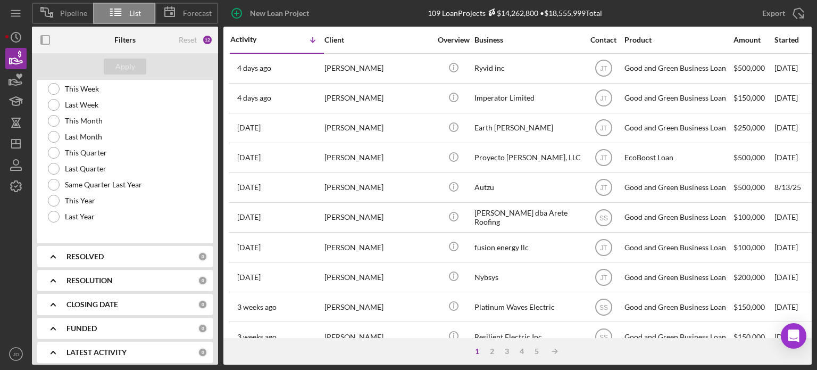
click at [89, 270] on div "RESOLUTION 0" at bounding box center [136, 280] width 141 height 21
click at [93, 270] on div "RESOLUTION 0" at bounding box center [136, 280] width 141 height 21
click at [92, 270] on div "RESOLUTION 0" at bounding box center [136, 280] width 141 height 21
click at [91, 270] on div "RESOLUTION 0" at bounding box center [136, 280] width 141 height 21
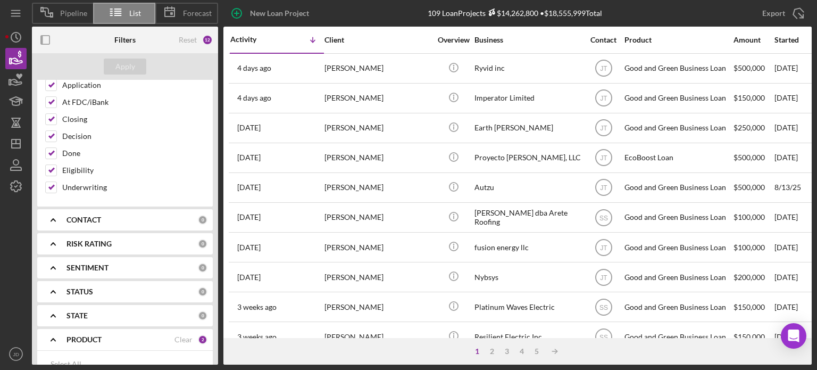
scroll to position [0, 0]
